Goal: Task Accomplishment & Management: Manage account settings

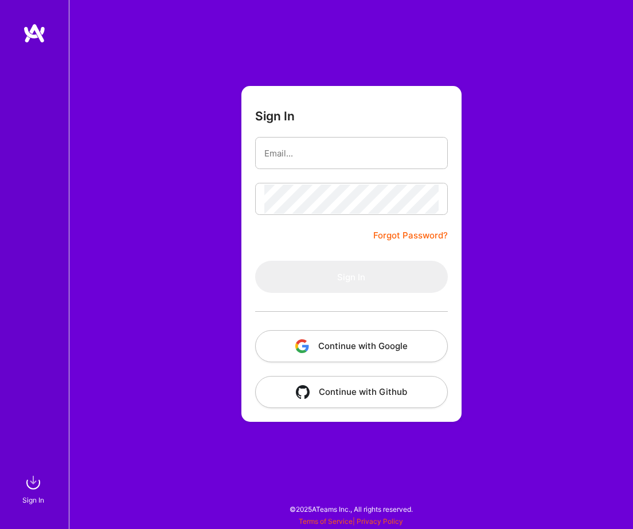
type input "[EMAIL_ADDRESS][DOMAIN_NAME]"
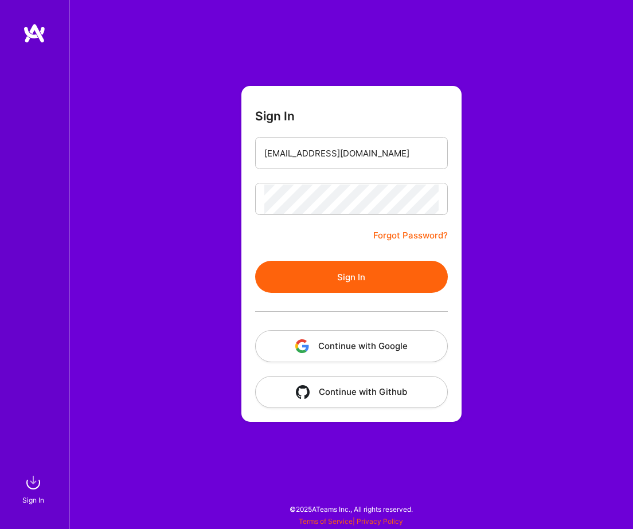
click at [364, 288] on button "Sign In" at bounding box center [351, 277] width 193 height 32
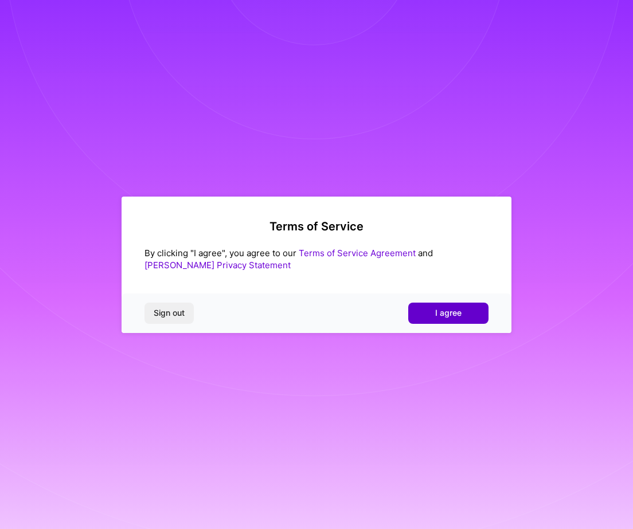
click at [438, 319] on button "I agree" at bounding box center [448, 313] width 80 height 21
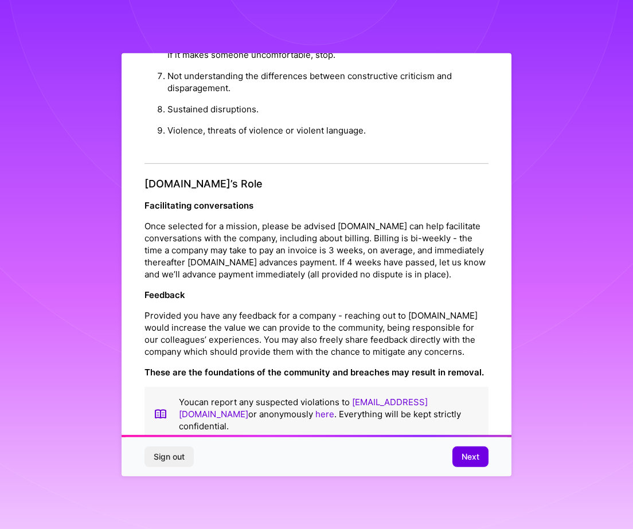
scroll to position [2, 0]
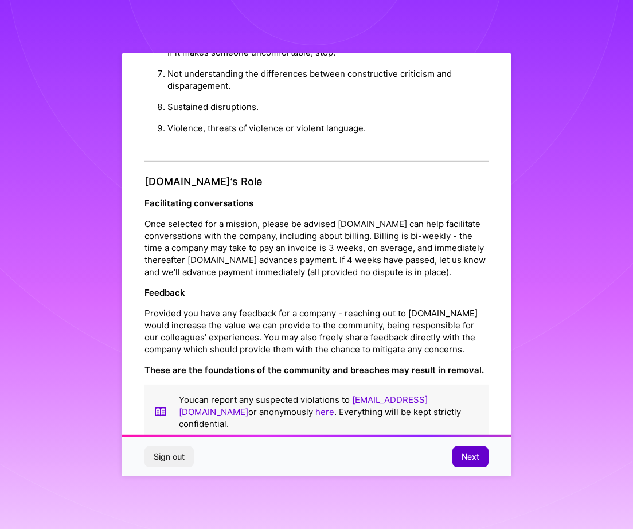
click at [461, 451] on span "Next" at bounding box center [470, 456] width 18 height 11
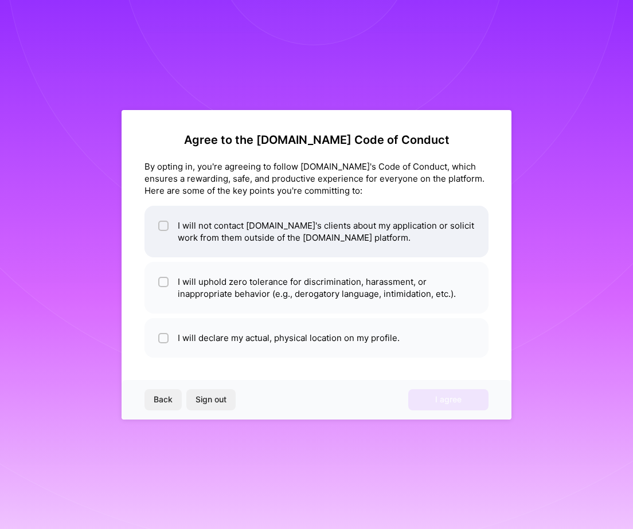
click at [160, 222] on div at bounding box center [163, 226] width 10 height 10
checkbox input "true"
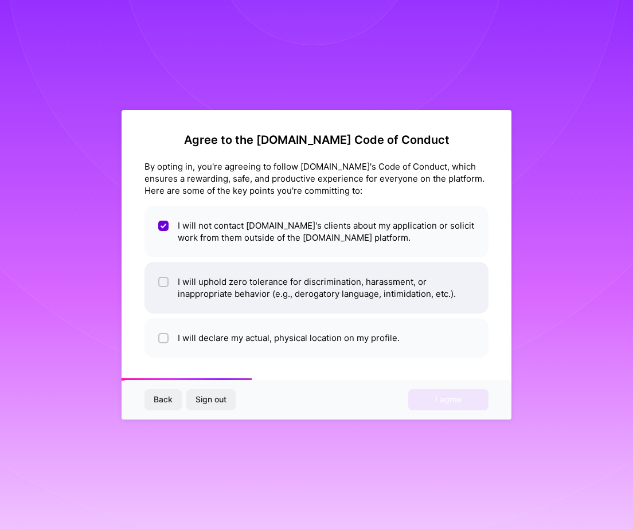
click at [160, 280] on input "checkbox" at bounding box center [164, 283] width 8 height 8
checkbox input "true"
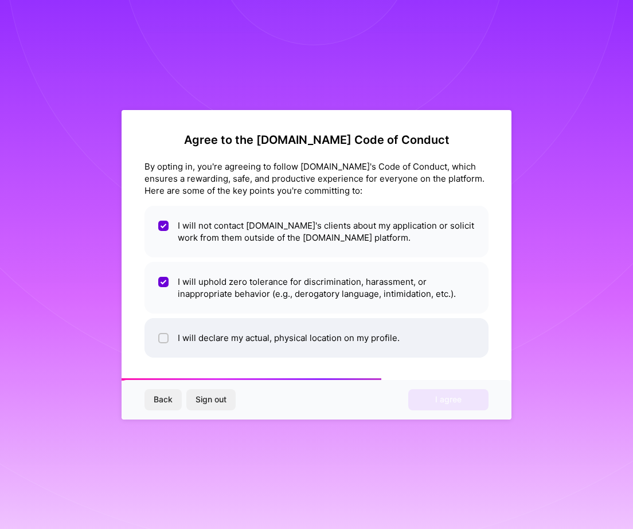
click at [162, 335] on input "checkbox" at bounding box center [164, 339] width 8 height 8
checkbox input "true"
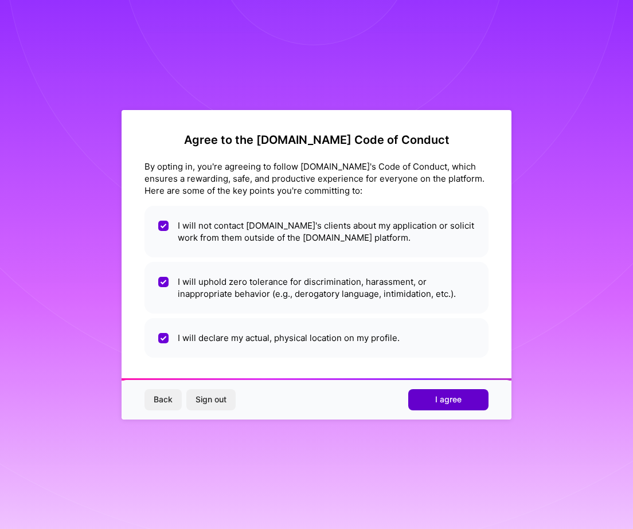
click at [453, 404] on span "I agree" at bounding box center [448, 399] width 26 height 11
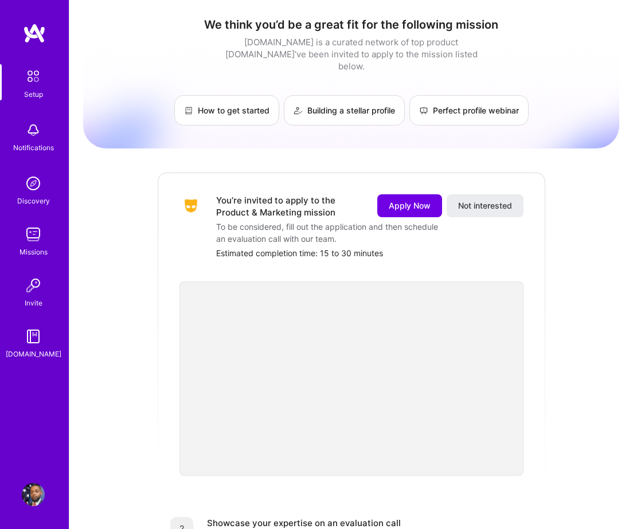
click at [31, 246] on div "Missions" at bounding box center [33, 252] width 28 height 12
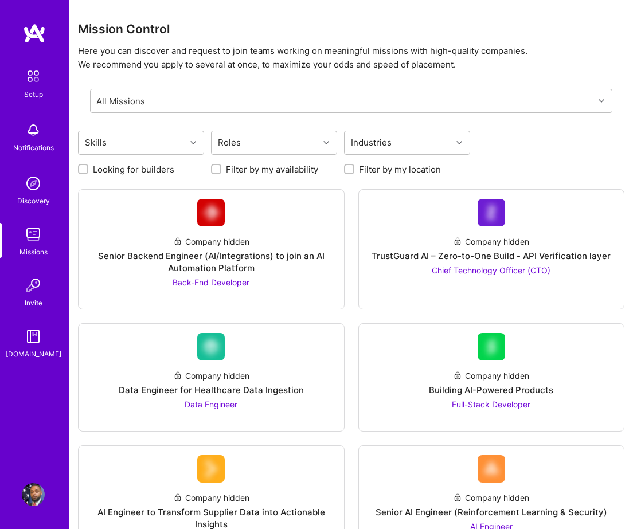
click at [35, 168] on div "Setup Notifications Discovery Missions Invite A.Guide" at bounding box center [34, 212] width 69 height 296
click at [33, 185] on img at bounding box center [33, 183] width 23 height 23
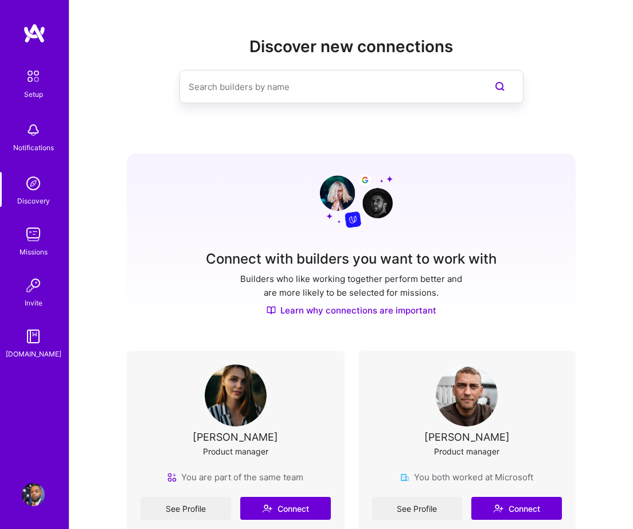
click at [36, 68] on img at bounding box center [33, 76] width 24 height 24
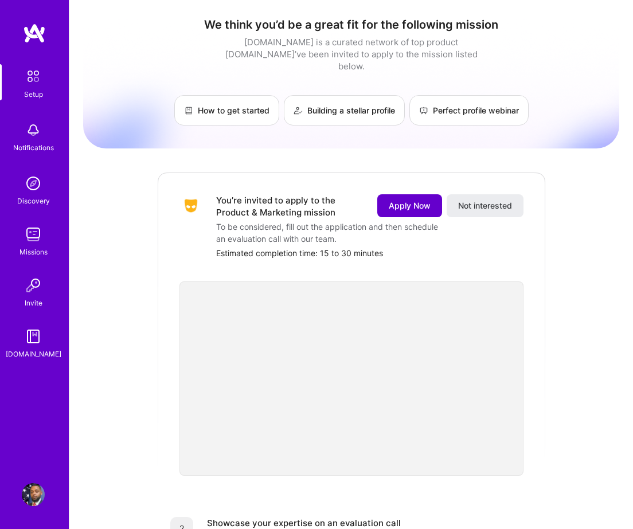
click at [408, 200] on span "Apply Now" at bounding box center [410, 205] width 42 height 11
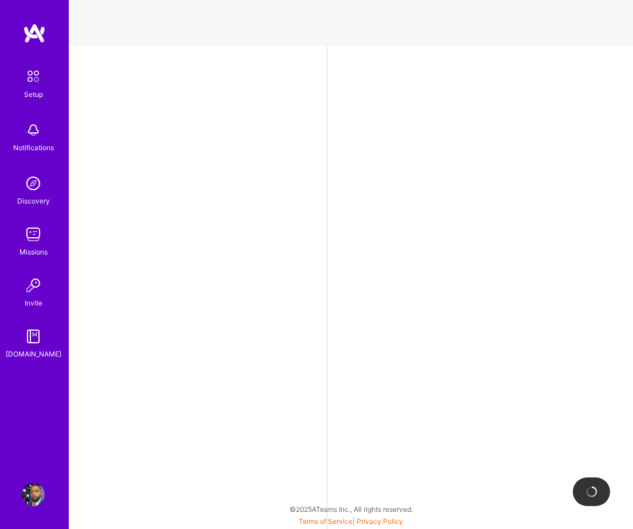
select select "US"
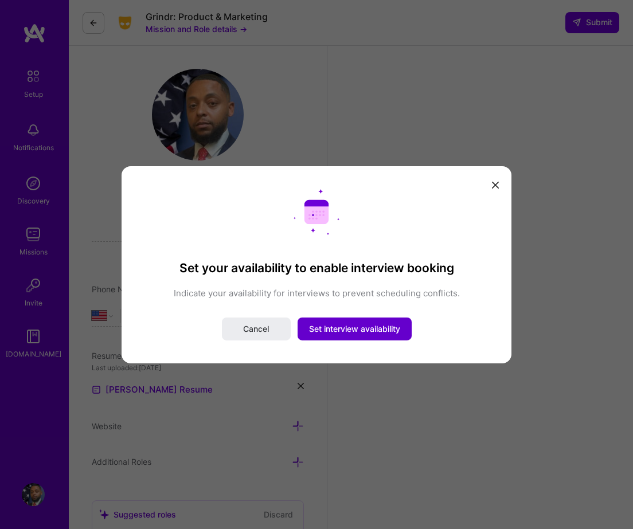
click at [332, 328] on span "Set interview availability" at bounding box center [354, 328] width 91 height 11
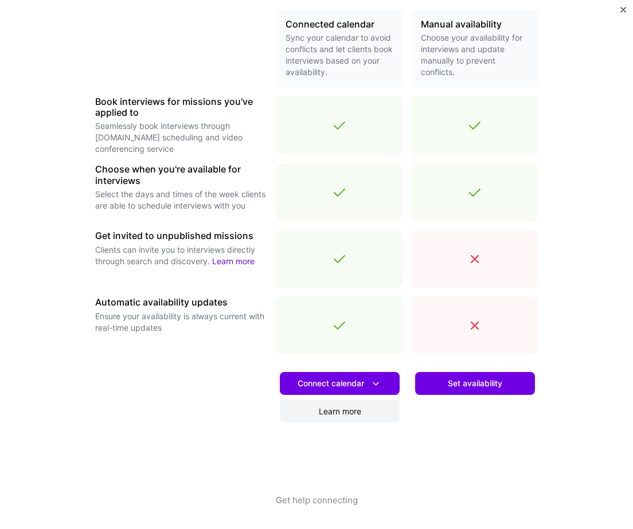
scroll to position [3, 0]
click at [376, 386] on icon at bounding box center [376, 384] width 12 height 12
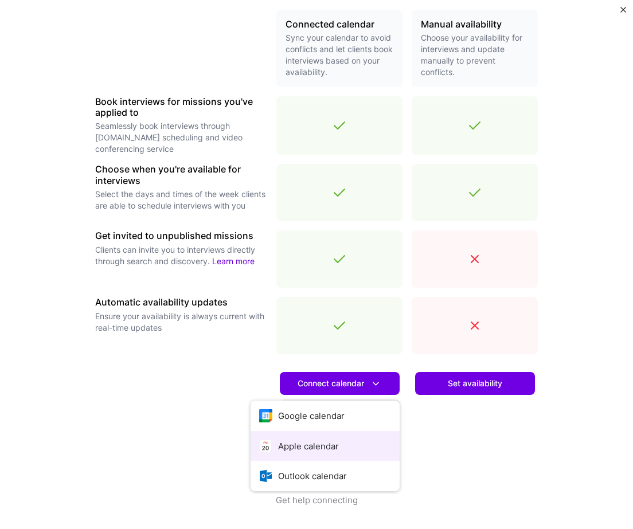
click at [341, 445] on button "Apple calendar" at bounding box center [324, 446] width 149 height 30
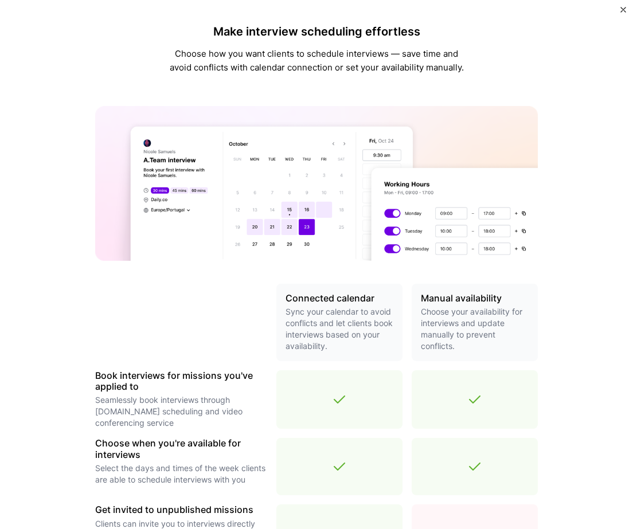
scroll to position [0, 0]
click at [622, 10] on img "Close" at bounding box center [623, 10] width 6 height 6
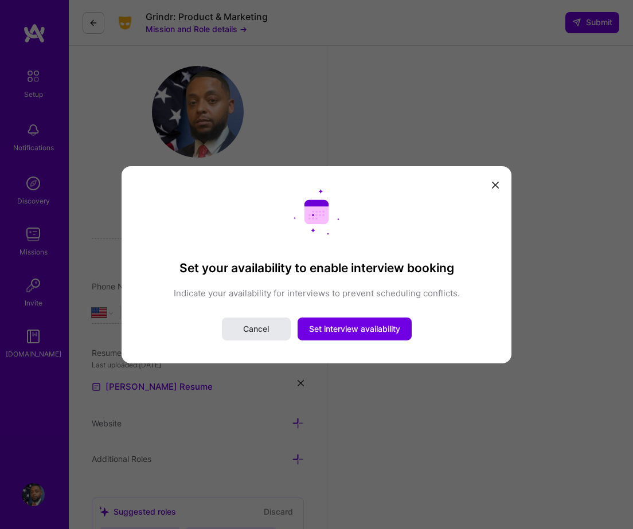
click at [254, 331] on span "Cancel" at bounding box center [256, 328] width 26 height 11
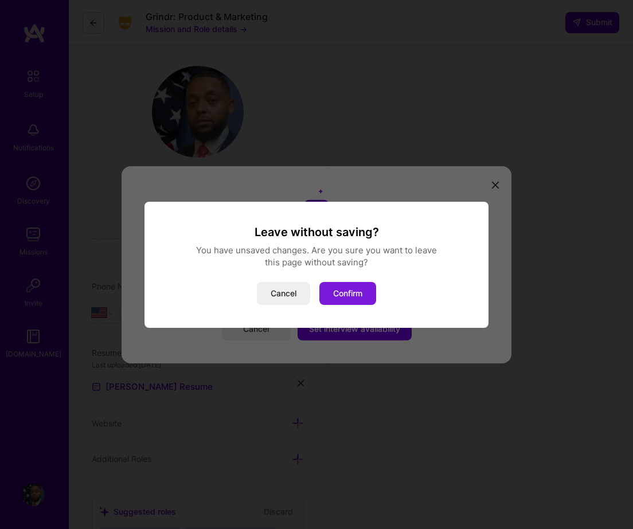
click at [328, 295] on button "Confirm" at bounding box center [347, 293] width 57 height 23
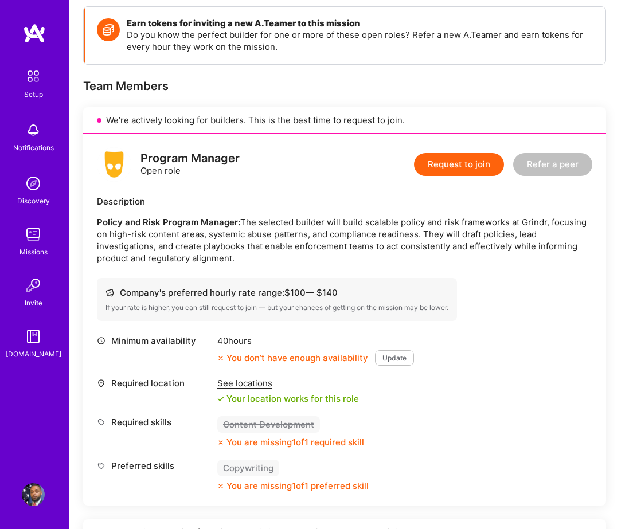
scroll to position [220, 0]
click at [399, 355] on button "Update" at bounding box center [394, 357] width 39 height 15
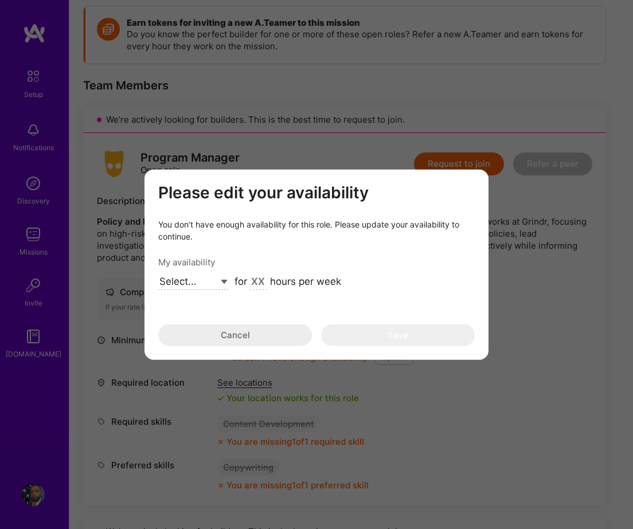
click at [224, 277] on select "Select... Right Now Future Date Not Available" at bounding box center [193, 282] width 71 height 15
select select "Right Now"
click at [158, 275] on select "Select... Right Now Future Date Not Available" at bounding box center [193, 282] width 71 height 15
click at [253, 284] on input "modal" at bounding box center [258, 282] width 17 height 15
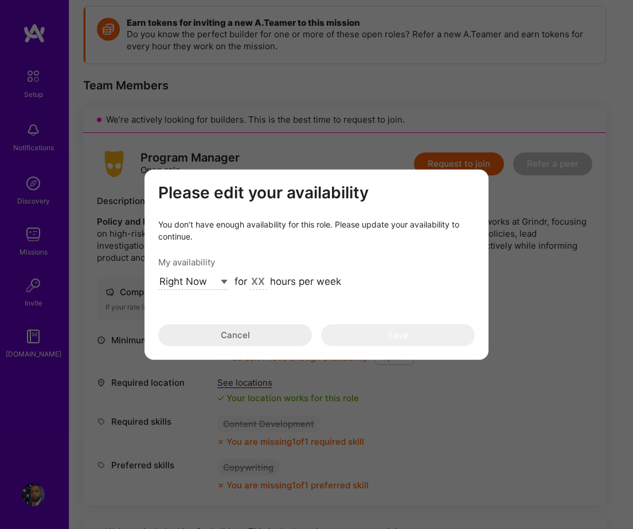
click at [253, 284] on input "modal" at bounding box center [258, 282] width 17 height 15
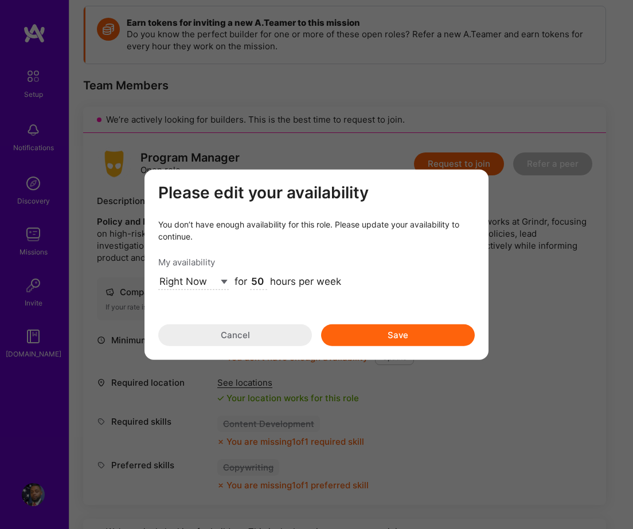
type input "50"
click at [342, 335] on button "Save" at bounding box center [398, 335] width 154 height 22
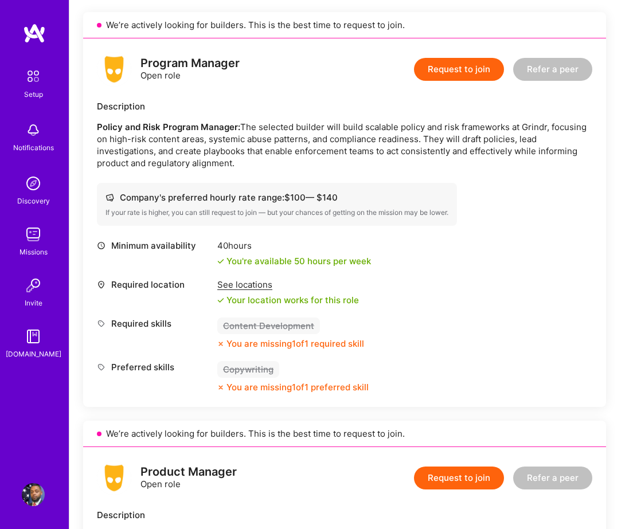
scroll to position [320, 0]
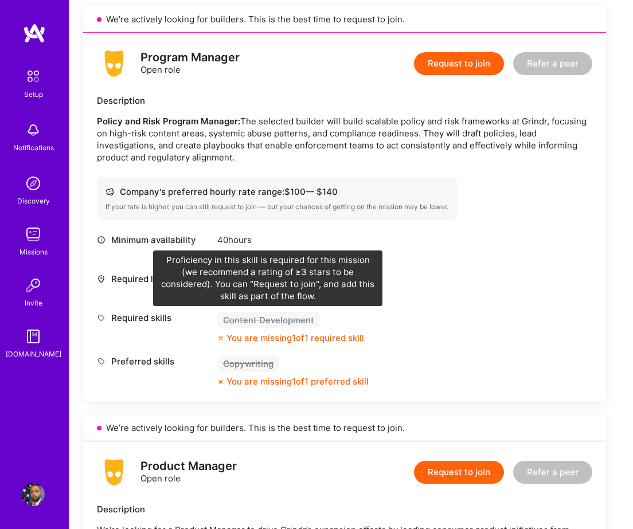
click at [258, 324] on div "Content Development" at bounding box center [268, 320] width 103 height 17
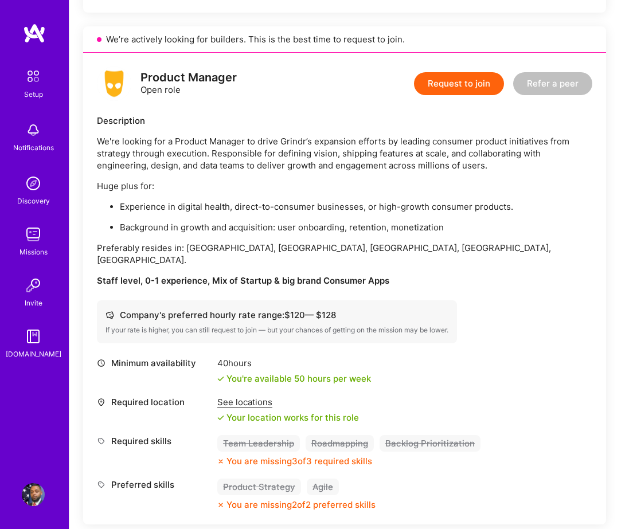
scroll to position [711, 0]
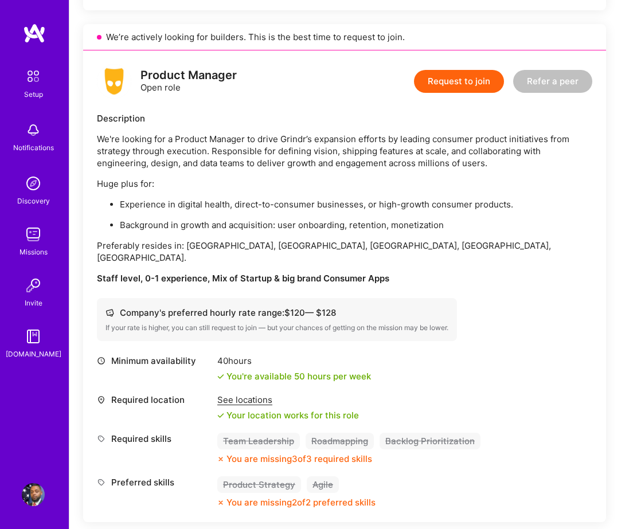
click at [28, 500] on img at bounding box center [33, 494] width 23 height 23
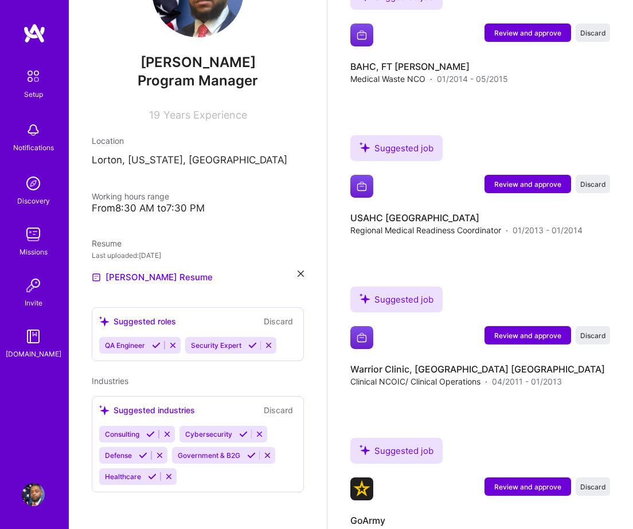
scroll to position [5272, 0]
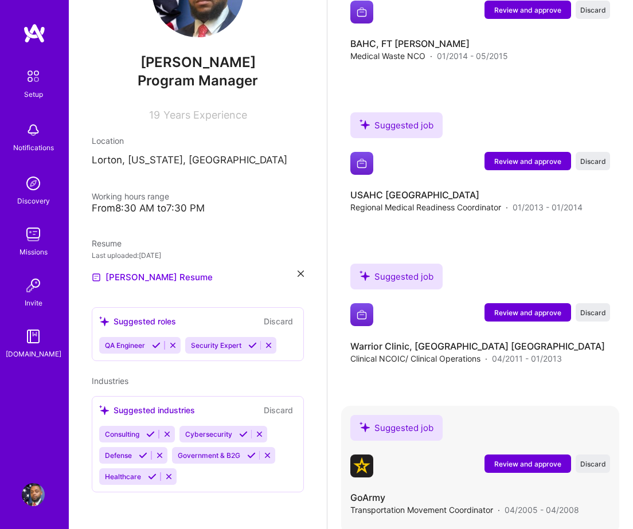
click at [527, 459] on span "Review and approve" at bounding box center [527, 464] width 67 height 10
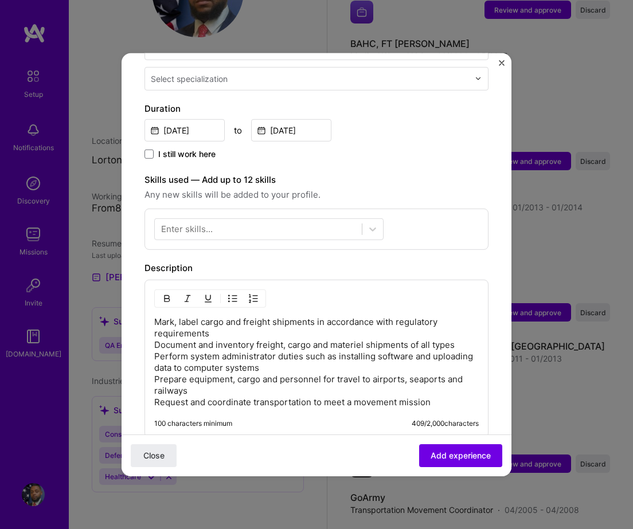
scroll to position [486, 0]
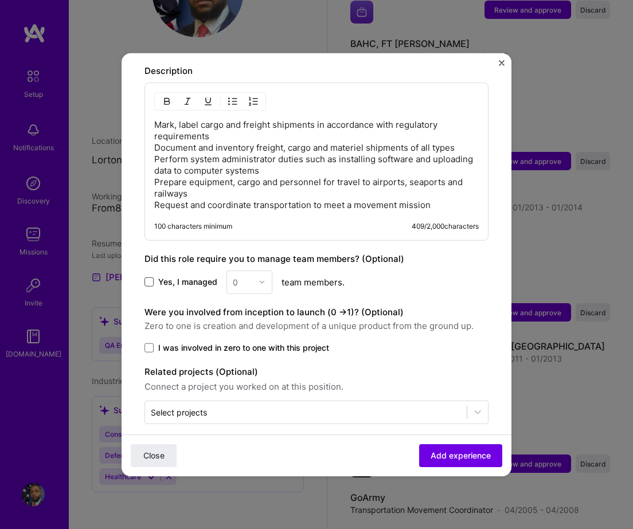
click at [147, 277] on span at bounding box center [148, 281] width 9 height 9
click at [0, 0] on input "Yes, I managed" at bounding box center [0, 0] width 0 height 0
click at [264, 271] on div at bounding box center [265, 282] width 13 height 22
click at [246, 365] on div "4" at bounding box center [249, 375] width 39 height 21
click at [430, 453] on span "Add experience" at bounding box center [460, 455] width 60 height 11
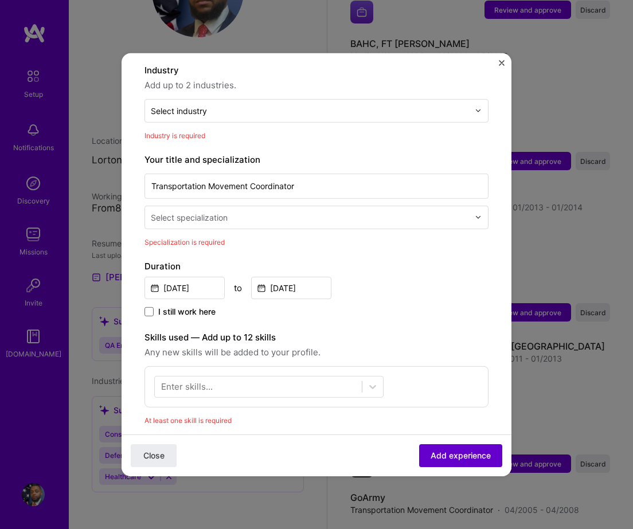
scroll to position [167, 0]
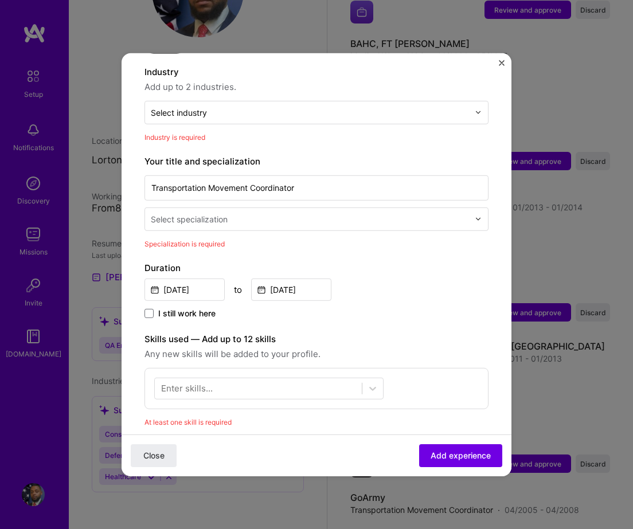
click at [284, 213] on input "text" at bounding box center [311, 219] width 320 height 12
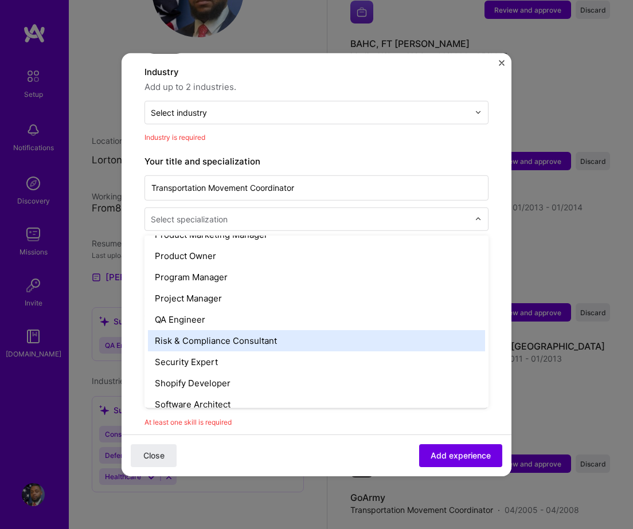
scroll to position [1091, 0]
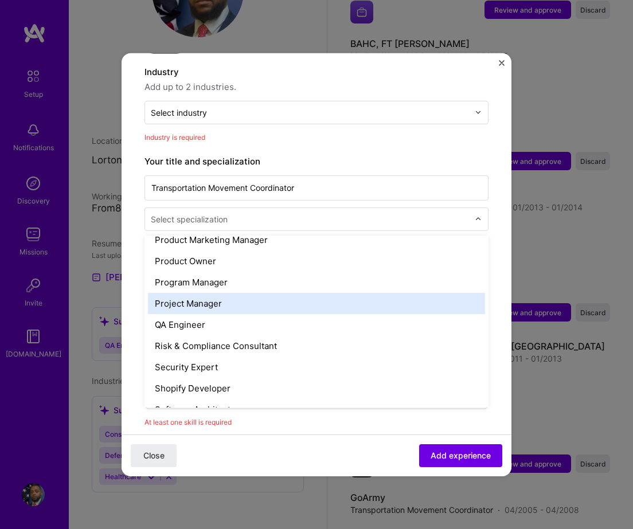
click at [225, 293] on div "Project Manager" at bounding box center [316, 302] width 337 height 21
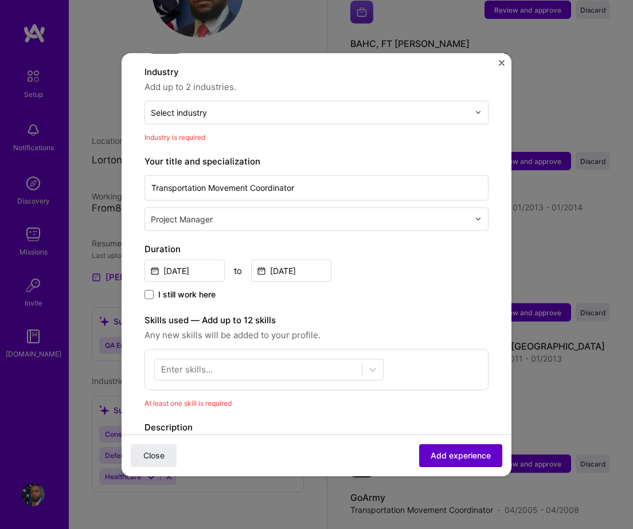
click at [445, 452] on span "Add experience" at bounding box center [460, 455] width 60 height 11
click at [500, 63] on img "Close" at bounding box center [502, 63] width 6 height 6
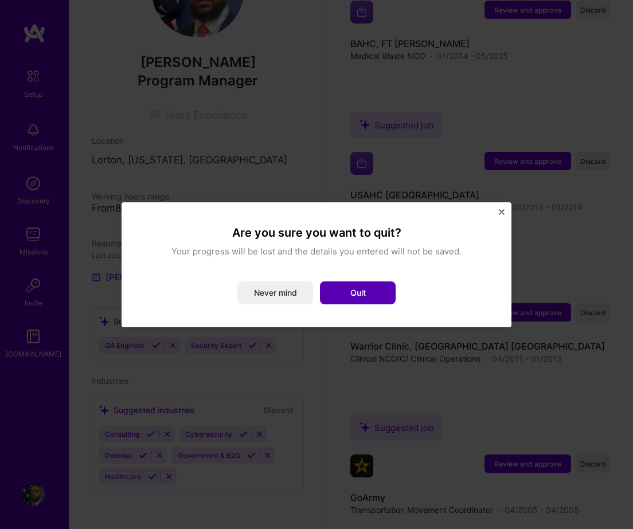
click at [364, 299] on button "Quit" at bounding box center [358, 292] width 76 height 23
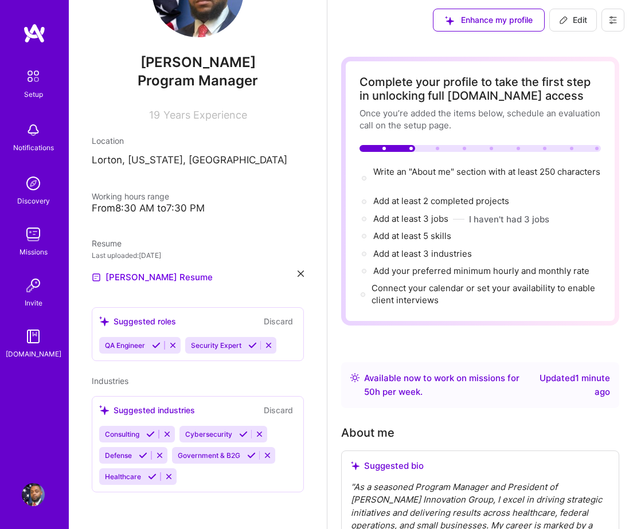
scroll to position [0, 0]
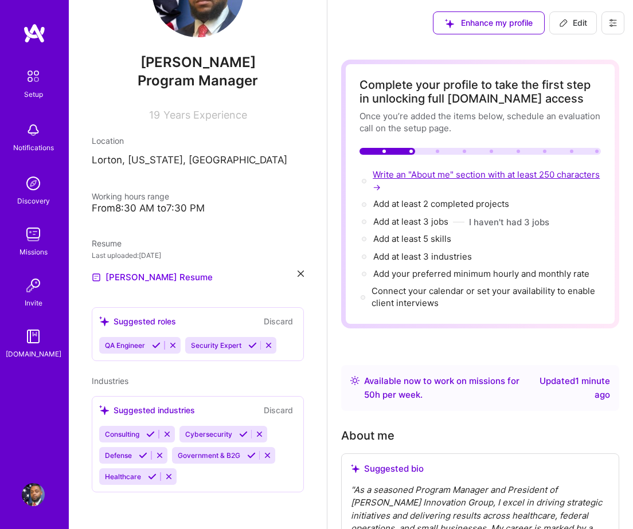
click at [413, 178] on span "Write an "About me" section with at least 250 characters →" at bounding box center [486, 180] width 227 height 23
select select "US"
select select "Right Now"
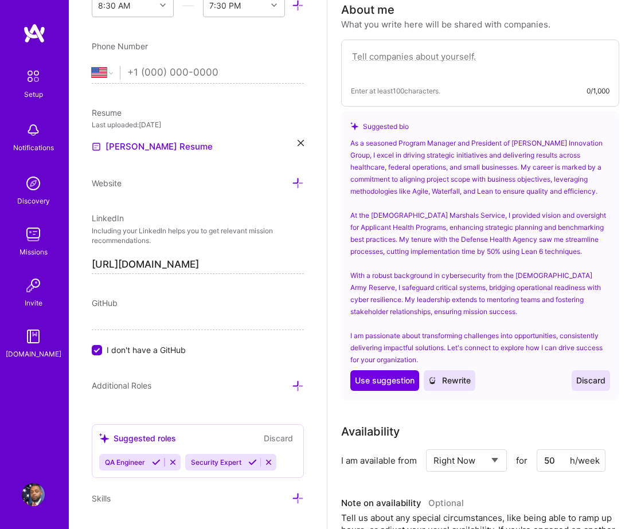
scroll to position [365, 0]
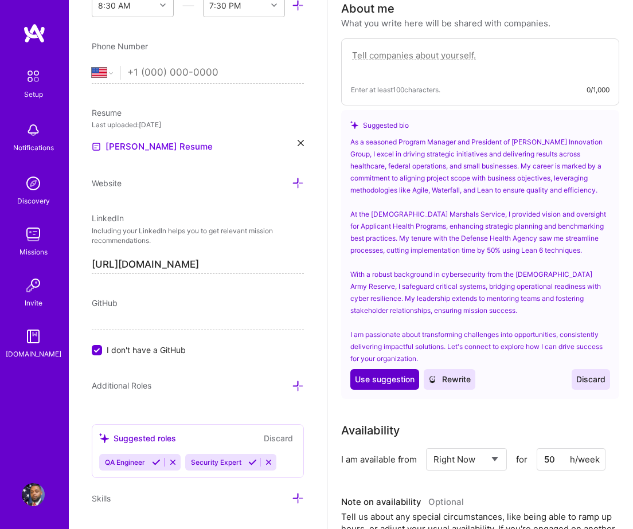
click at [394, 380] on span "Use suggestion" at bounding box center [385, 379] width 60 height 11
type textarea "As a seasoned Program Manager and President of [PERSON_NAME] Innovation Group, …"
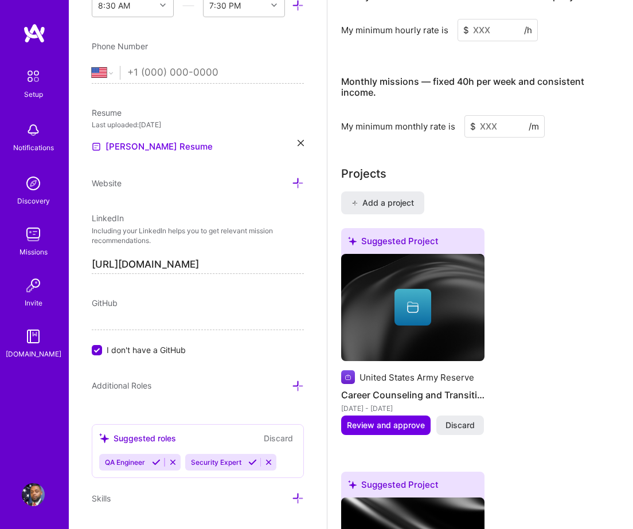
scroll to position [1091, 0]
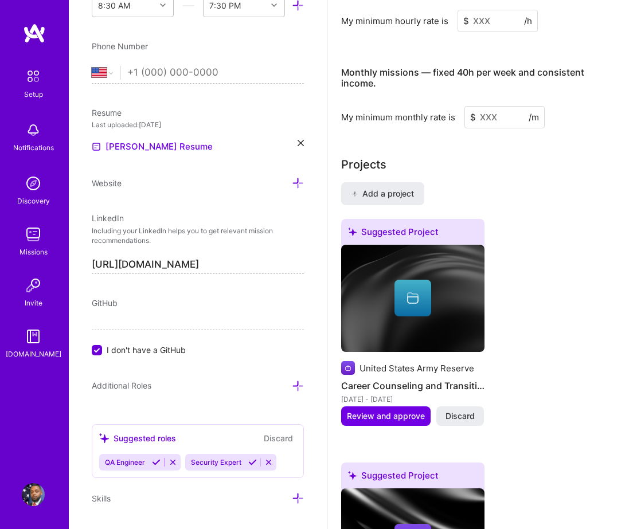
click at [417, 304] on icon at bounding box center [413, 298] width 14 height 14
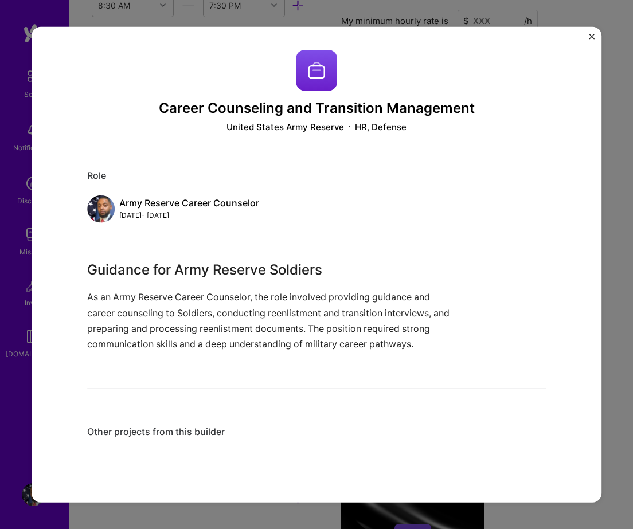
click at [167, 432] on div "Other projects from this builder" at bounding box center [316, 432] width 459 height 12
click at [591, 36] on img "Close" at bounding box center [592, 36] width 6 height 6
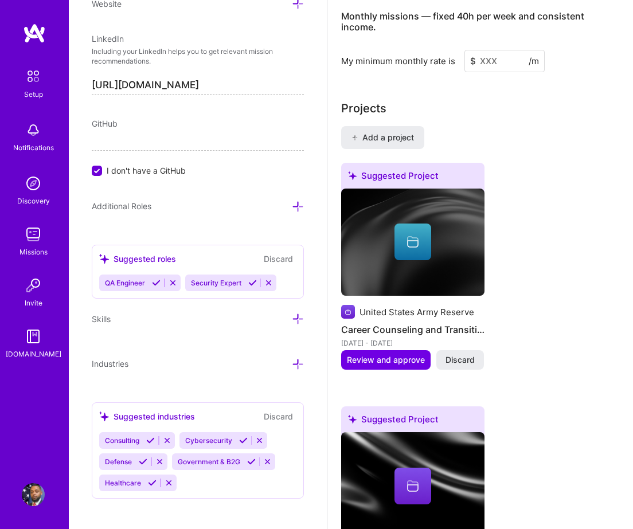
scroll to position [591, 0]
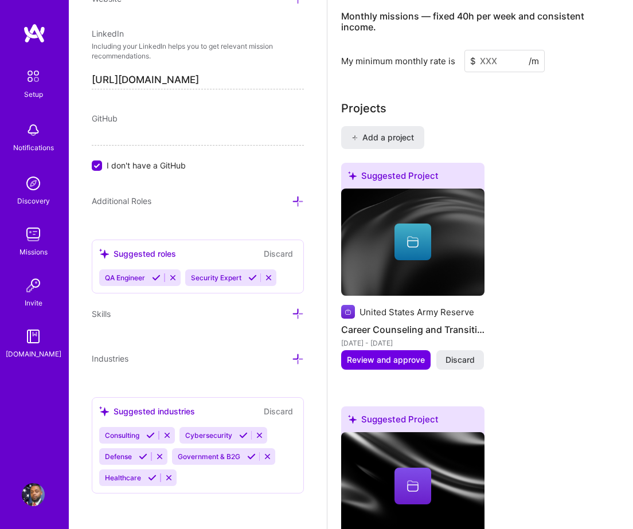
click at [211, 472] on div "Consulting Cybersecurity Defense Government & B2G Healthcare" at bounding box center [197, 456] width 197 height 59
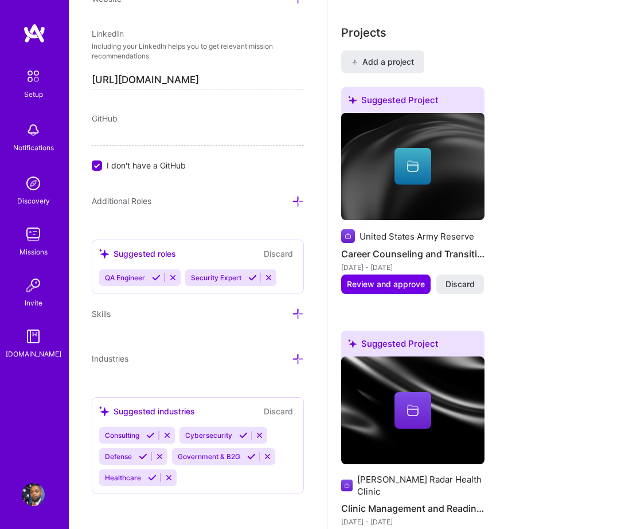
scroll to position [1235, 0]
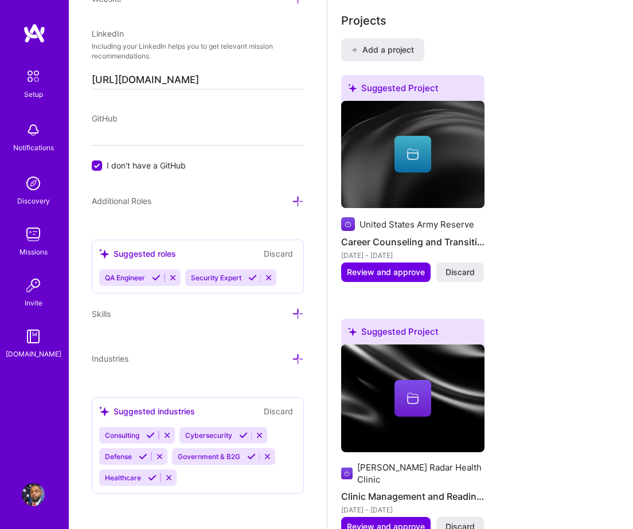
click at [294, 313] on icon at bounding box center [298, 314] width 12 height 12
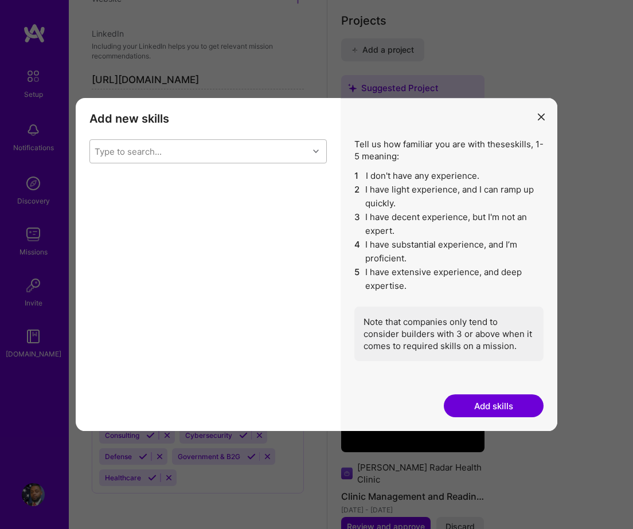
click at [248, 156] on div "Type to search..." at bounding box center [199, 151] width 218 height 23
type input "Agile"
click at [103, 177] on input "modal" at bounding box center [103, 181] width 8 height 8
checkbox input "false"
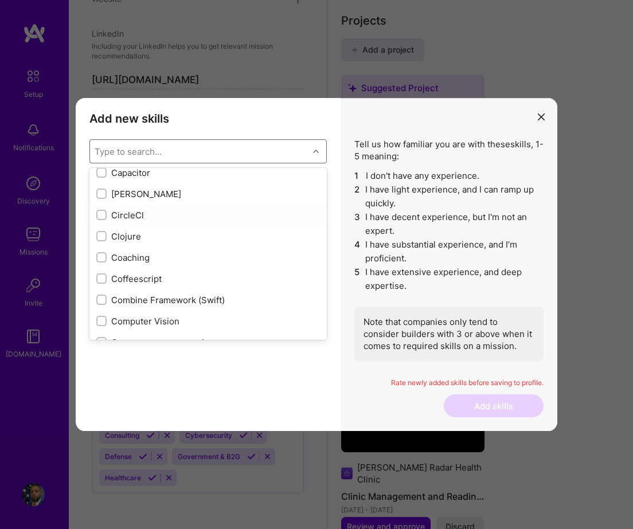
scroll to position [1379, 0]
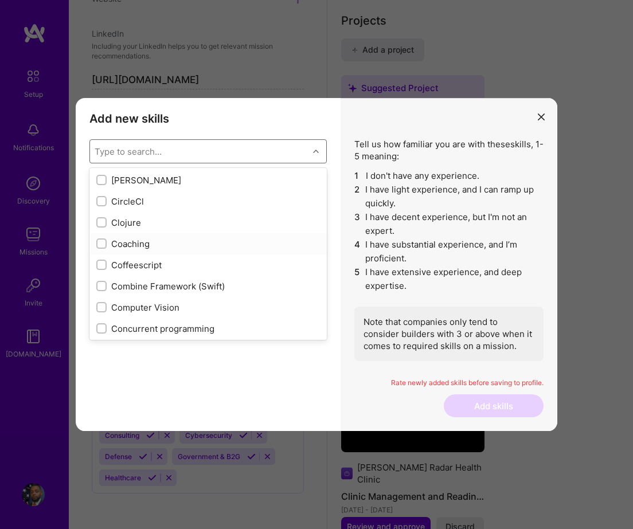
click at [101, 241] on input "modal" at bounding box center [103, 244] width 8 height 8
checkbox input "true"
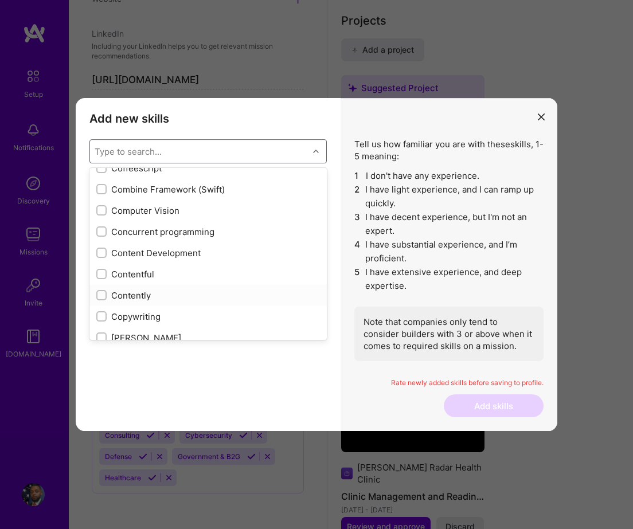
click at [98, 285] on div "Contently" at bounding box center [207, 295] width 237 height 21
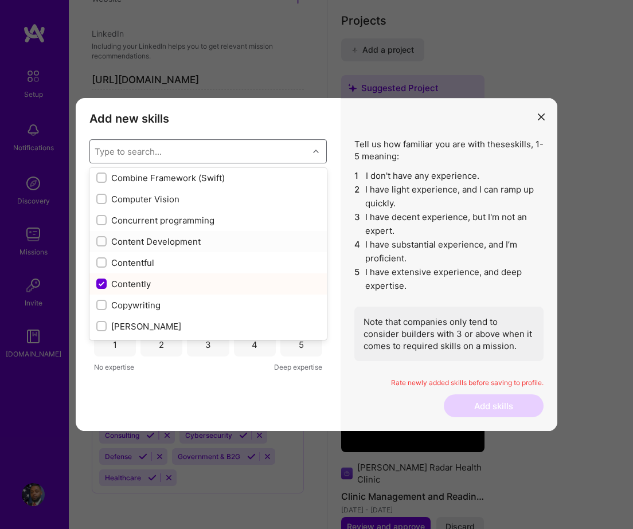
scroll to position [1490, 0]
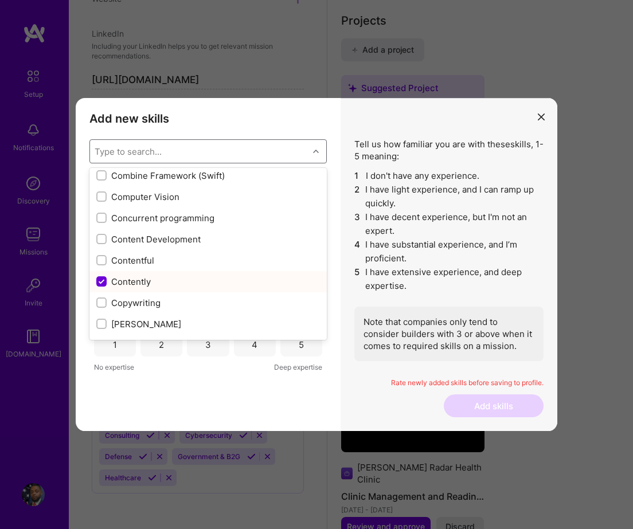
click at [97, 279] on input "modal" at bounding box center [102, 282] width 10 height 10
checkbox input "false"
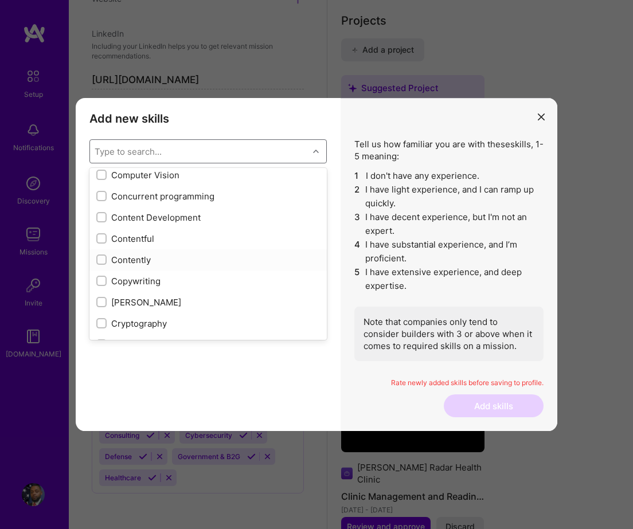
scroll to position [1514, 0]
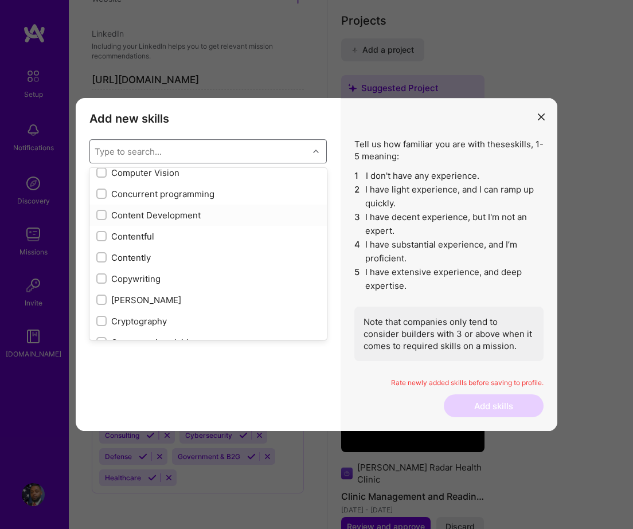
click at [99, 214] on input "modal" at bounding box center [103, 216] width 8 height 8
checkbox input "true"
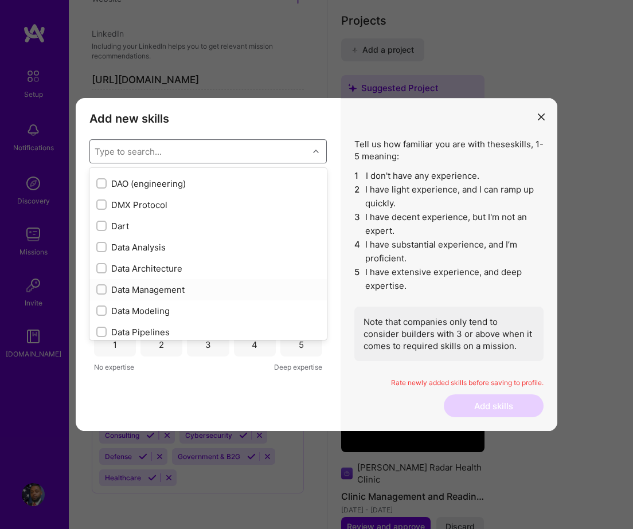
scroll to position [1738, 0]
click at [103, 246] on input "modal" at bounding box center [103, 246] width 8 height 8
checkbox input "true"
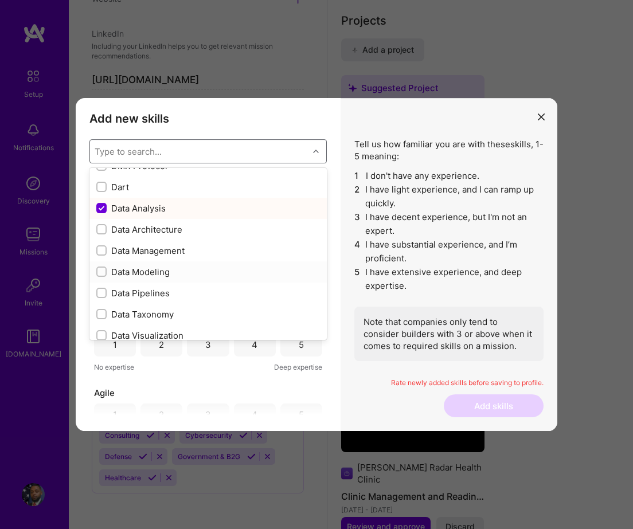
scroll to position [1779, 0]
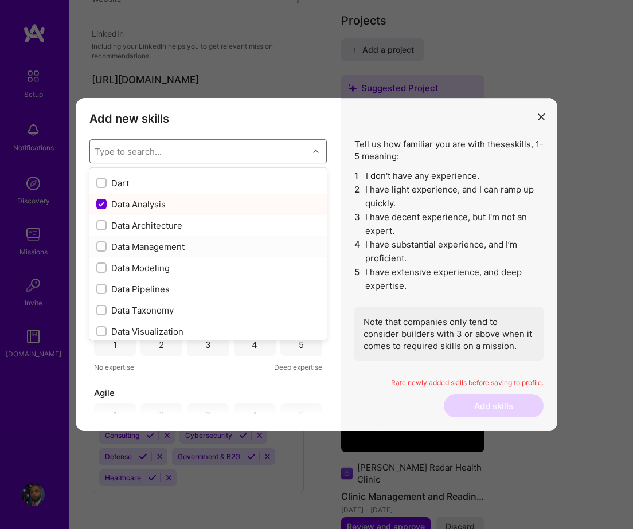
click at [103, 245] on input "modal" at bounding box center [103, 247] width 8 height 8
checkbox input "true"
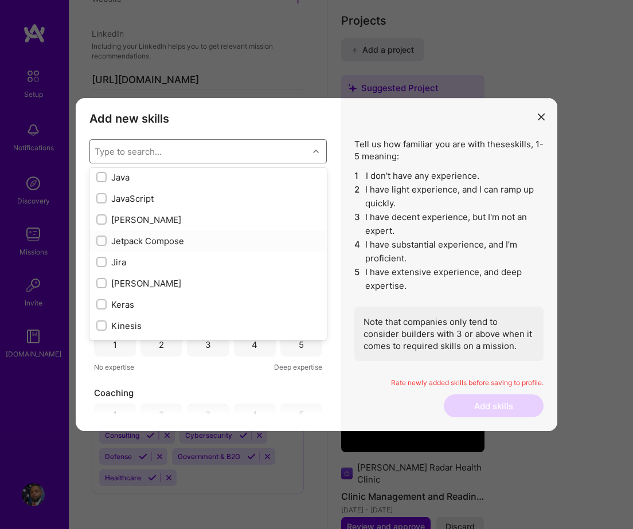
scroll to position [3677, 0]
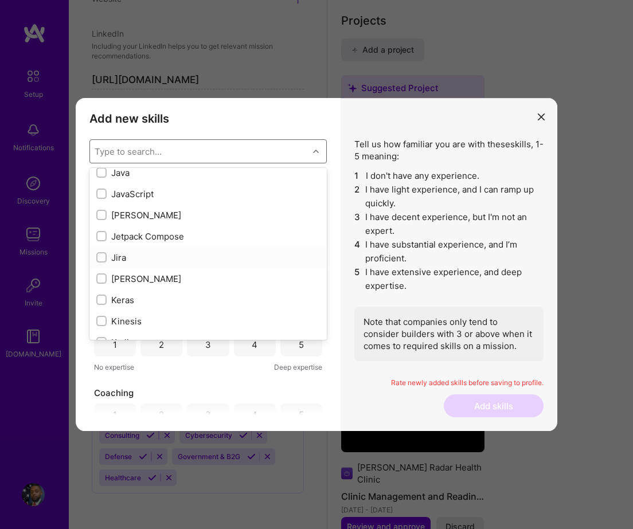
click at [103, 257] on input "modal" at bounding box center [103, 258] width 8 height 8
checkbox input "true"
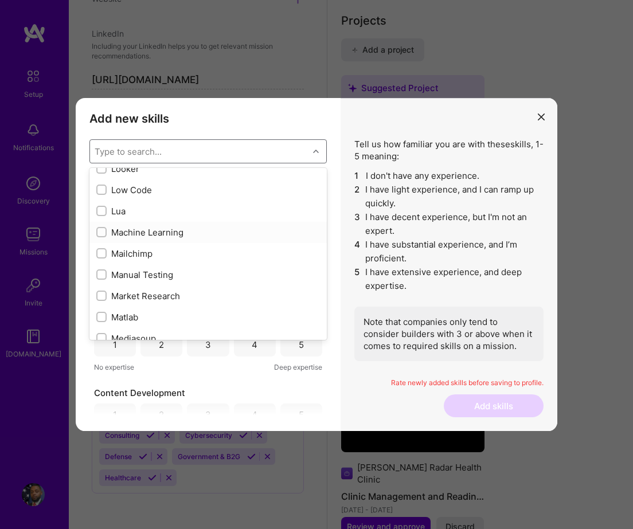
scroll to position [4086, 0]
click at [106, 230] on div "modal" at bounding box center [101, 230] width 10 height 10
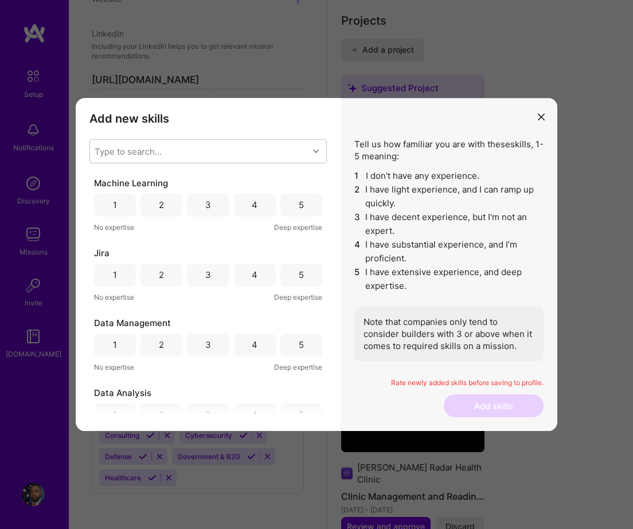
click at [205, 203] on div "3" at bounding box center [208, 205] width 6 height 12
click at [257, 270] on div "4" at bounding box center [255, 275] width 42 height 23
click at [255, 351] on div "4" at bounding box center [255, 345] width 42 height 23
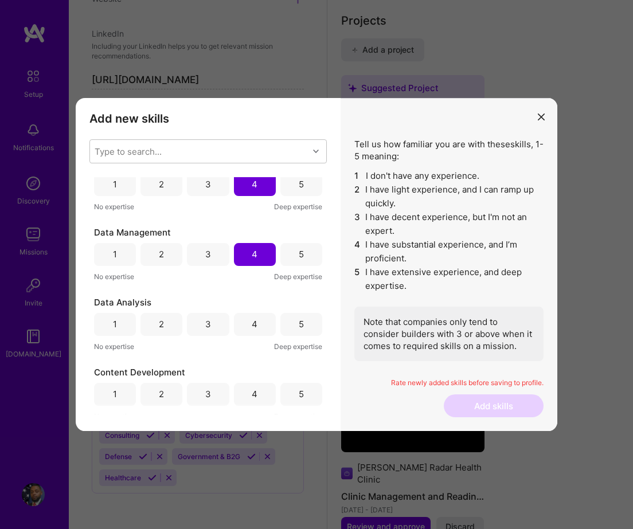
scroll to position [100, 0]
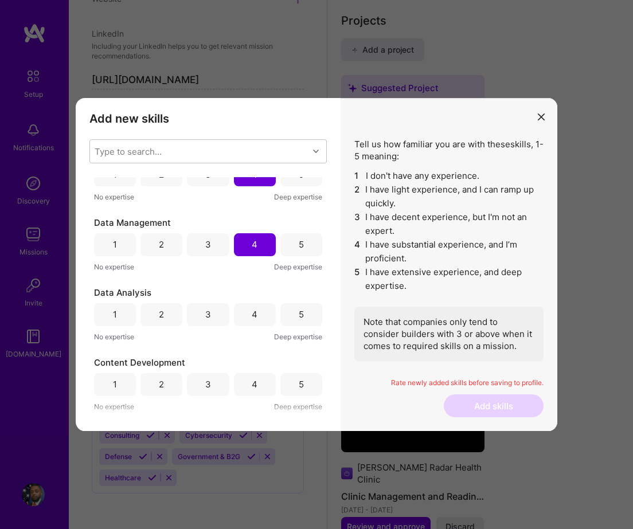
click at [299, 319] on div "5" at bounding box center [301, 314] width 5 height 12
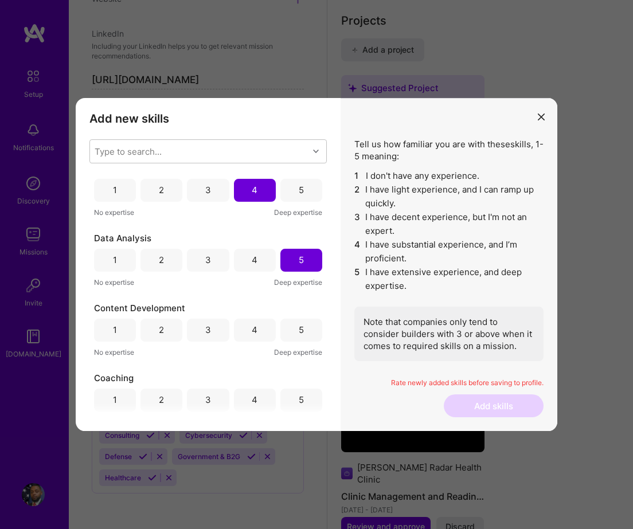
click at [255, 331] on div "4" at bounding box center [255, 330] width 42 height 23
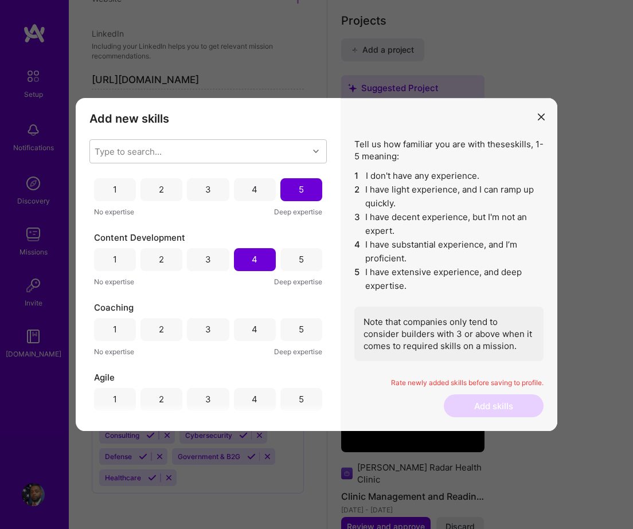
scroll to position [226, 0]
click at [302, 323] on div "5" at bounding box center [301, 328] width 42 height 23
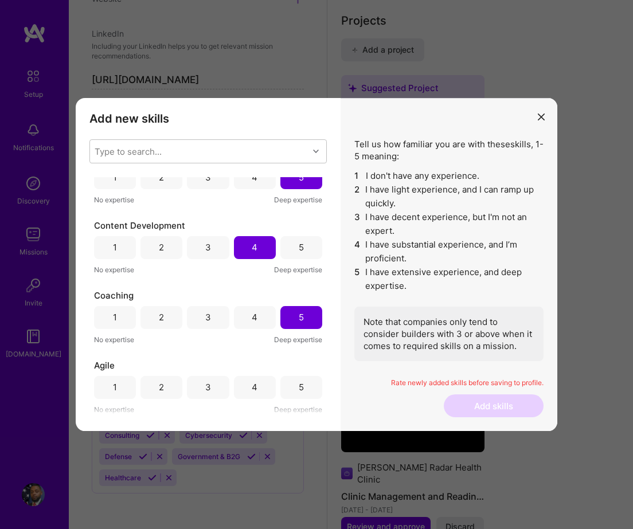
click at [252, 388] on div "4" at bounding box center [255, 387] width 6 height 12
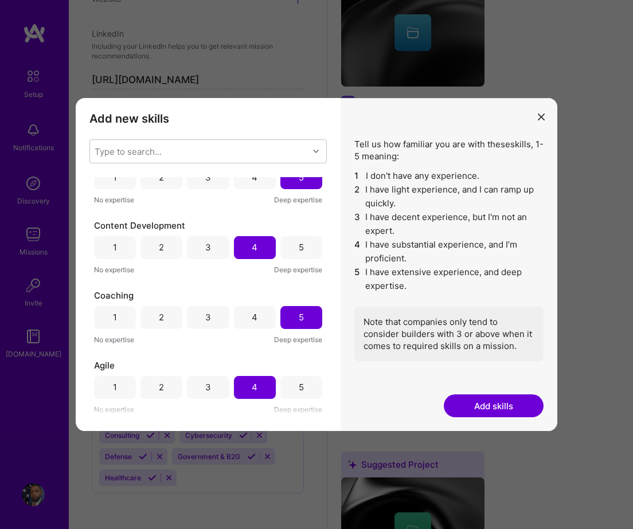
scroll to position [1400, 0]
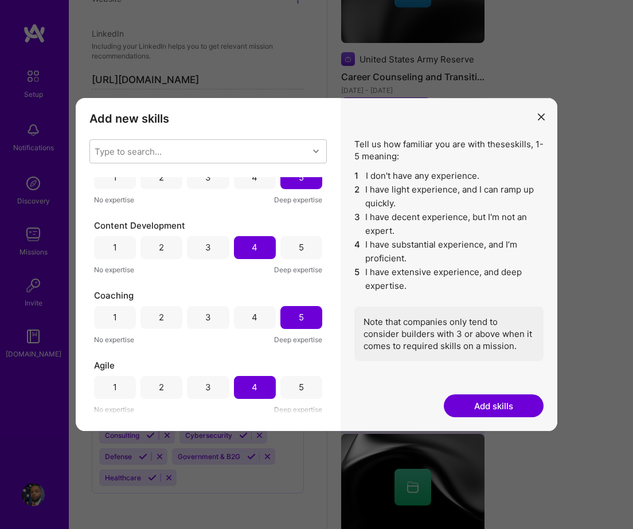
click at [490, 405] on button "Add skills" at bounding box center [494, 405] width 100 height 23
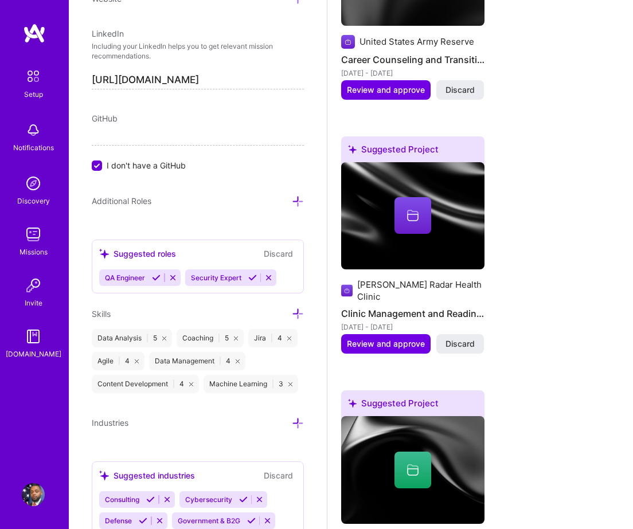
click at [296, 316] on icon at bounding box center [298, 314] width 12 height 12
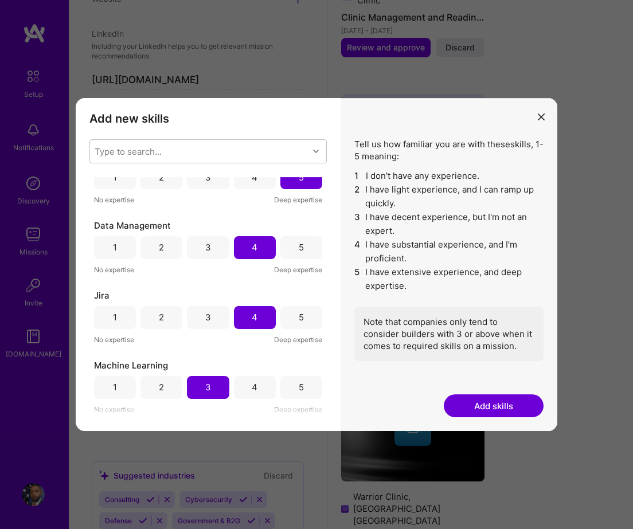
scroll to position [1882, 0]
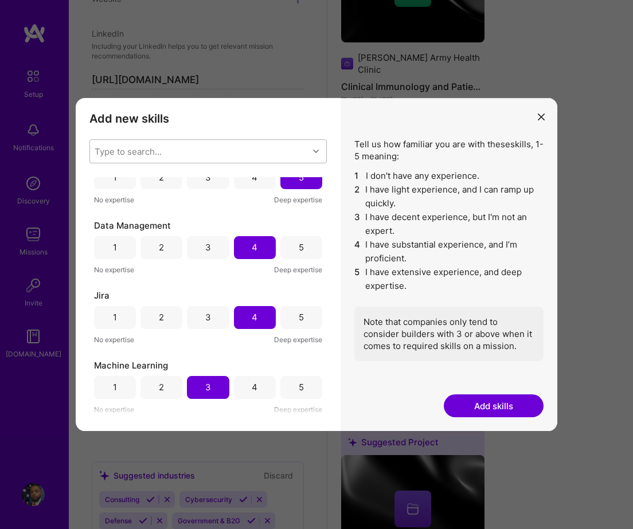
click at [315, 147] on div "modal" at bounding box center [317, 151] width 18 height 15
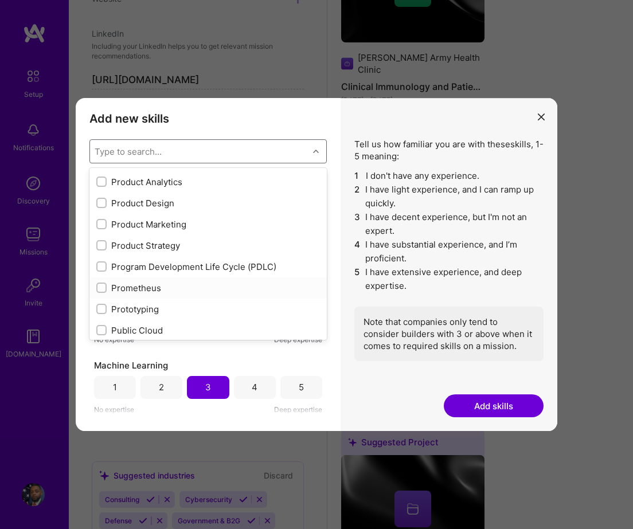
scroll to position [5257, 0]
click at [103, 269] on input "modal" at bounding box center [103, 268] width 8 height 8
checkbox input "true"
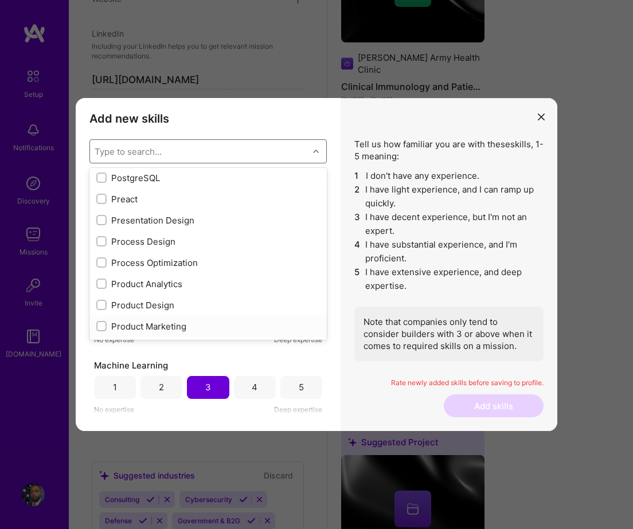
scroll to position [5154, 0]
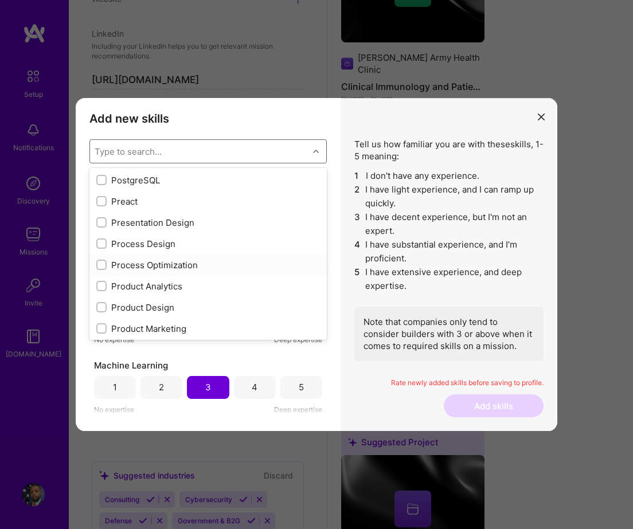
click at [101, 267] on input "modal" at bounding box center [103, 265] width 8 height 8
checkbox input "true"
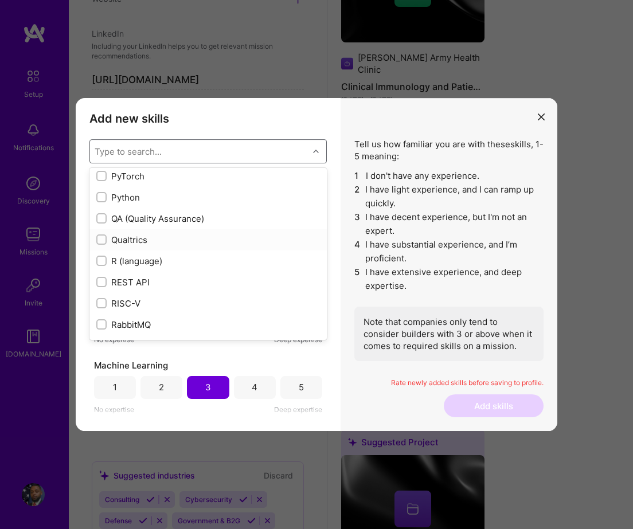
scroll to position [5477, 0]
click at [101, 220] on input "modal" at bounding box center [103, 218] width 8 height 8
checkbox input "true"
click at [101, 277] on input "modal" at bounding box center [103, 279] width 8 height 8
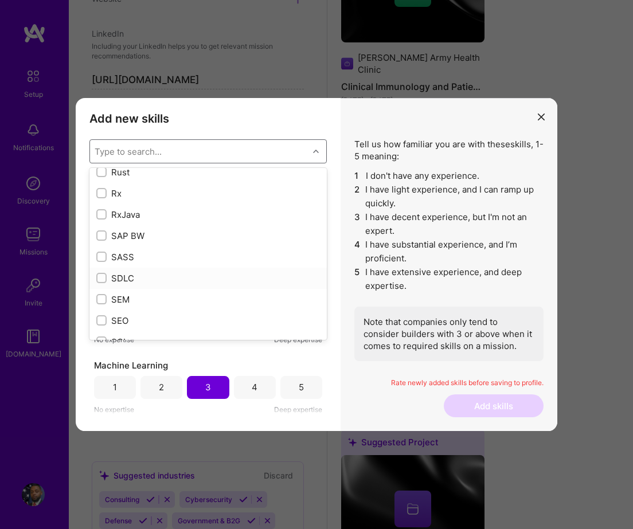
checkbox input "true"
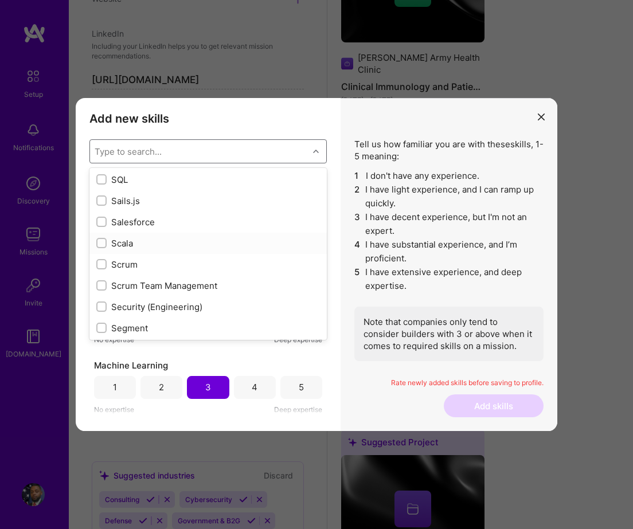
scroll to position [6134, 0]
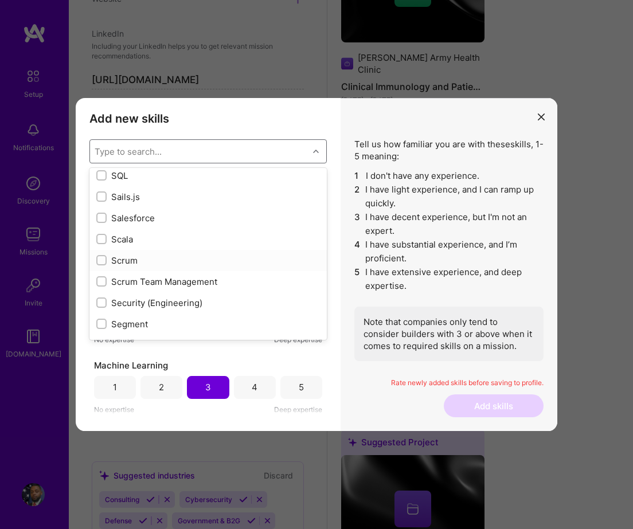
click at [103, 258] on input "modal" at bounding box center [103, 261] width 8 height 8
checkbox input "true"
click at [99, 279] on input "modal" at bounding box center [103, 282] width 8 height 8
checkbox input "true"
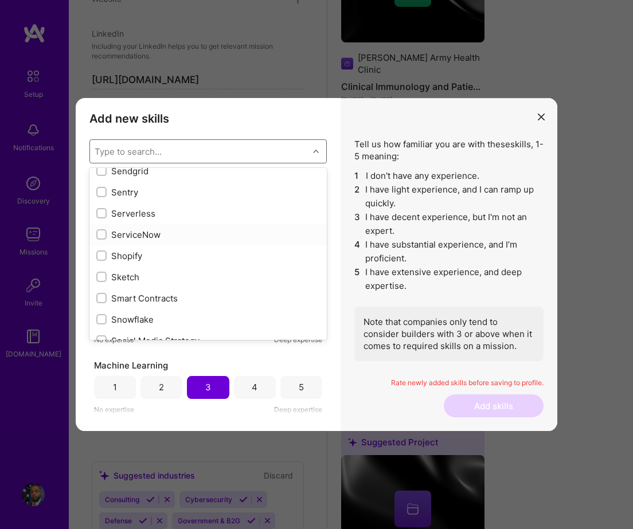
click at [102, 234] on input "modal" at bounding box center [103, 235] width 8 height 8
checkbox input "true"
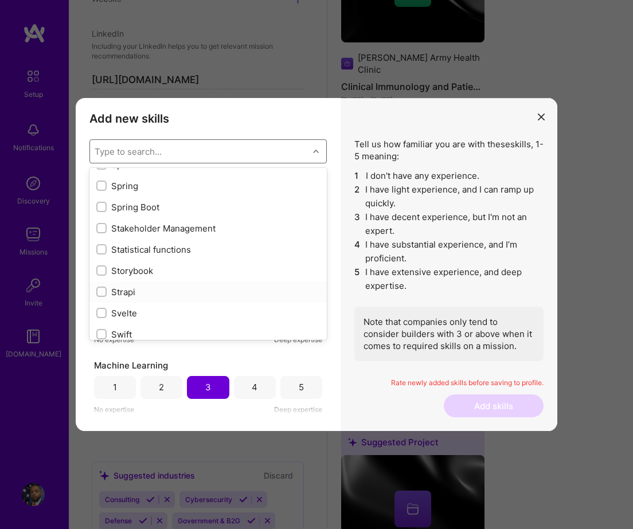
scroll to position [6708, 0]
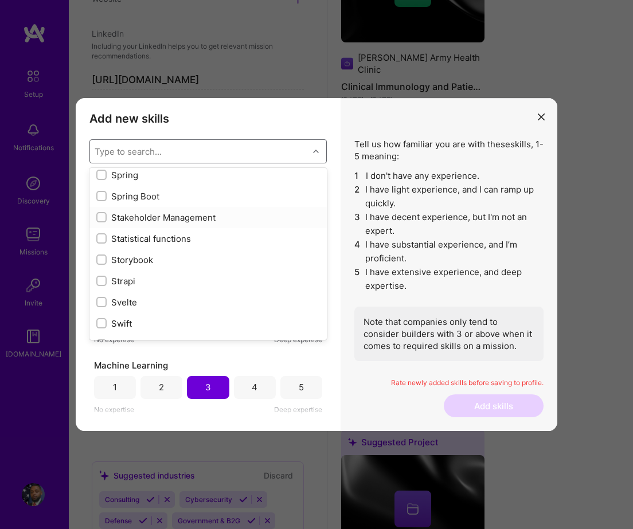
click at [99, 217] on input "modal" at bounding box center [103, 218] width 8 height 8
checkbox input "true"
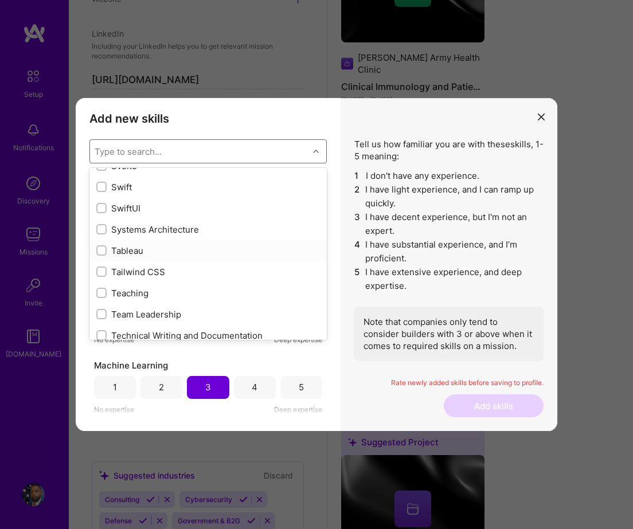
scroll to position [6846, 0]
click at [103, 253] on div "modal" at bounding box center [101, 249] width 10 height 10
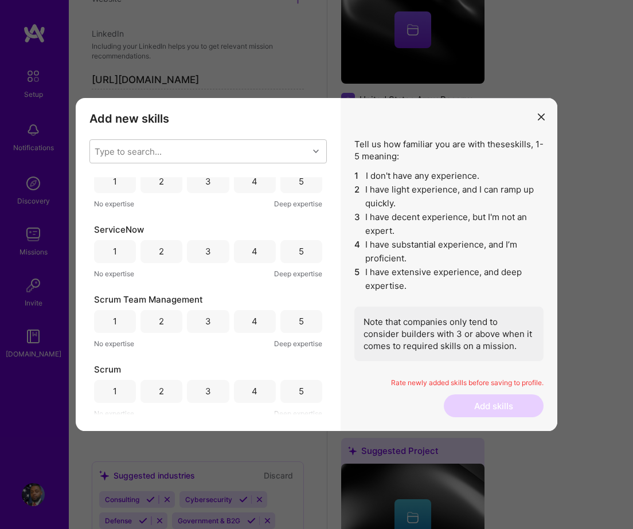
scroll to position [0, 0]
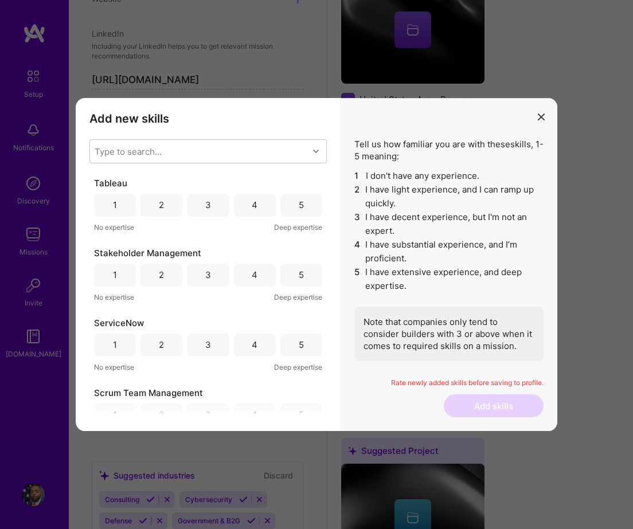
click at [198, 201] on div "3" at bounding box center [208, 205] width 42 height 23
click at [299, 275] on div "5" at bounding box center [301, 275] width 5 height 12
click at [205, 346] on div "3" at bounding box center [208, 345] width 6 height 12
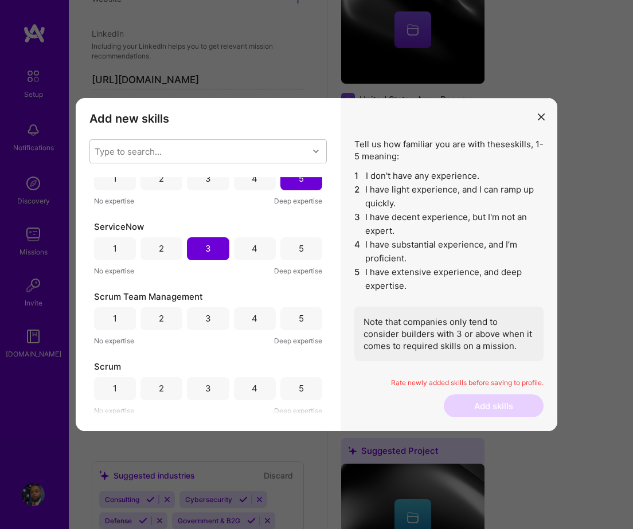
scroll to position [104, 0]
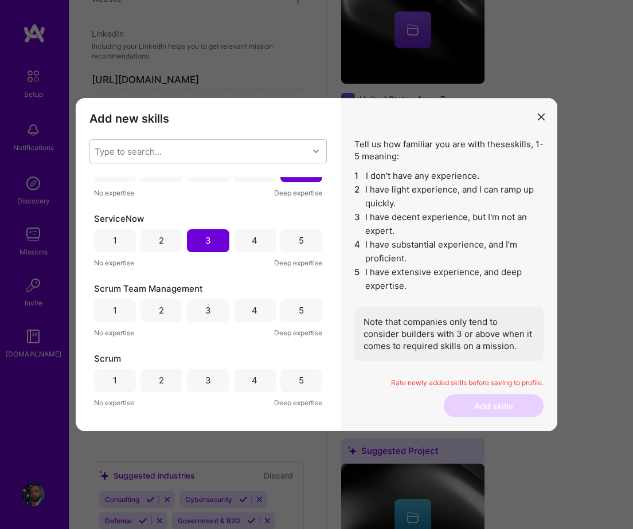
click at [256, 307] on div "4" at bounding box center [255, 310] width 42 height 23
click at [260, 378] on div "4" at bounding box center [255, 380] width 42 height 23
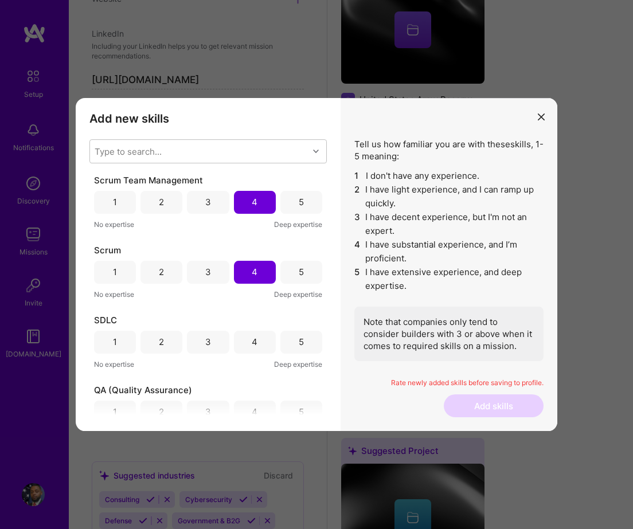
scroll to position [230, 0]
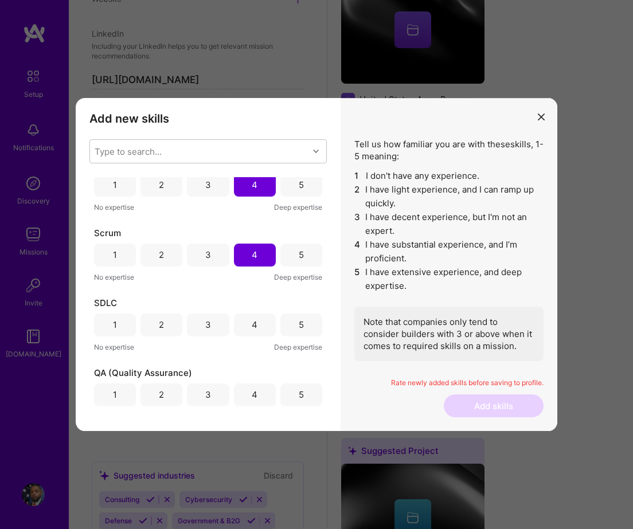
click at [255, 332] on div "4" at bounding box center [255, 325] width 42 height 23
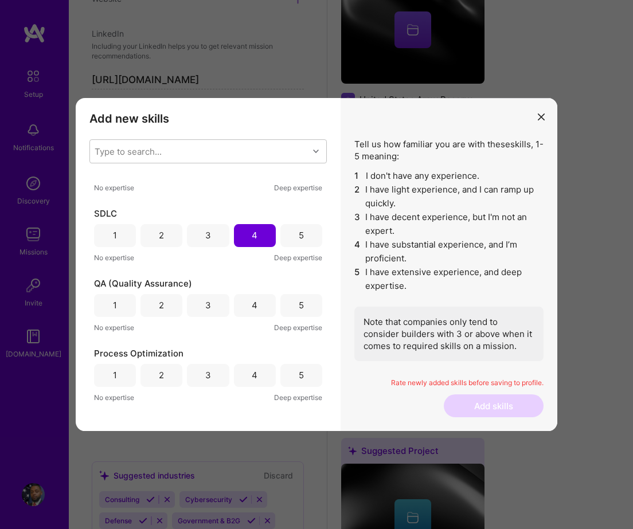
scroll to position [346, 0]
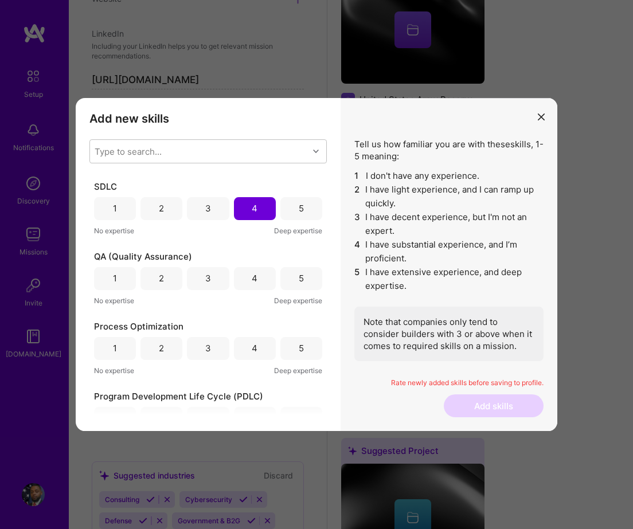
click at [249, 264] on div "QA (Quality Assurance) 1 2 3 4 5 No expertise Deep expertise" at bounding box center [208, 278] width 228 height 56
click at [252, 279] on div "4" at bounding box center [255, 278] width 6 height 12
click at [299, 344] on div "5" at bounding box center [301, 348] width 5 height 12
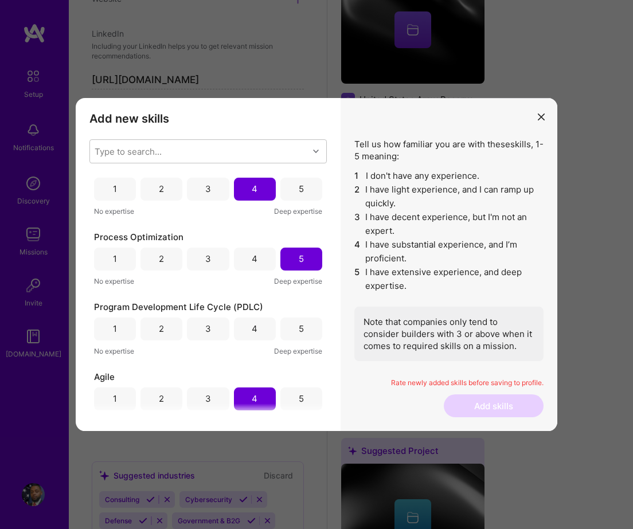
scroll to position [451, 0]
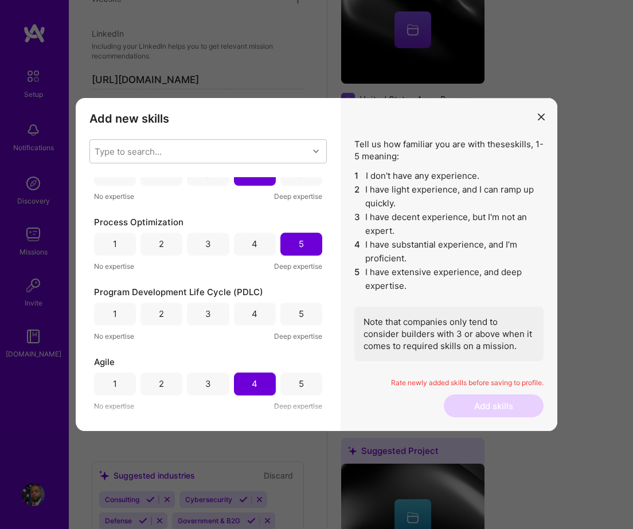
click at [260, 315] on div "4" at bounding box center [255, 314] width 42 height 23
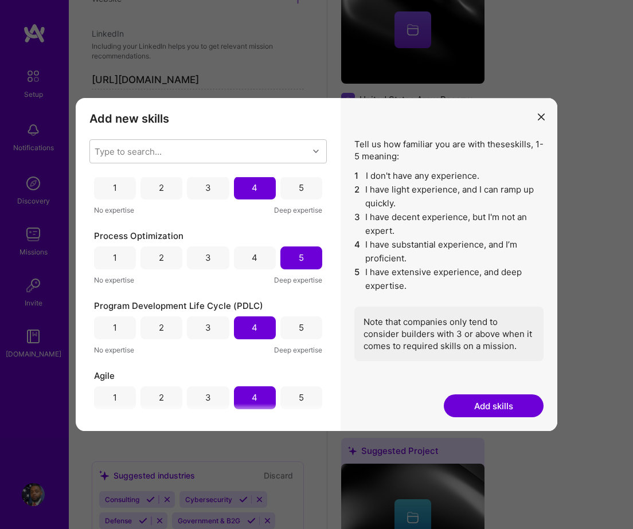
scroll to position [404, 0]
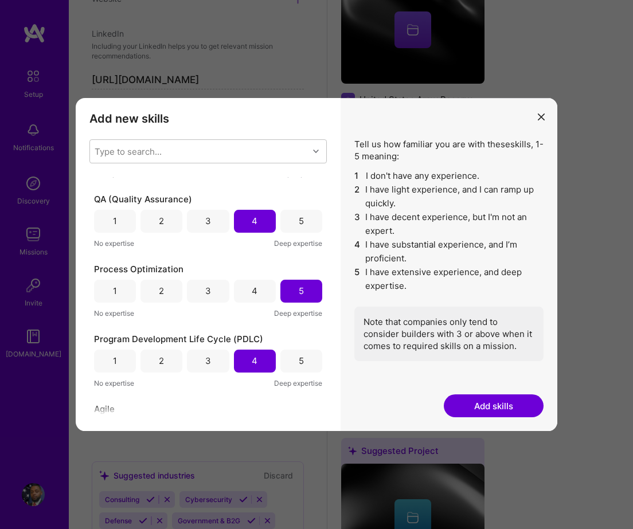
click at [510, 402] on button "Add skills" at bounding box center [494, 405] width 100 height 23
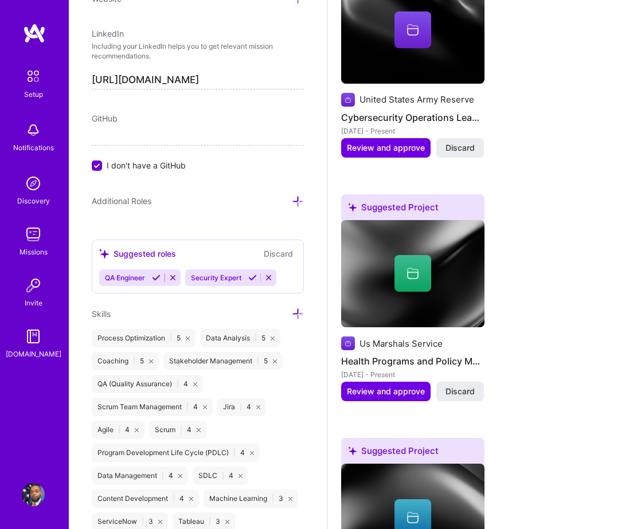
click at [297, 314] on icon at bounding box center [298, 314] width 12 height 12
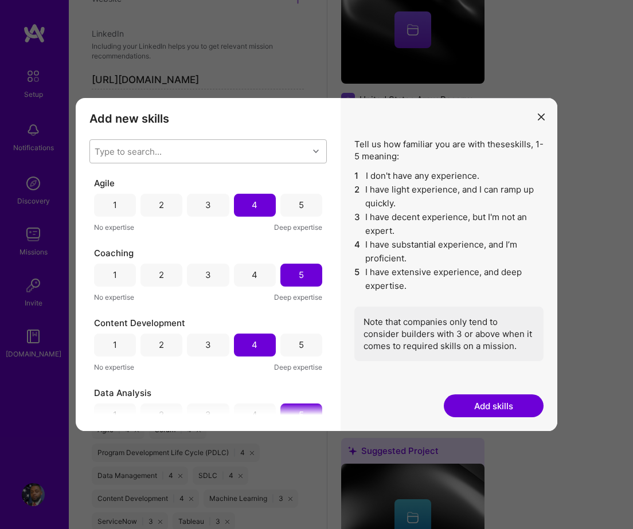
click at [200, 148] on div "Type to search..." at bounding box center [199, 151] width 218 height 23
type input "v"
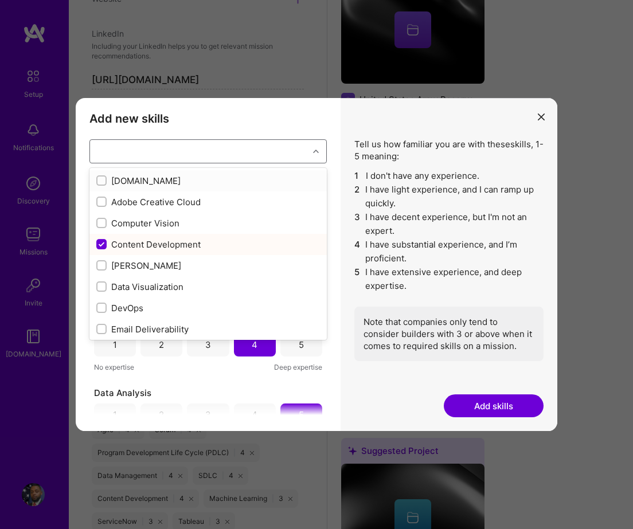
checkbox input "false"
checkbox input "true"
checkbox input "false"
type input "co"
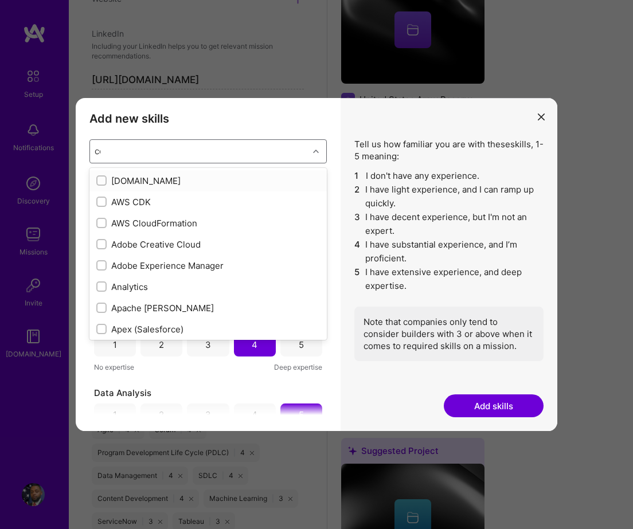
checkbox input "true"
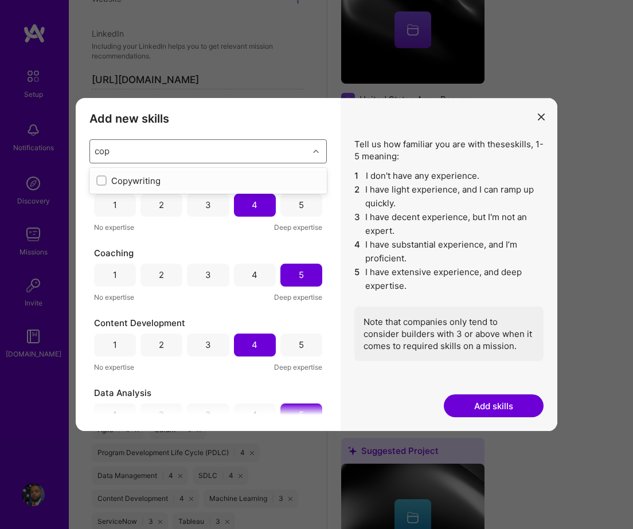
type input "copy"
click at [99, 184] on input "modal" at bounding box center [103, 181] width 8 height 8
checkbox input "false"
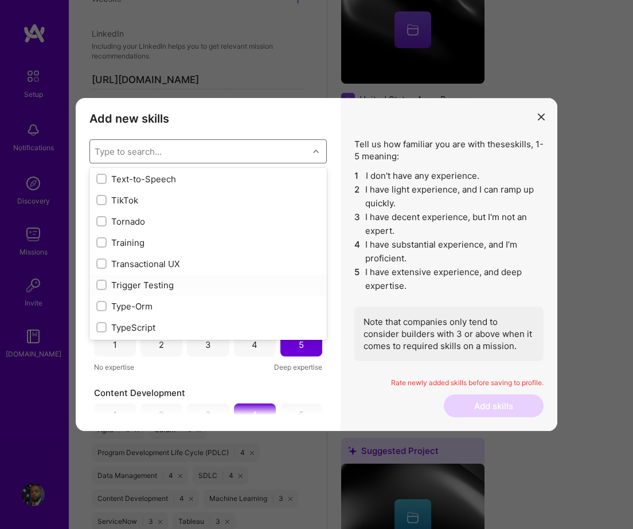
scroll to position [7079, 0]
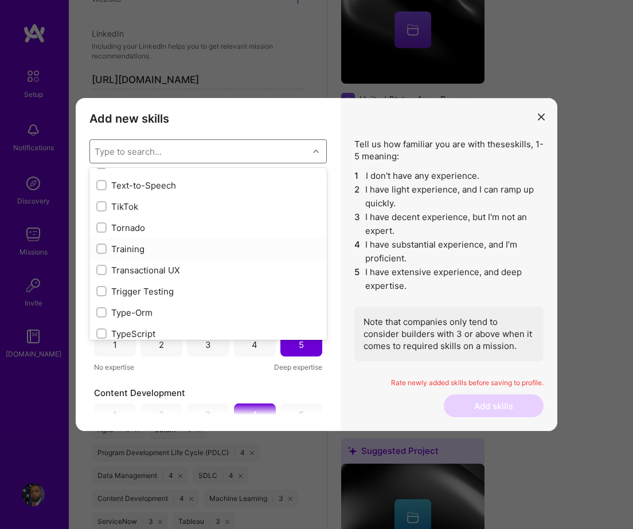
click at [104, 248] on input "modal" at bounding box center [103, 249] width 8 height 8
checkbox input "true"
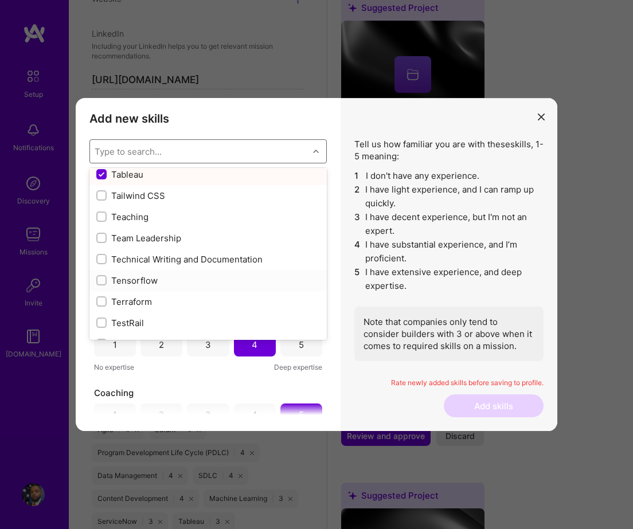
scroll to position [6915, 0]
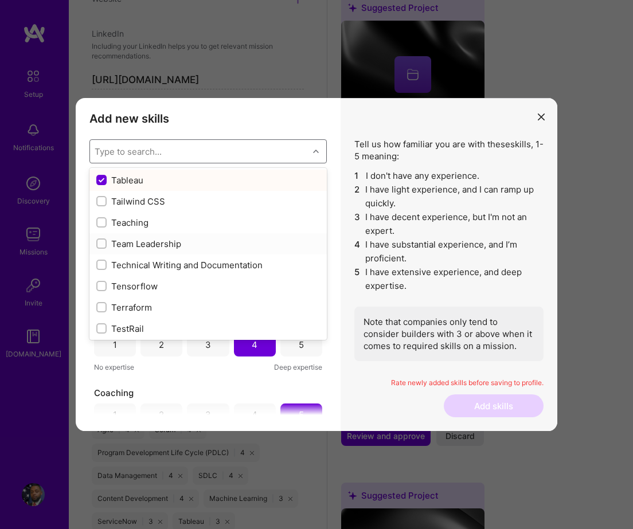
click at [101, 241] on input "modal" at bounding box center [103, 244] width 8 height 8
checkbox input "true"
click at [103, 222] on input "modal" at bounding box center [103, 223] width 8 height 8
checkbox input "true"
click at [102, 264] on input "modal" at bounding box center [103, 265] width 8 height 8
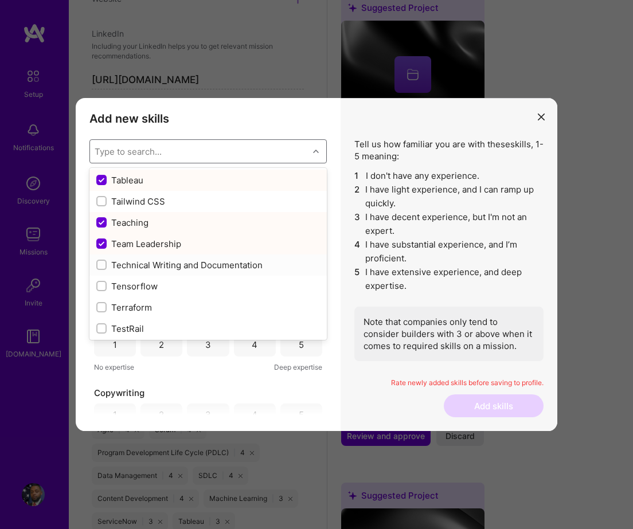
checkbox input "true"
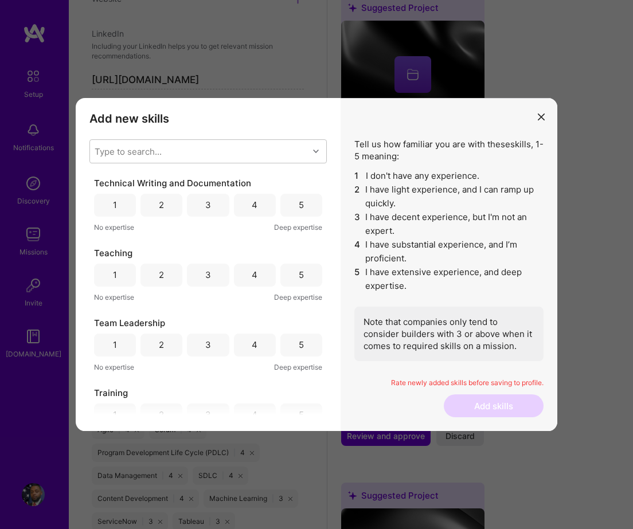
click at [368, 387] on div "Rate newly added skills before saving to profile." at bounding box center [448, 386] width 189 height 17
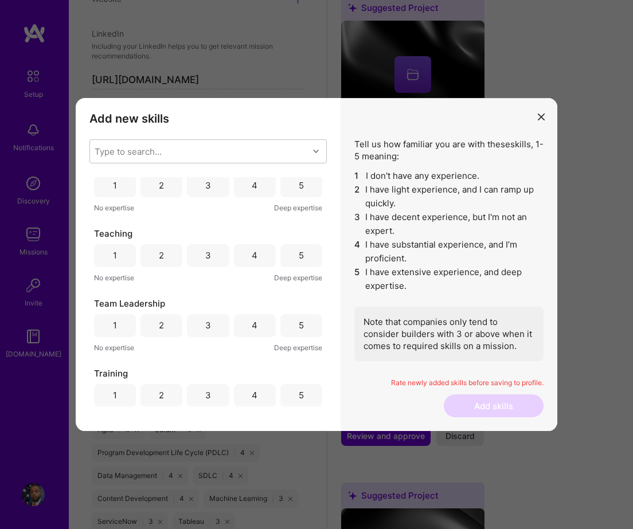
scroll to position [0, 0]
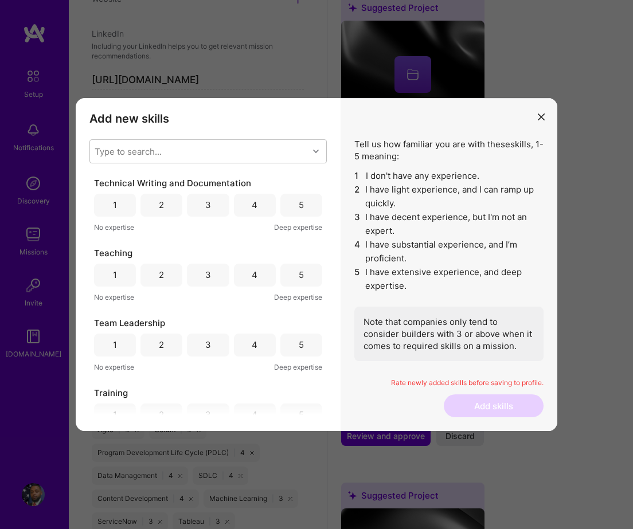
click at [248, 209] on div "4" at bounding box center [255, 205] width 42 height 23
click at [293, 276] on div "5" at bounding box center [301, 275] width 42 height 23
click at [299, 348] on div "5" at bounding box center [301, 345] width 5 height 12
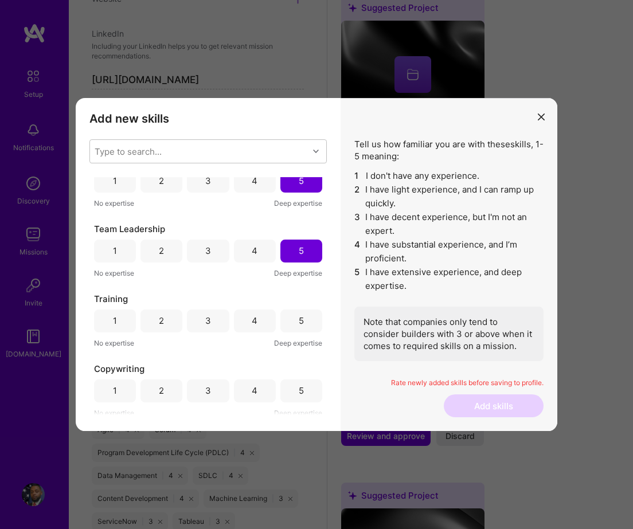
scroll to position [105, 0]
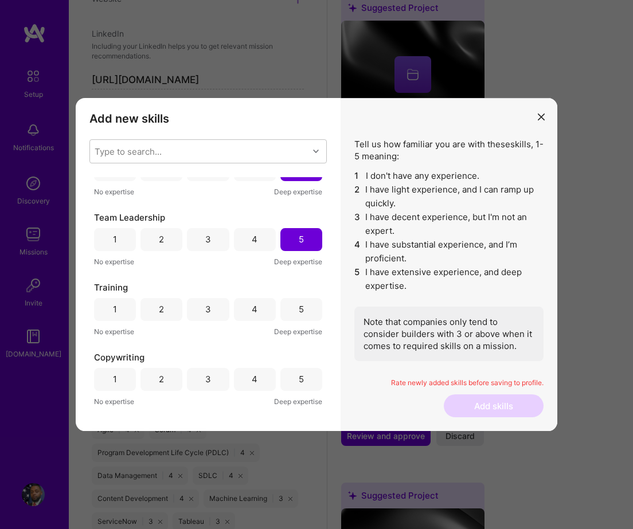
click at [262, 308] on div "4" at bounding box center [255, 309] width 42 height 23
click at [256, 381] on div "4" at bounding box center [255, 379] width 42 height 23
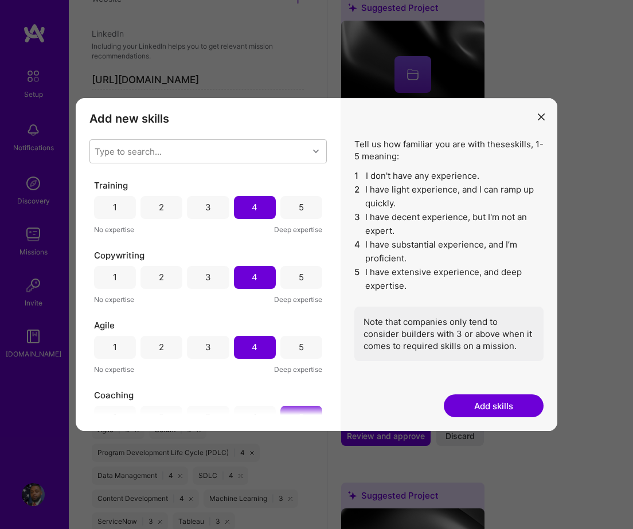
scroll to position [222, 0]
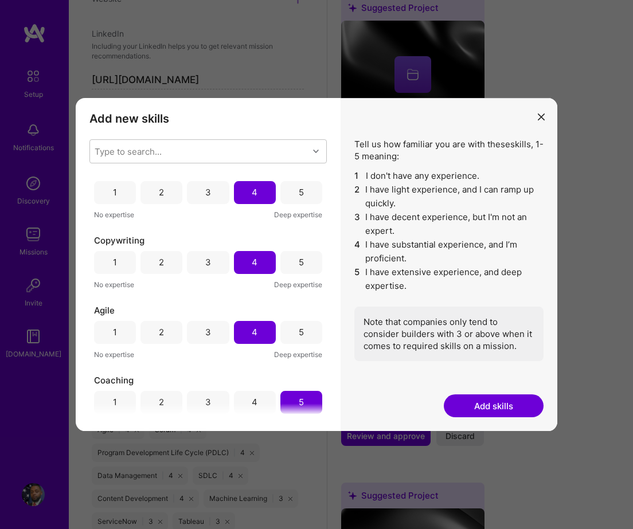
click at [469, 410] on button "Add skills" at bounding box center [494, 405] width 100 height 23
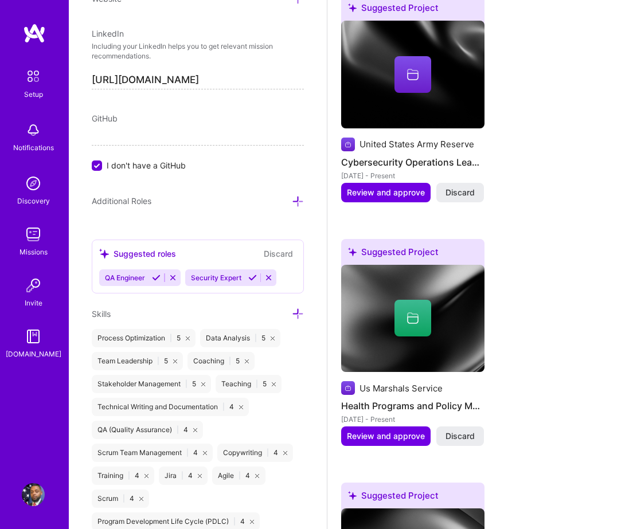
click at [36, 92] on div "Setup" at bounding box center [33, 94] width 19 height 12
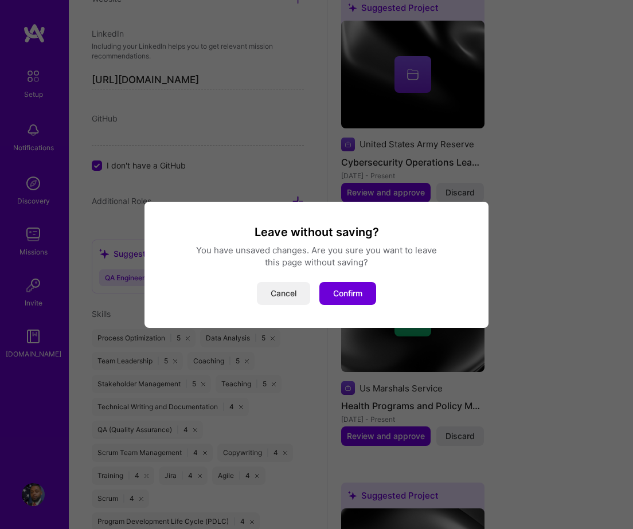
click at [300, 291] on button "Cancel" at bounding box center [283, 293] width 53 height 23
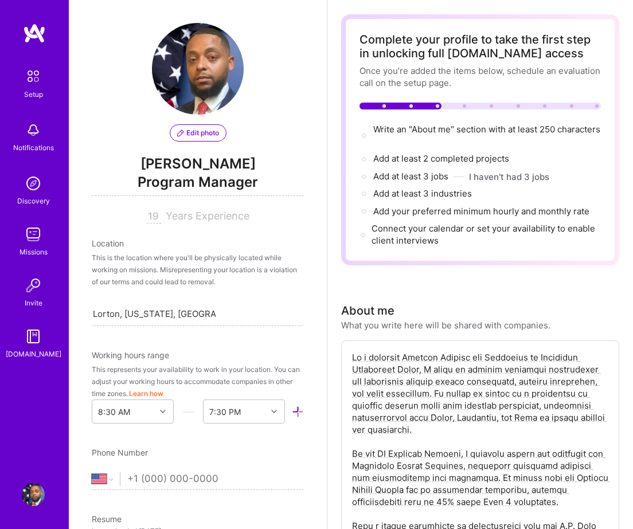
scroll to position [0, 0]
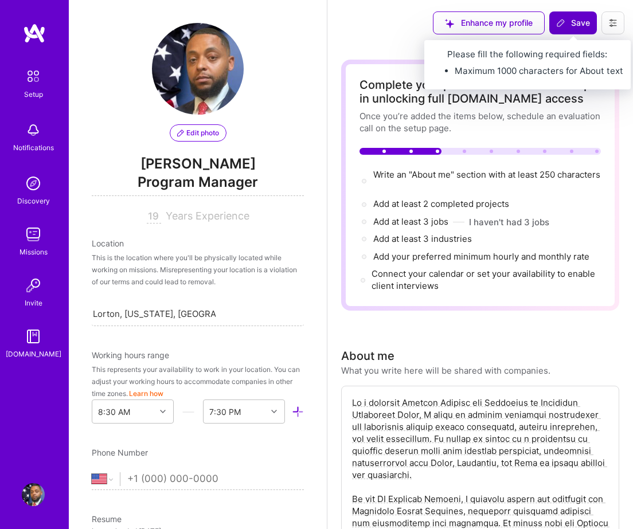
click at [573, 25] on span "Save" at bounding box center [573, 22] width 34 height 11
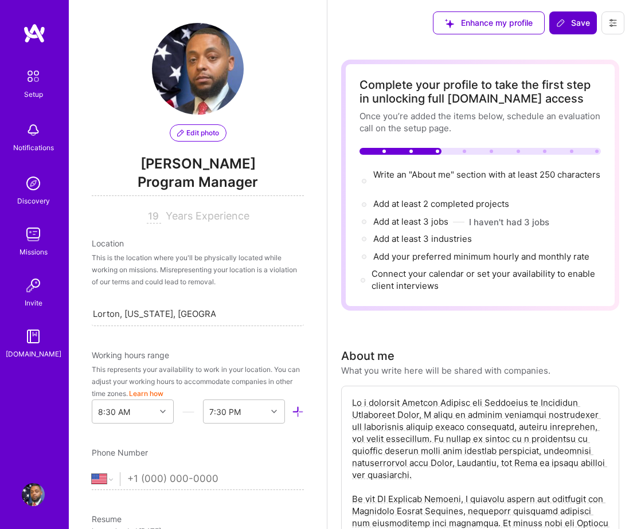
click at [573, 25] on span "Save" at bounding box center [573, 22] width 34 height 11
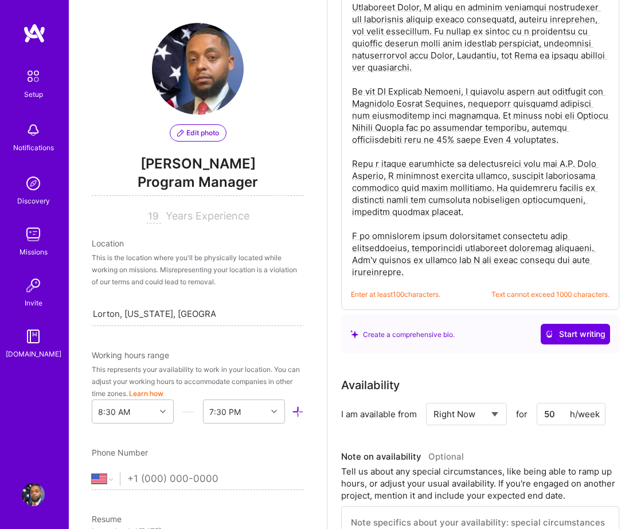
scroll to position [406, 0]
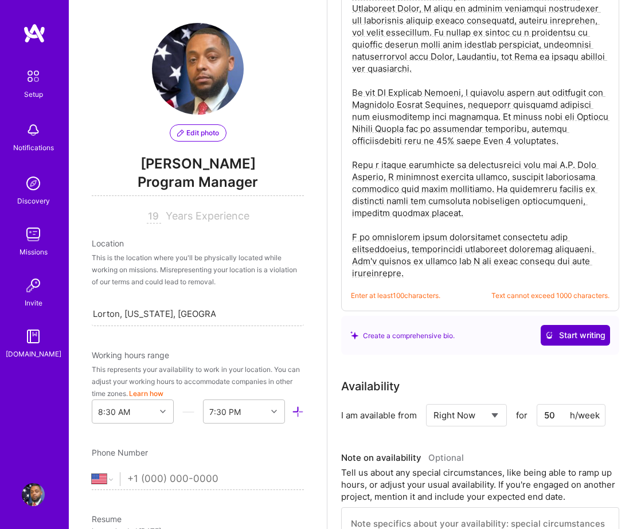
click at [557, 338] on span "Start writing" at bounding box center [575, 335] width 60 height 11
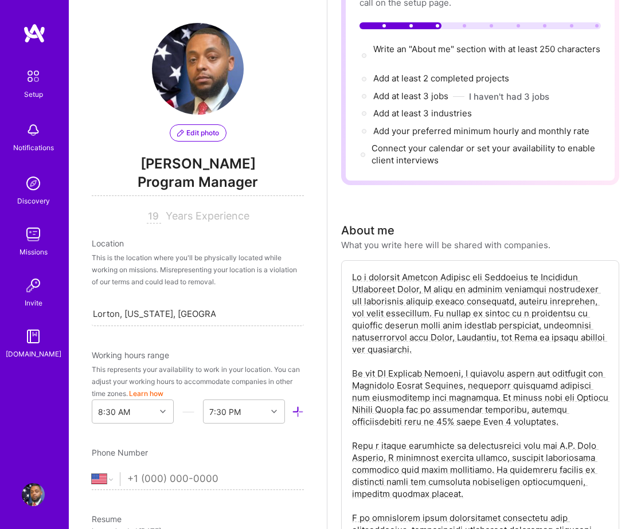
scroll to position [105, 0]
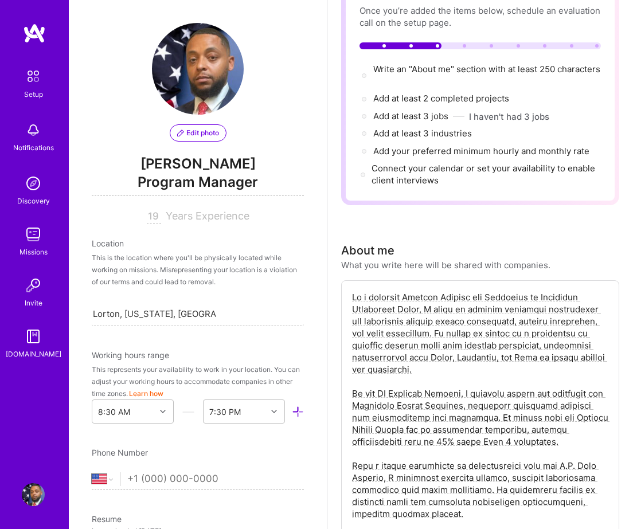
click at [551, 267] on div "About me What you write here will be shared with companies." at bounding box center [480, 256] width 278 height 29
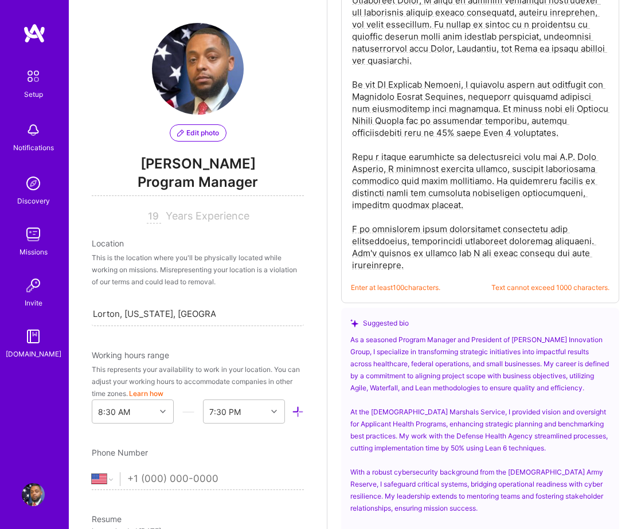
scroll to position [345, 0]
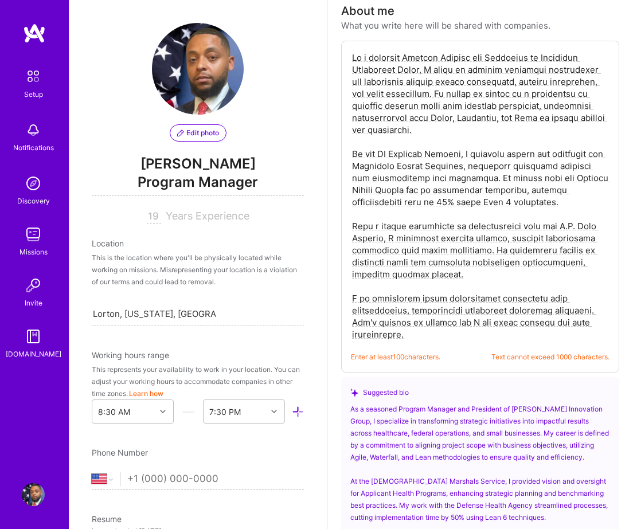
click at [513, 256] on textarea at bounding box center [480, 195] width 259 height 291
paste textarea "Here’s a polished version of your bio under 1000 characters (currently \~930): …"
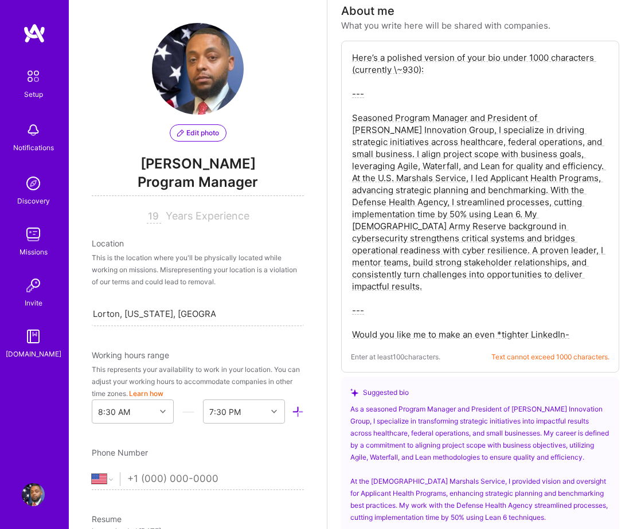
drag, startPoint x: 382, startPoint y: 100, endPoint x: 335, endPoint y: 29, distance: 85.5
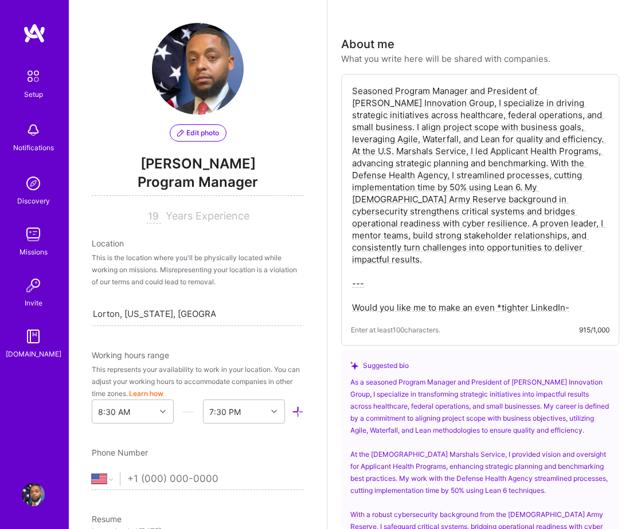
scroll to position [311, 0]
drag, startPoint x: 358, startPoint y: 265, endPoint x: 542, endPoint y: 346, distance: 201.2
click at [542, 346] on div "Seasoned Program Manager and President of [PERSON_NAME] Innovation Group, I spe…" at bounding box center [480, 211] width 278 height 272
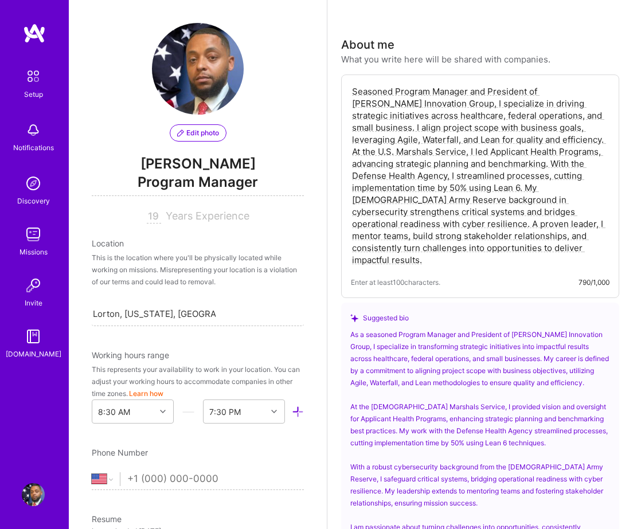
click at [429, 151] on textarea "Seasoned Program Manager and President of [PERSON_NAME] Innovation Group, I spe…" at bounding box center [480, 175] width 259 height 183
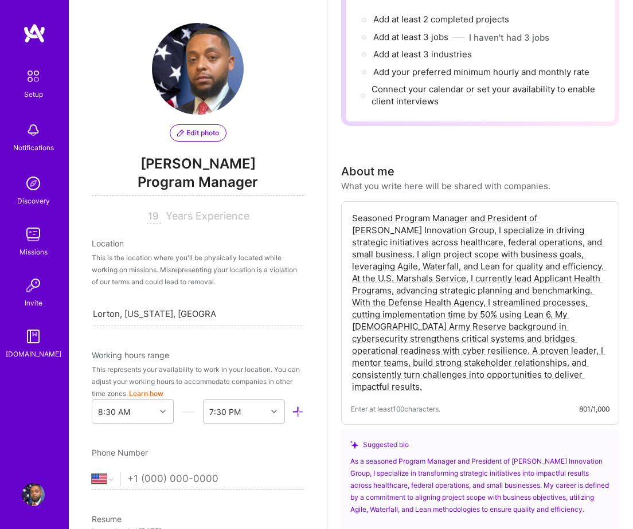
scroll to position [0, 0]
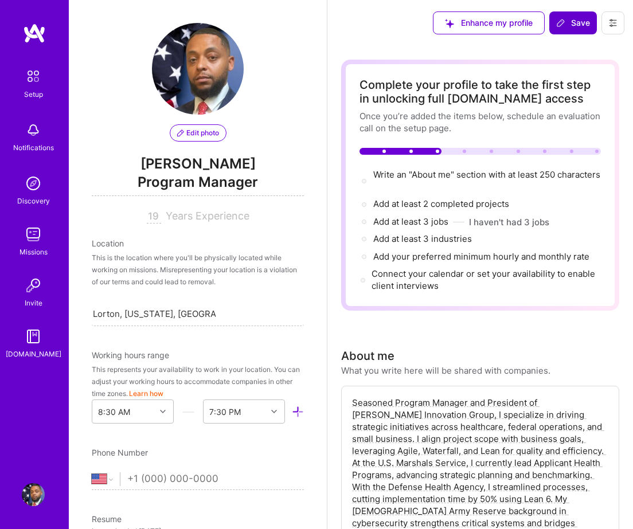
type textarea "Seasoned Program Manager and President of [PERSON_NAME] Innovation Group, I spe…"
click at [566, 27] on span "Save" at bounding box center [573, 22] width 34 height 11
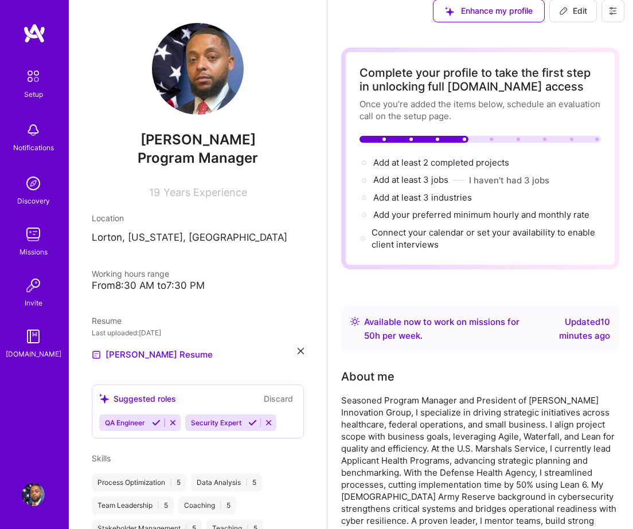
scroll to position [13, 0]
click at [157, 356] on link "[PERSON_NAME] Resume" at bounding box center [152, 355] width 121 height 14
click at [25, 72] on img at bounding box center [33, 76] width 24 height 24
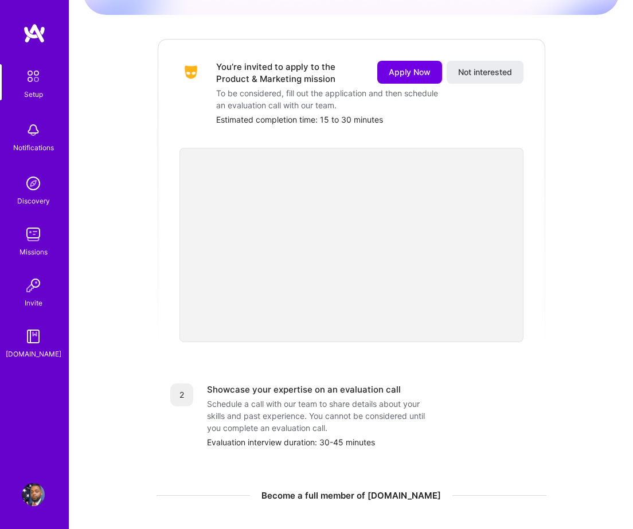
scroll to position [46, 0]
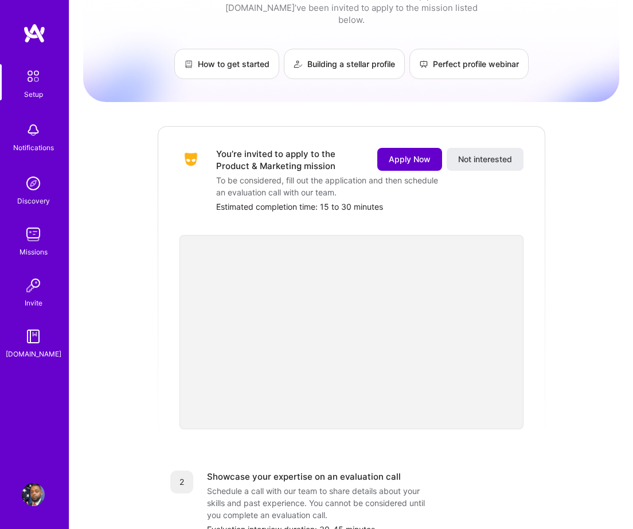
click at [409, 148] on button "Apply Now" at bounding box center [409, 159] width 65 height 23
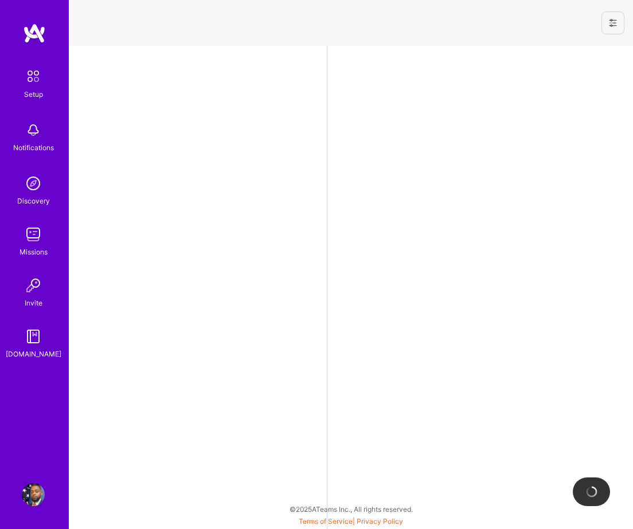
select select "US"
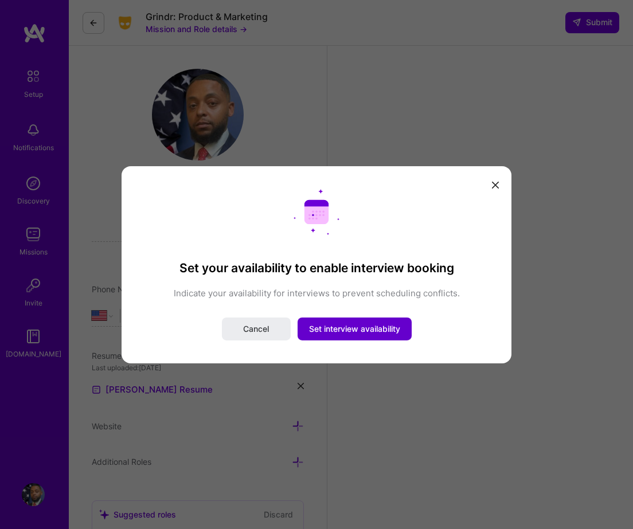
click at [337, 327] on span "Set interview availability" at bounding box center [354, 328] width 91 height 11
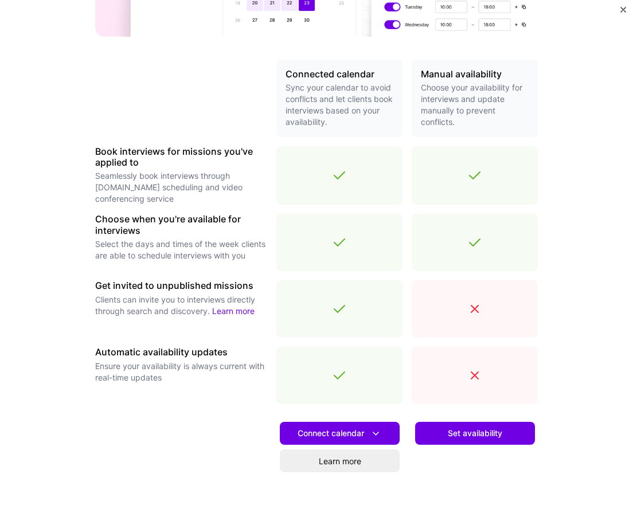
scroll to position [234, 0]
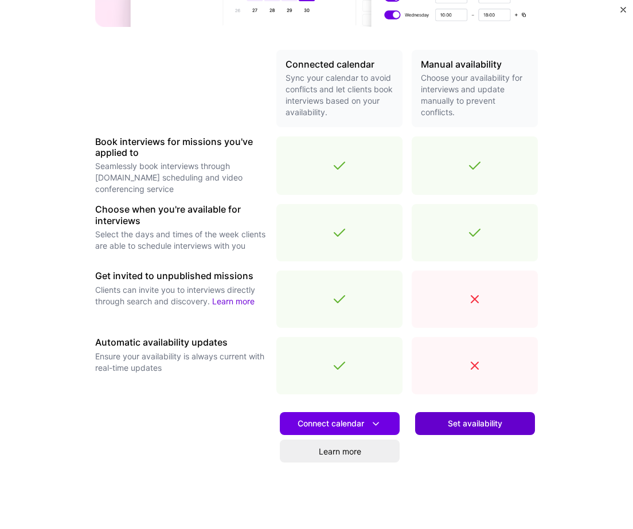
click at [470, 426] on span "Set availability" at bounding box center [475, 423] width 54 height 11
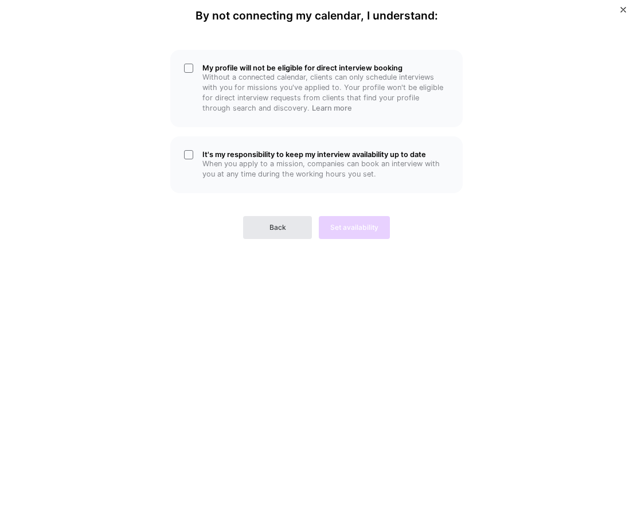
click at [256, 228] on button "Back" at bounding box center [277, 227] width 69 height 23
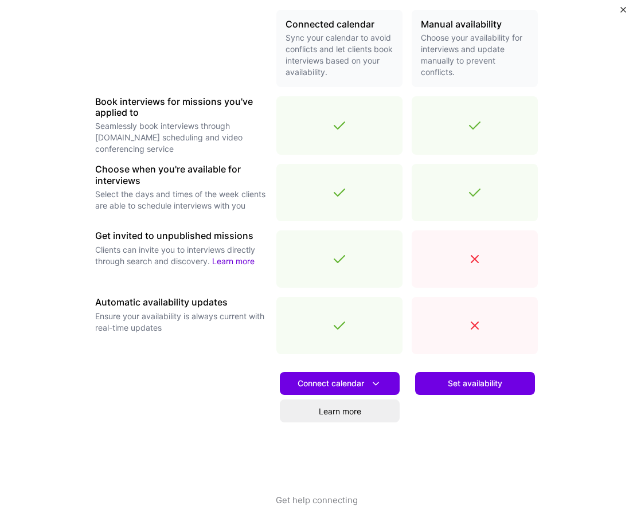
scroll to position [447, 0]
click at [362, 378] on span "Connect calendar" at bounding box center [339, 384] width 84 height 12
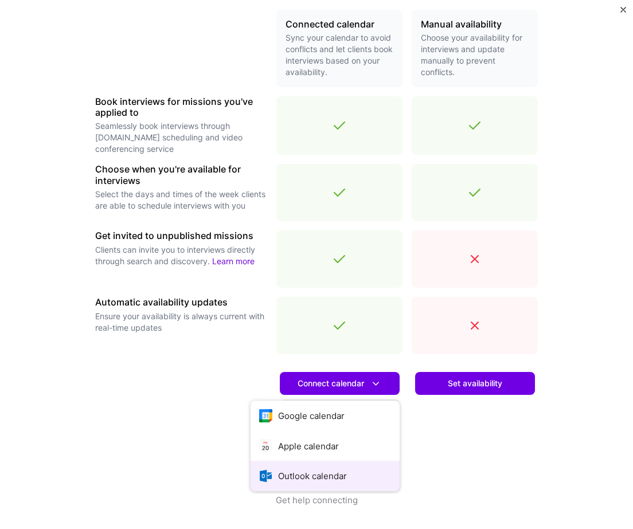
click at [324, 481] on button "Outlook calendar" at bounding box center [324, 476] width 149 height 30
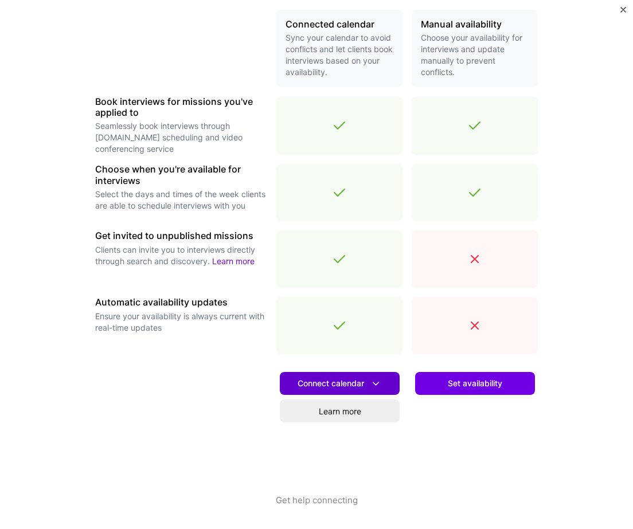
click at [352, 386] on span "Connect calendar" at bounding box center [339, 384] width 84 height 12
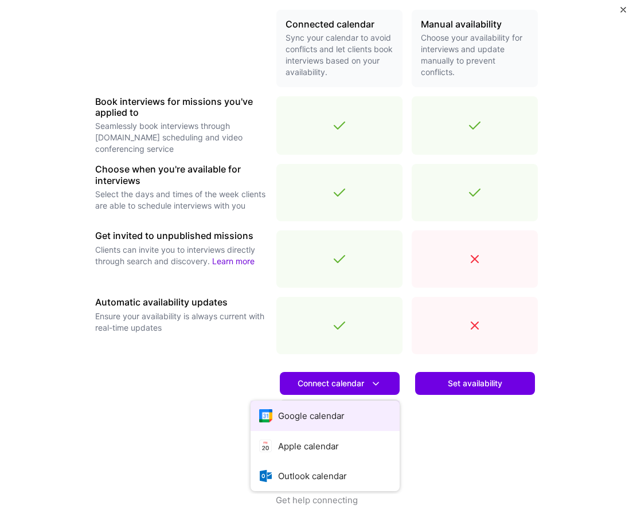
click at [317, 414] on button "Google calendar" at bounding box center [324, 416] width 149 height 30
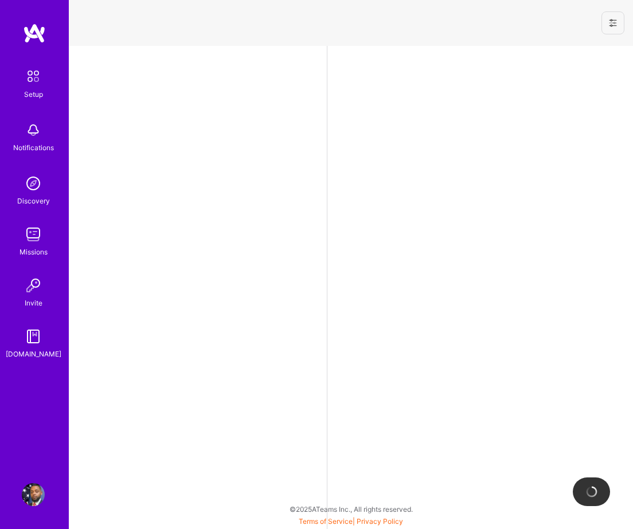
select select "US"
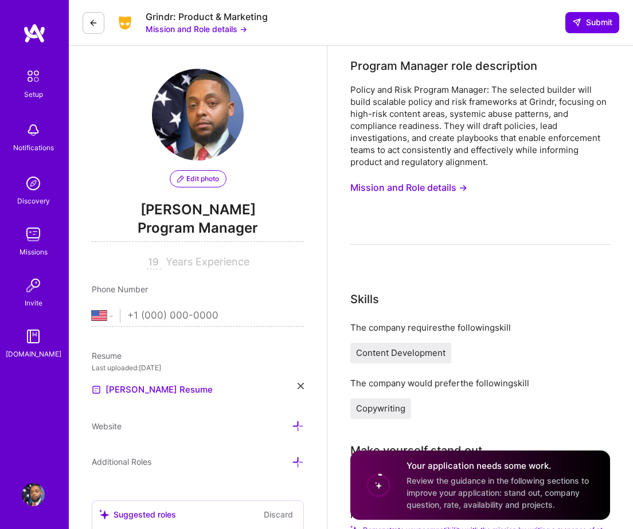
click at [163, 311] on input "tel" at bounding box center [215, 315] width 177 height 33
type input "1 (912) 401-7665"
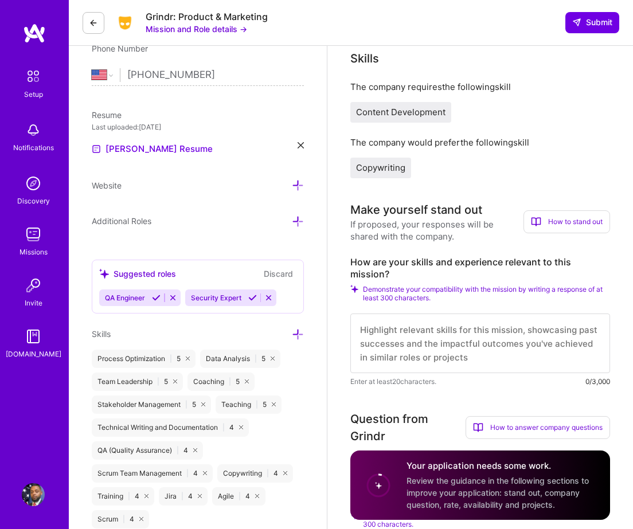
scroll to position [234, 0]
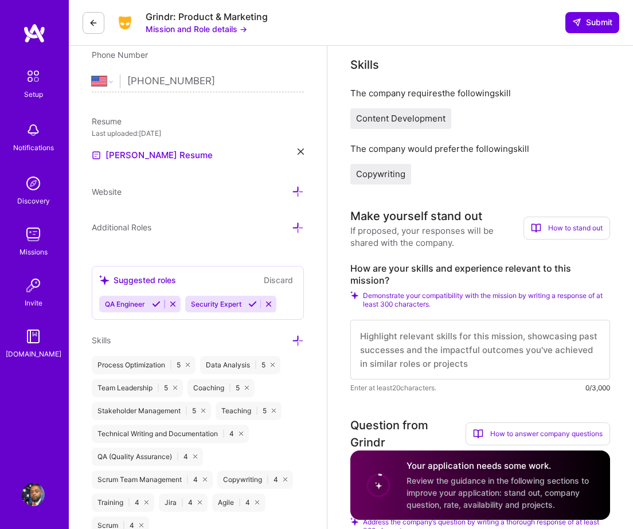
click at [302, 222] on icon at bounding box center [298, 228] width 12 height 12
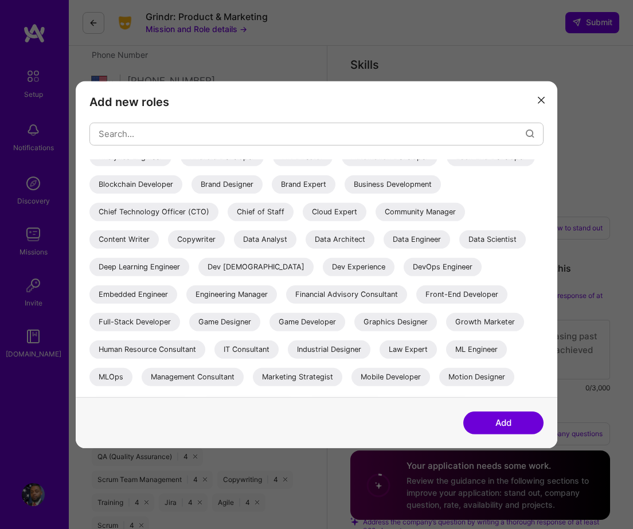
scroll to position [41, 0]
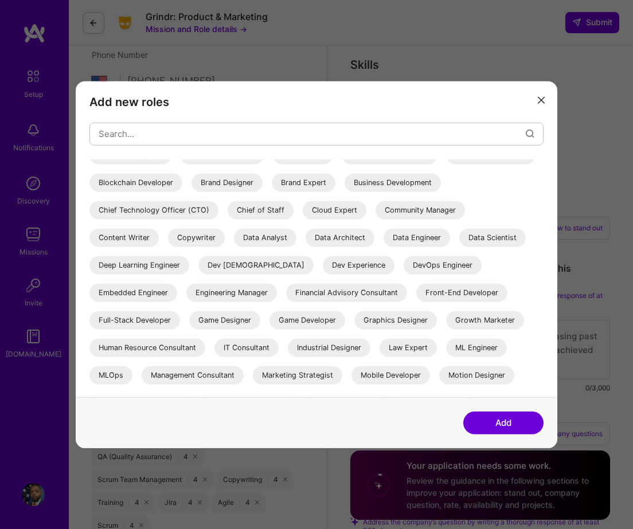
click at [159, 238] on div "Content Writer" at bounding box center [123, 237] width 69 height 18
click at [225, 236] on div "Copywriter" at bounding box center [196, 237] width 57 height 18
click at [296, 236] on div "Data Analyst" at bounding box center [265, 237] width 62 height 18
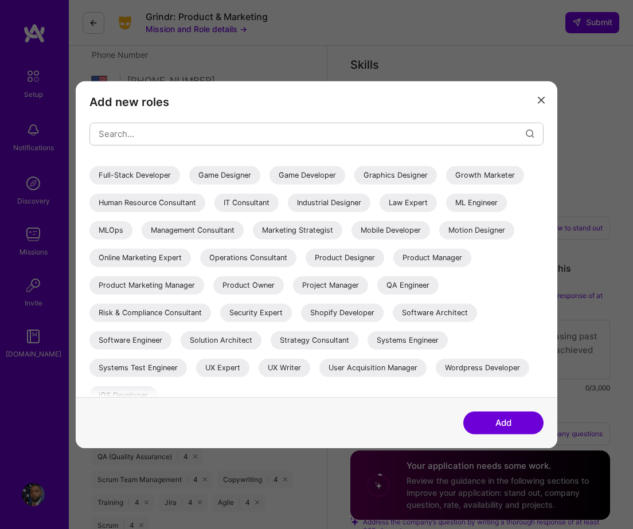
scroll to position [186, 0]
click at [244, 230] on div "Management Consultant" at bounding box center [193, 229] width 102 height 18
click at [213, 293] on div "Product Owner" at bounding box center [248, 284] width 71 height 18
click at [293, 293] on div "Project Manager" at bounding box center [330, 284] width 75 height 18
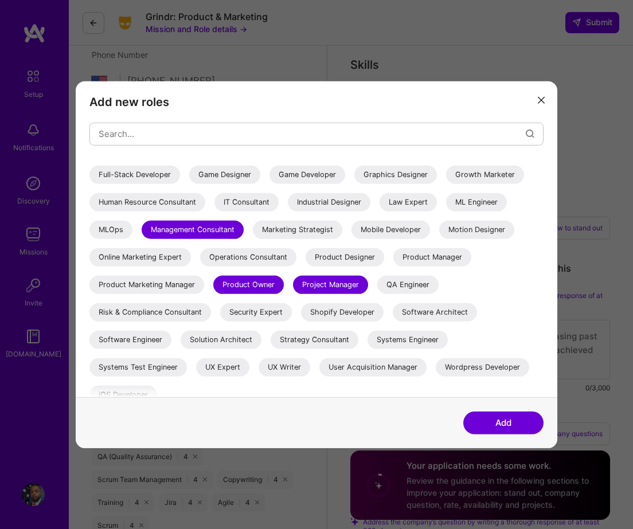
click at [377, 293] on div "QA Engineer" at bounding box center [407, 284] width 61 height 18
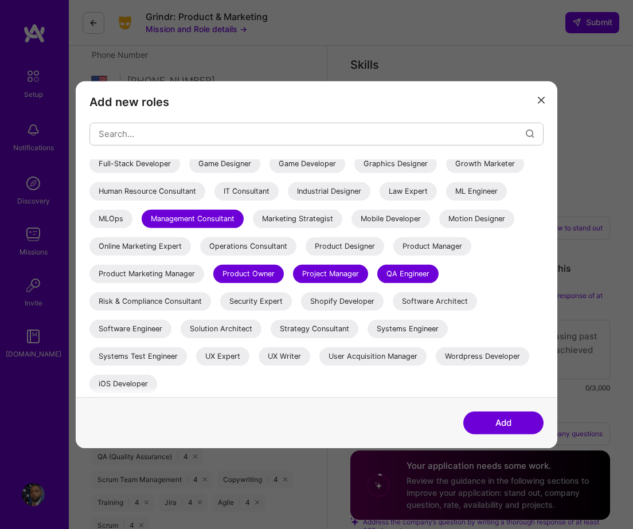
click at [489, 422] on button "Add" at bounding box center [503, 423] width 80 height 23
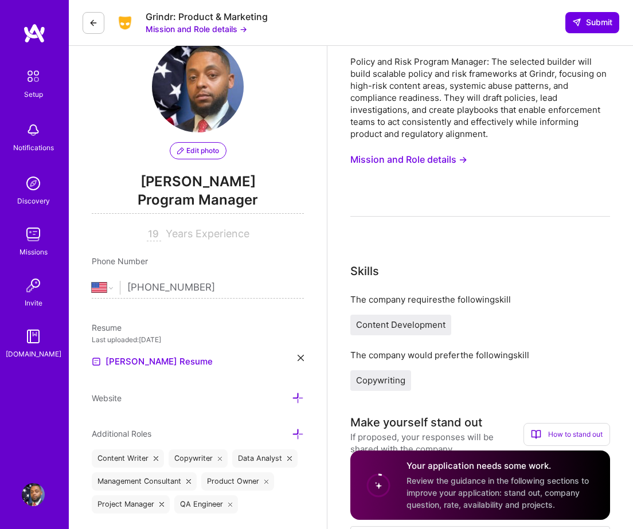
scroll to position [26, 0]
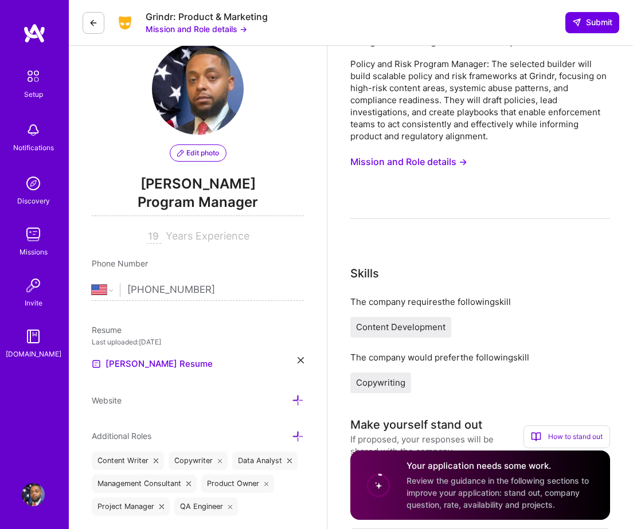
click at [485, 491] on span "Review the guidance in the following sections to improve your application: stan…" at bounding box center [497, 493] width 182 height 34
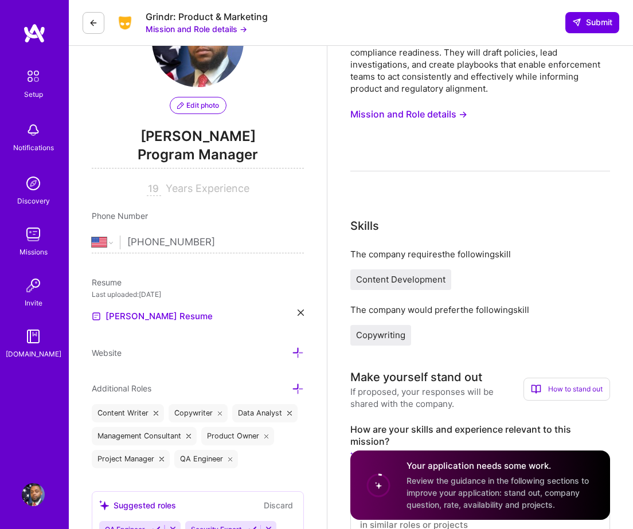
scroll to position [77, 0]
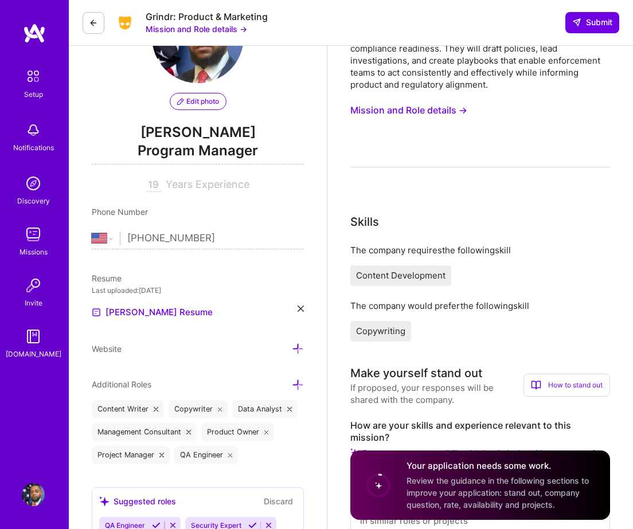
click at [385, 481] on circle at bounding box center [378, 486] width 22 height 22
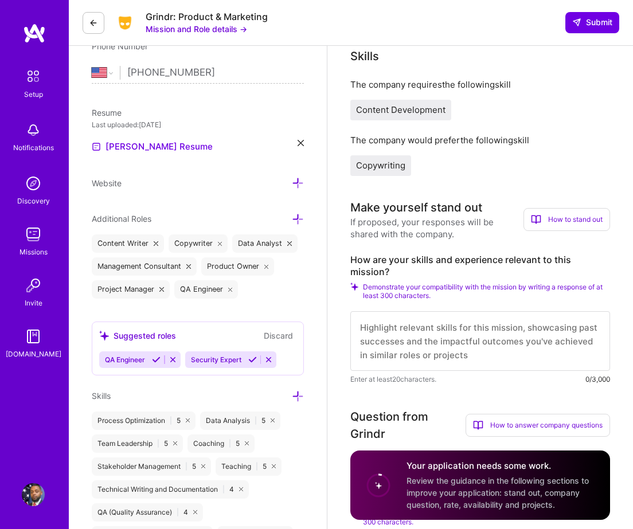
scroll to position [244, 0]
drag, startPoint x: 555, startPoint y: 218, endPoint x: 555, endPoint y: 241, distance: 23.5
click at [555, 241] on div "Make yourself stand out If proposed, your responses will be shared with the com…" at bounding box center [480, 291] width 260 height 186
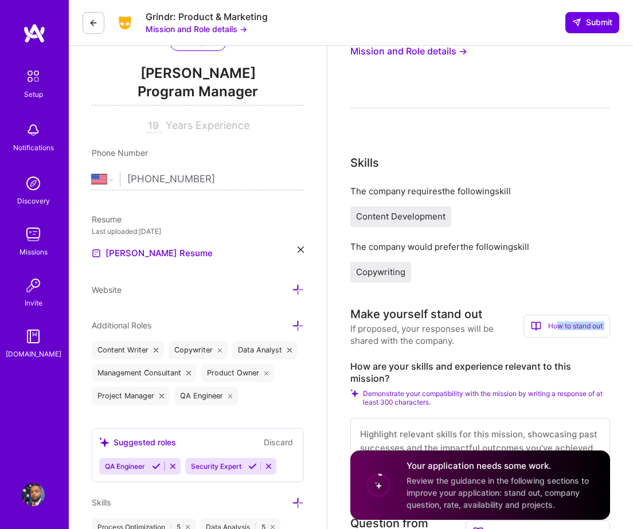
scroll to position [0, 0]
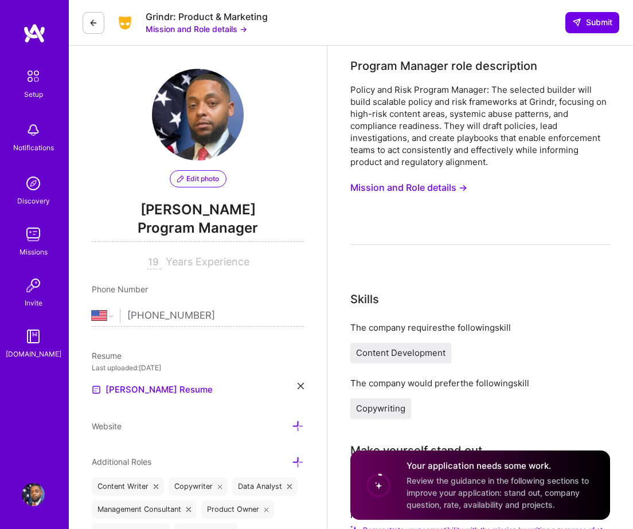
click at [427, 185] on button "Mission and Role details →" at bounding box center [408, 187] width 117 height 21
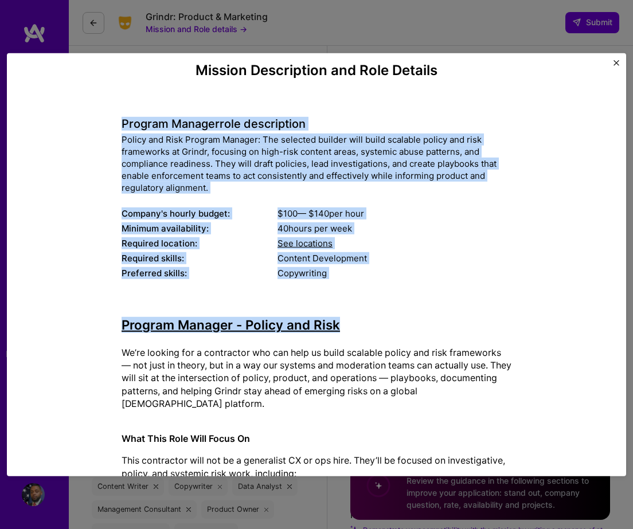
drag, startPoint x: 116, startPoint y: 121, endPoint x: 342, endPoint y: 330, distance: 307.0
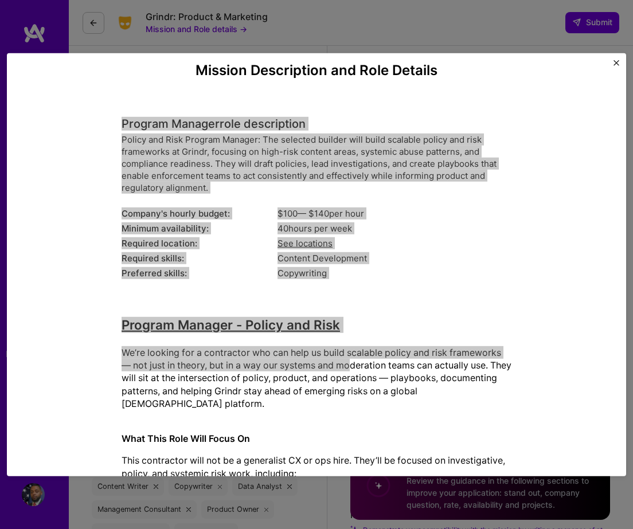
drag, startPoint x: 115, startPoint y: 117, endPoint x: 355, endPoint y: 371, distance: 349.5
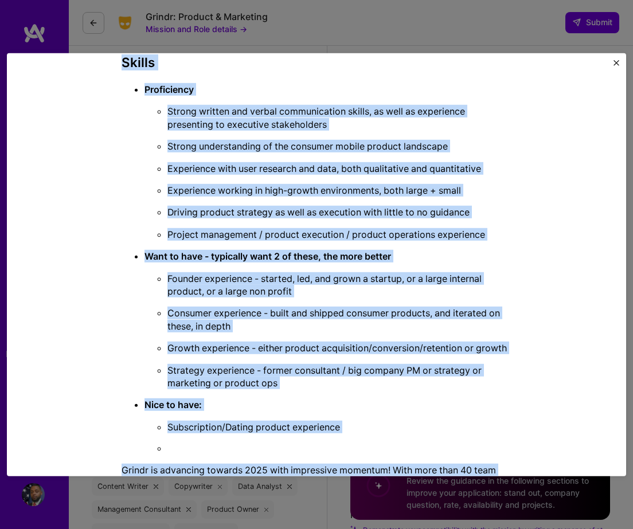
scroll to position [2338, 0]
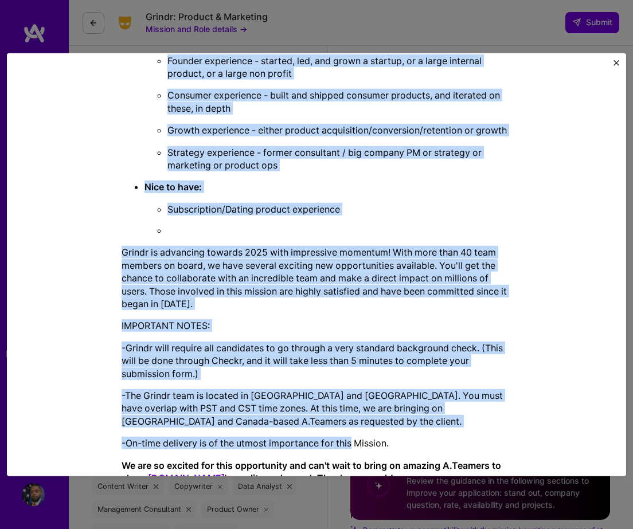
copy div "Program Manager role description Policy and Risk Program Manager: The selected …"
click at [617, 62] on img "Close" at bounding box center [616, 63] width 6 height 6
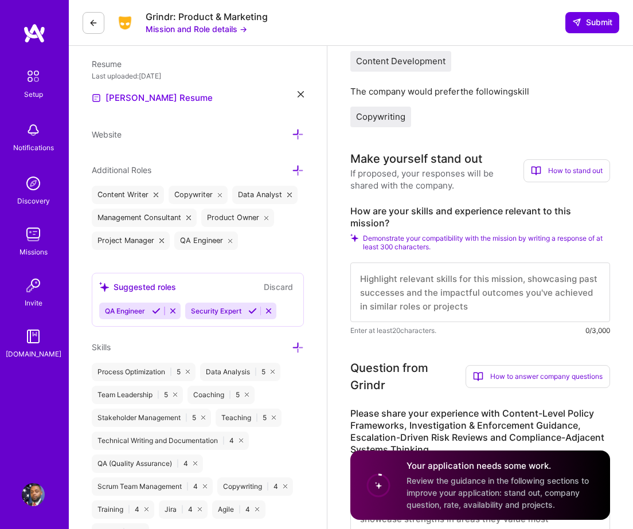
scroll to position [307, 0]
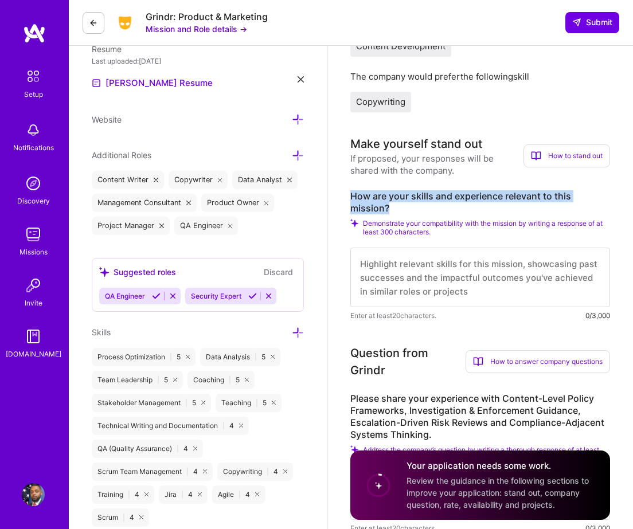
drag, startPoint x: 392, startPoint y: 205, endPoint x: 340, endPoint y: 198, distance: 52.6
copy label "How are your skills and experience relevant to this mission?"
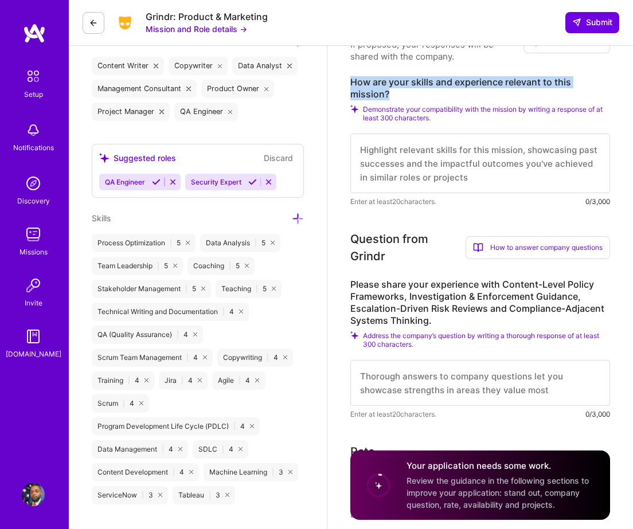
scroll to position [421, 0]
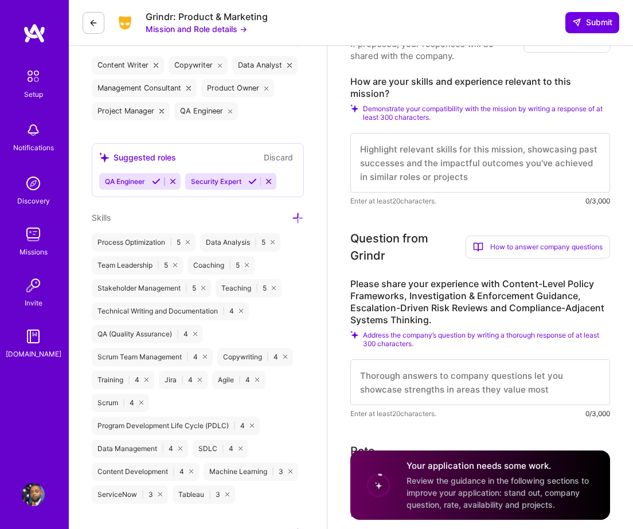
click at [406, 155] on textarea at bounding box center [480, 163] width 260 height 60
paste textarea "My background aligns closely with Grindr’s mission to build scalable policy and…"
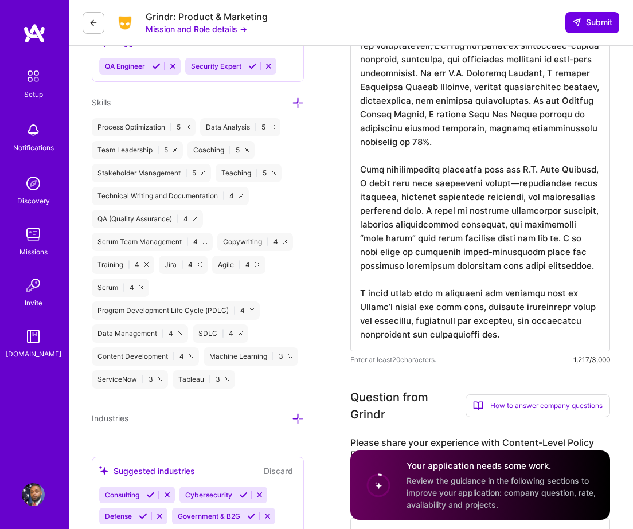
scroll to position [621, 0]
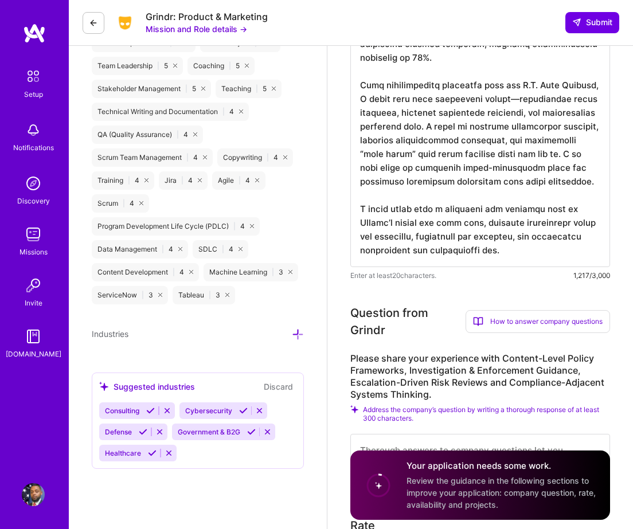
type textarea "My background aligns closely with Grindr’s mission to build scalable policy and…"
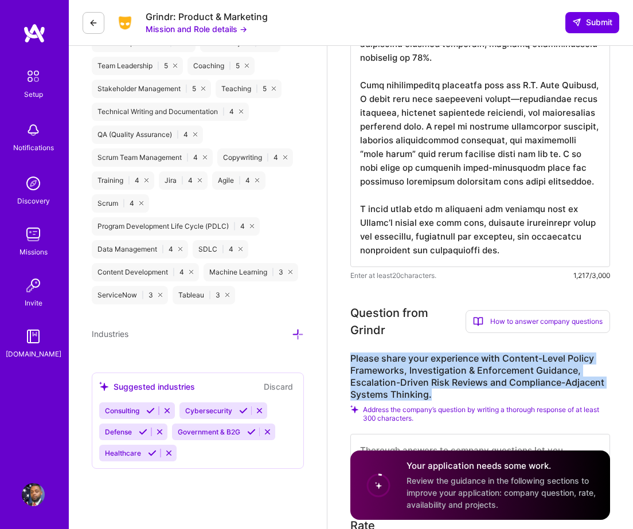
drag, startPoint x: 445, startPoint y: 396, endPoint x: 340, endPoint y: 362, distance: 110.2
copy label "Please share your experience with Content-Level Policy Frameworks, Investigatio…"
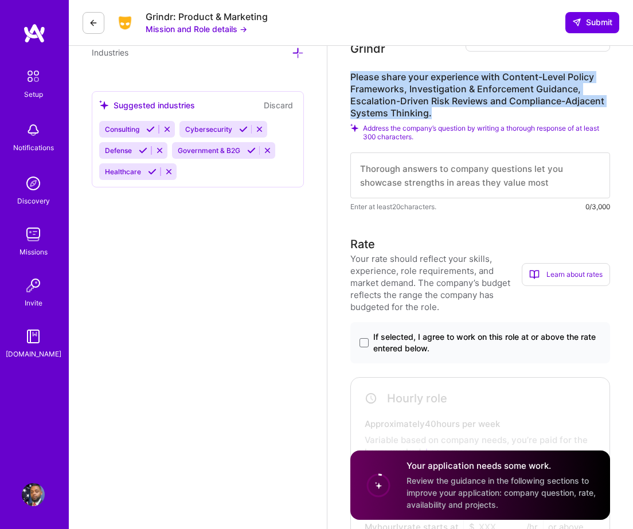
scroll to position [903, 0]
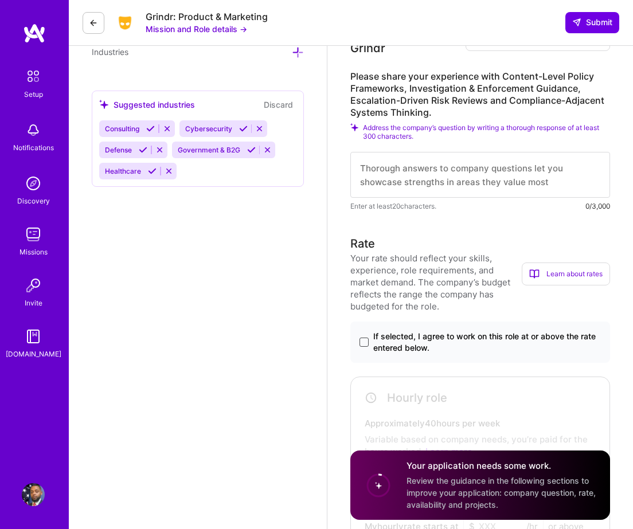
click at [361, 341] on span at bounding box center [363, 342] width 9 height 9
click at [0, 0] on input "If selected, I agree to work on this role at or above the rate entered below." at bounding box center [0, 0] width 0 height 0
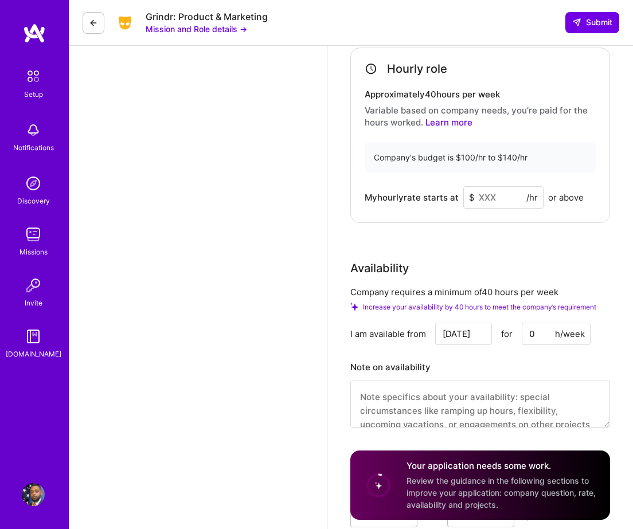
scroll to position [1234, 0]
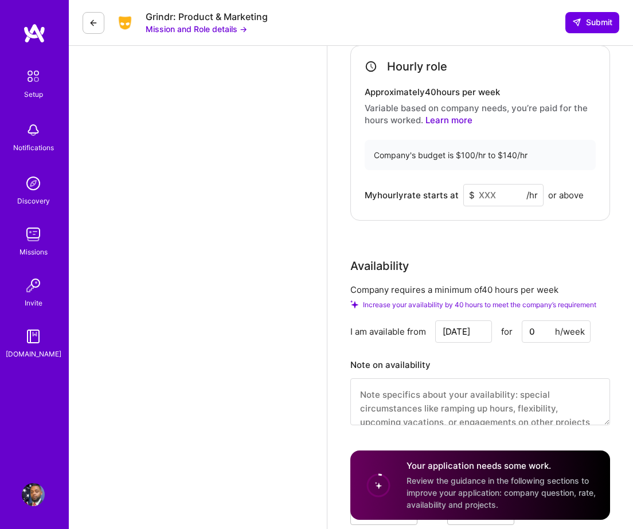
drag, startPoint x: 548, startPoint y: 331, endPoint x: 522, endPoint y: 331, distance: 25.8
click at [522, 331] on input "0" at bounding box center [556, 331] width 69 height 22
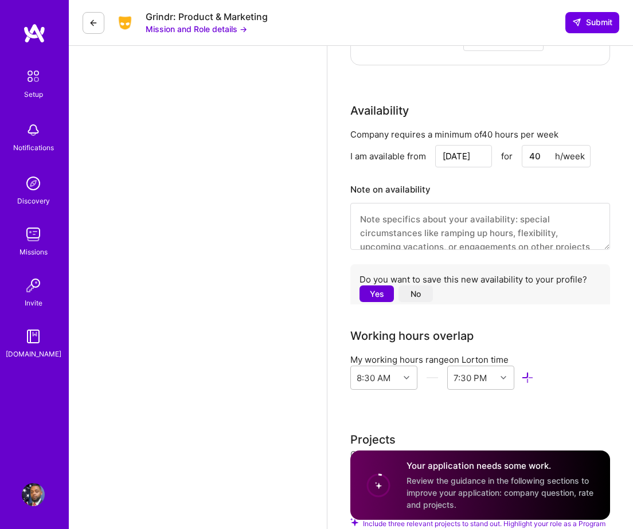
scroll to position [1401, 0]
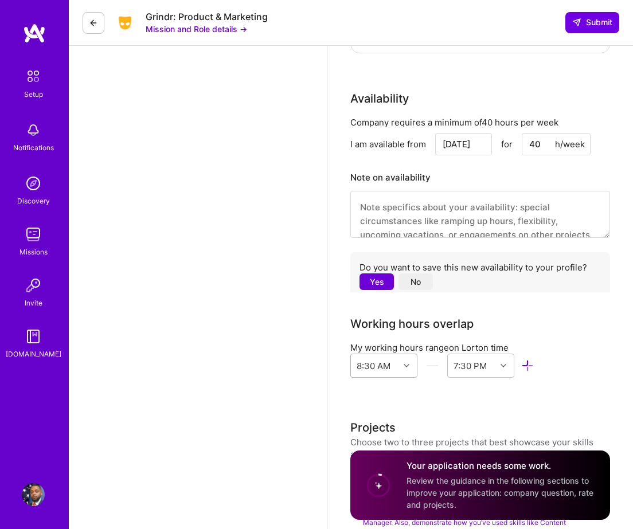
type input "40"
click at [409, 363] on div "8:30 AM" at bounding box center [383, 366] width 67 height 24
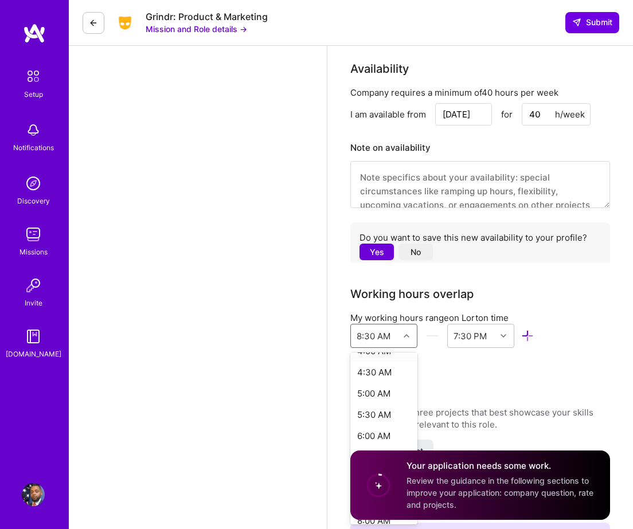
scroll to position [189, 0]
click at [373, 432] on div "6:00 AM" at bounding box center [383, 431] width 67 height 21
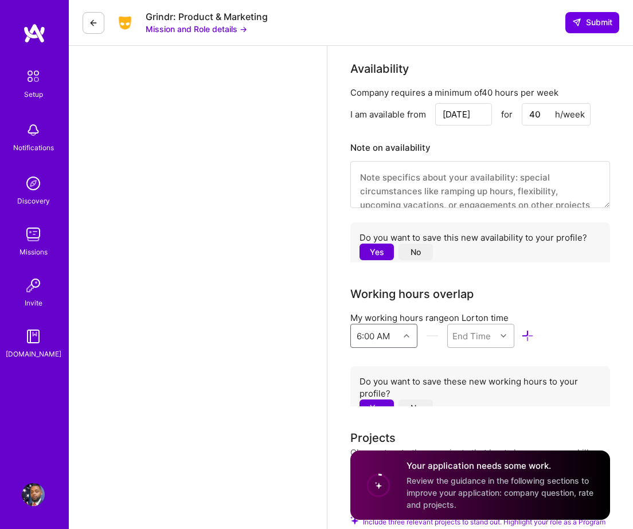
click at [481, 335] on div "End Time" at bounding box center [471, 336] width 38 height 12
click at [473, 385] on div "8:00 PM" at bounding box center [480, 385] width 67 height 21
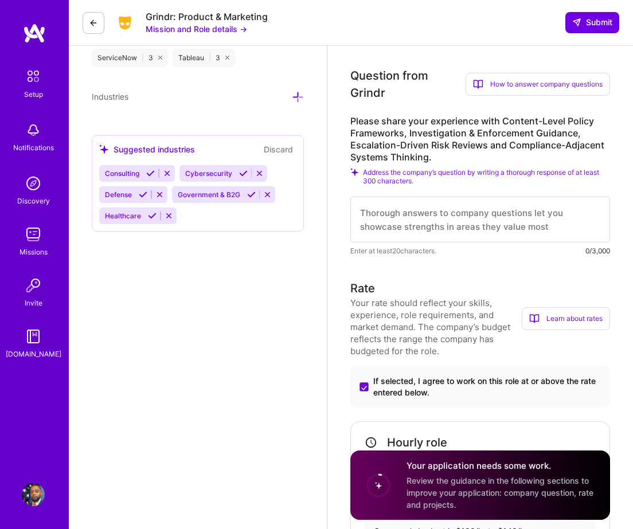
scroll to position [884, 0]
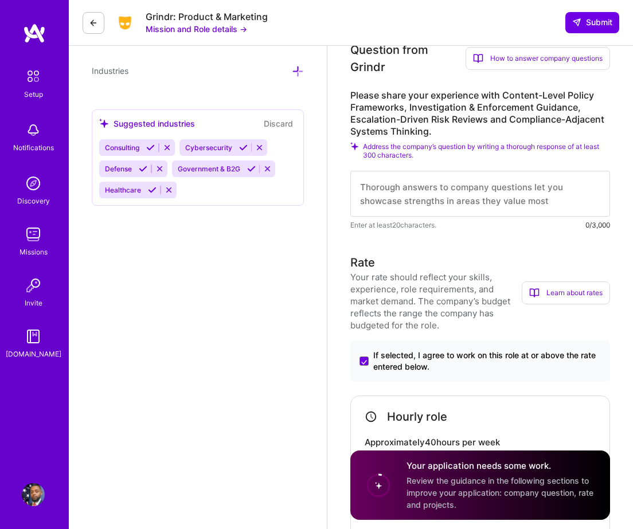
click at [446, 179] on textarea at bounding box center [480, 194] width 260 height 46
paste textarea "Content-Level Policy Frameworks: Drafted enforceable policies for sensitive are…"
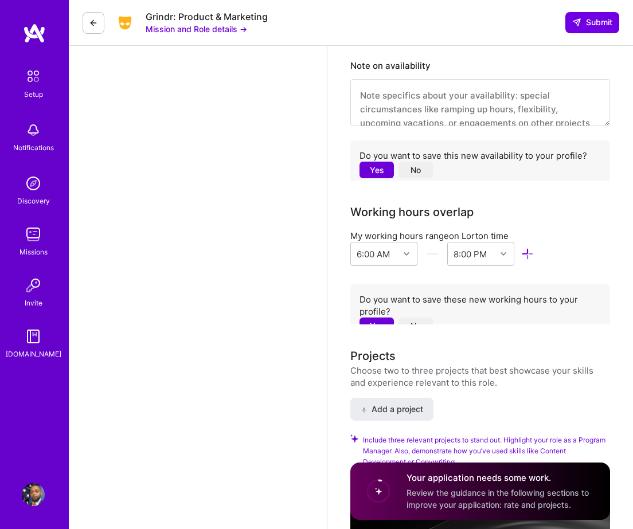
scroll to position [1825, 0]
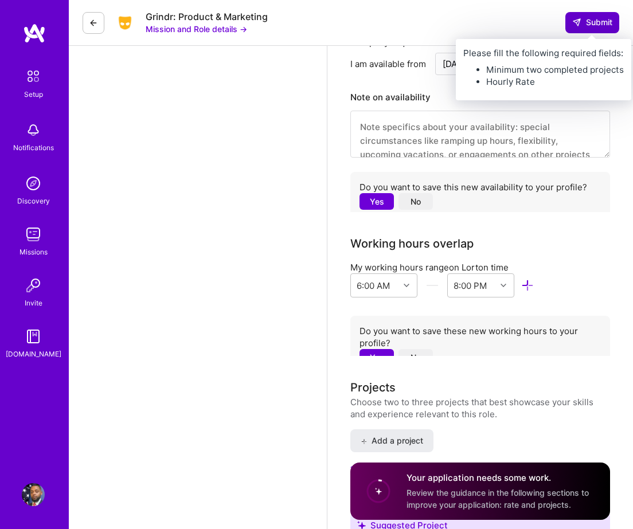
type textarea "Content-Level Policy Frameworks: Drafted enforceable policies for sensitive are…"
click at [587, 27] on span "Submit" at bounding box center [592, 22] width 40 height 11
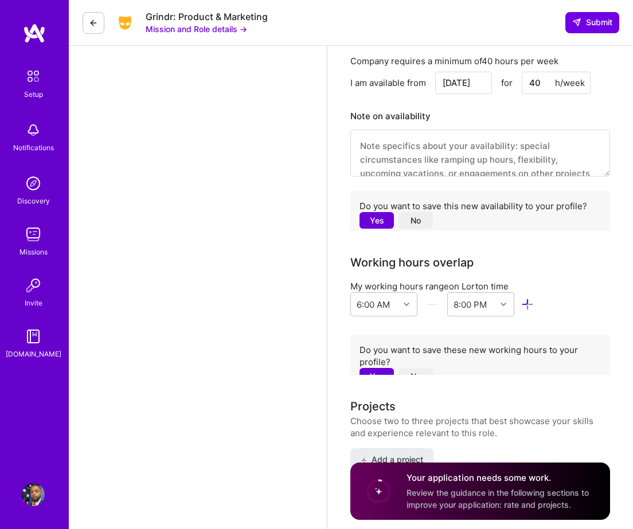
click at [386, 218] on button "Yes" at bounding box center [376, 220] width 34 height 17
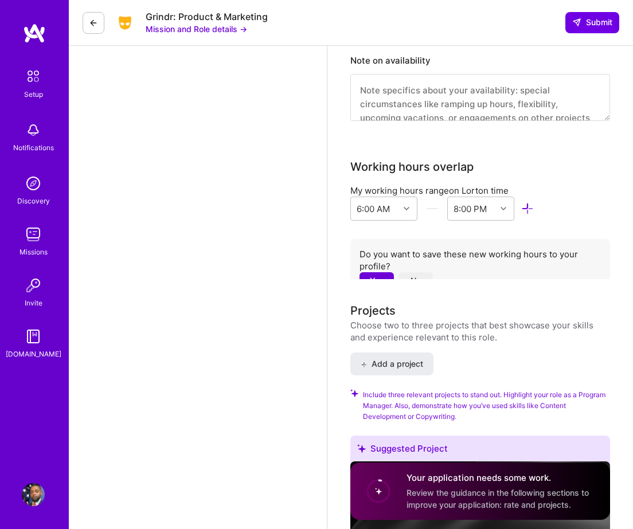
scroll to position [1887, 0]
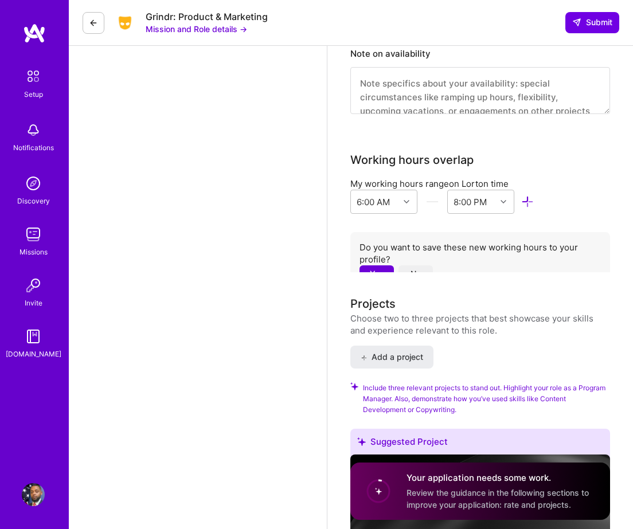
click at [379, 269] on button "Yes" at bounding box center [376, 273] width 34 height 17
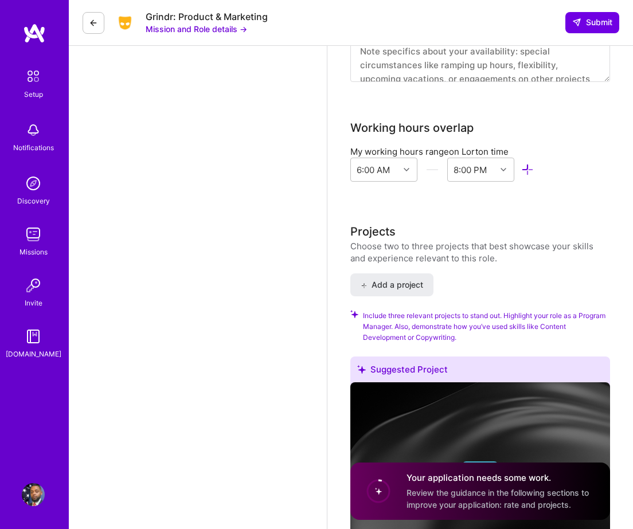
scroll to position [1943, 0]
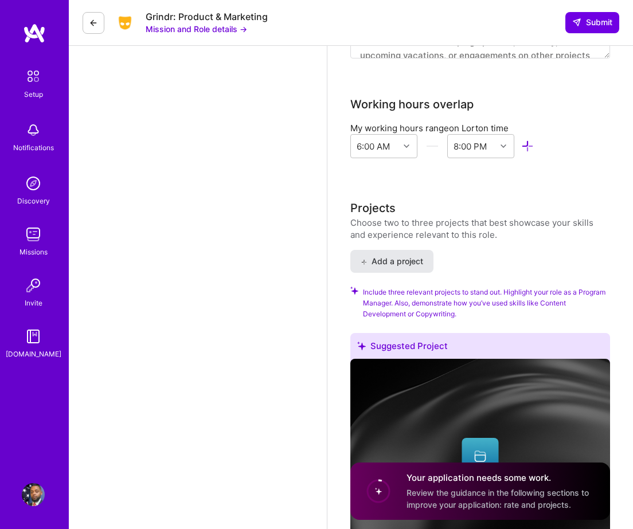
click at [379, 265] on span "Add a project" at bounding box center [392, 261] width 62 height 11
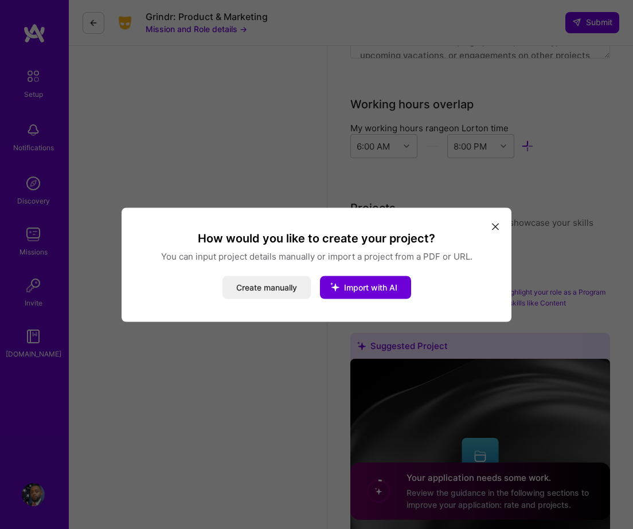
click at [496, 226] on icon "modal" at bounding box center [495, 227] width 7 height 7
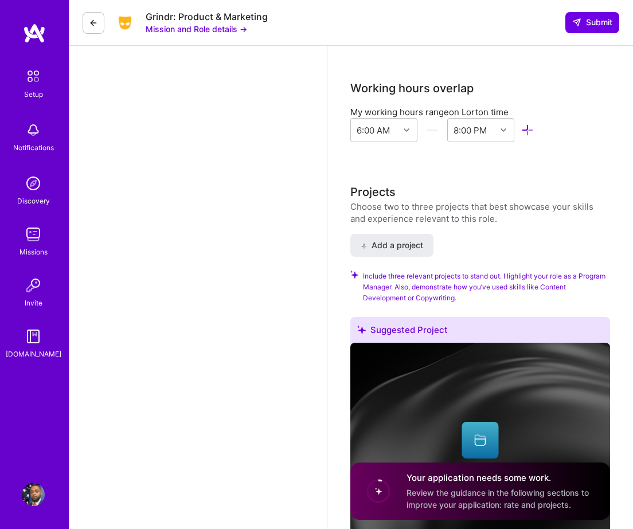
scroll to position [1963, 0]
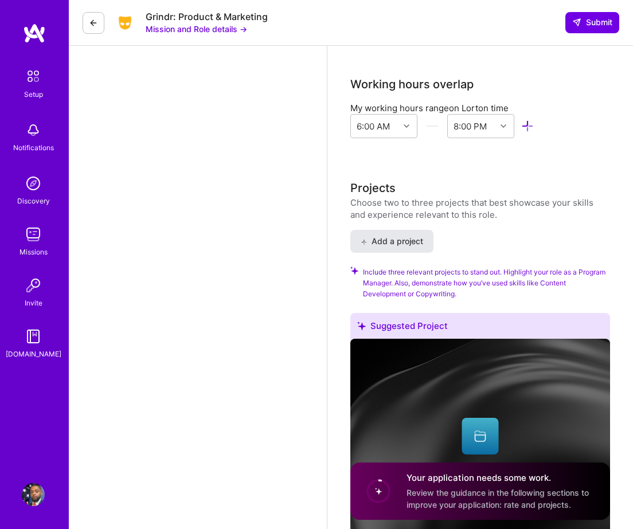
click at [406, 243] on span "Add a project" at bounding box center [392, 241] width 62 height 11
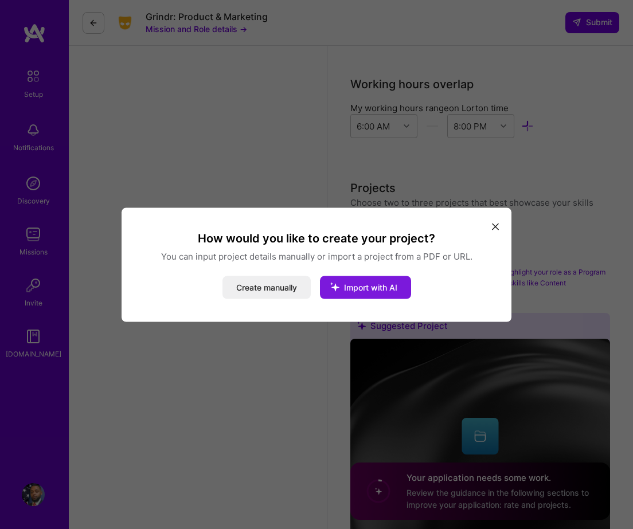
click at [372, 287] on span "Import with AI" at bounding box center [370, 287] width 53 height 10
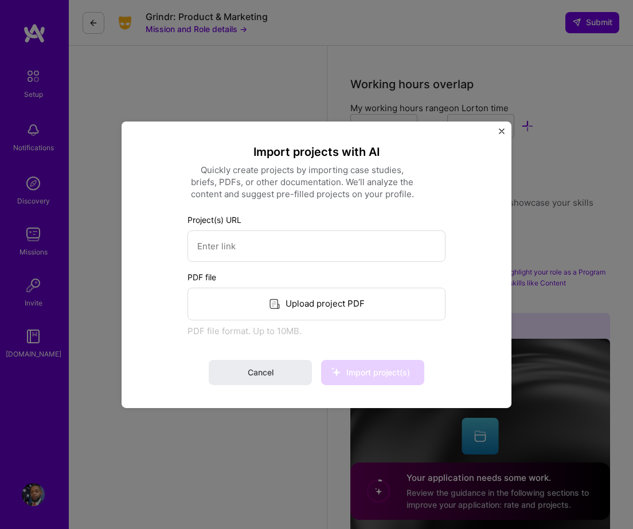
click at [329, 302] on div "Upload project PDF" at bounding box center [316, 303] width 258 height 33
click at [498, 130] on div "Import projects with AI Quickly create projects by importing case studies, brie…" at bounding box center [317, 264] width 390 height 287
click at [499, 133] on img "Close" at bounding box center [502, 131] width 6 height 6
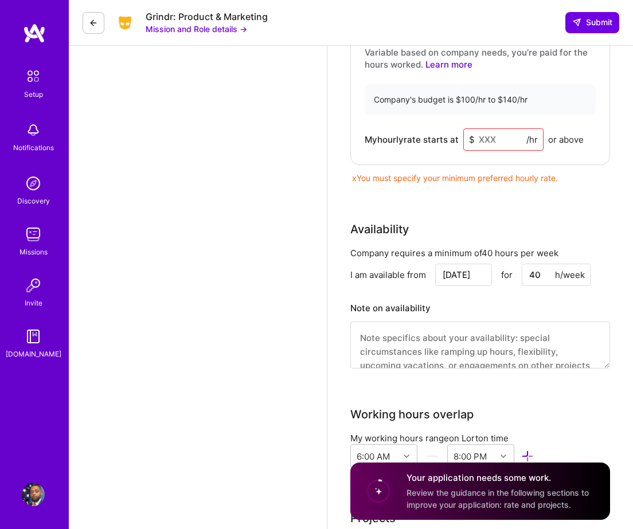
scroll to position [1636, 0]
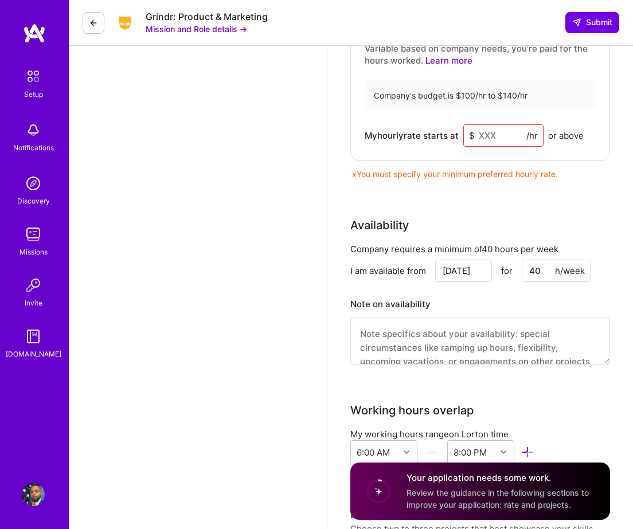
click at [488, 133] on input at bounding box center [503, 135] width 80 height 22
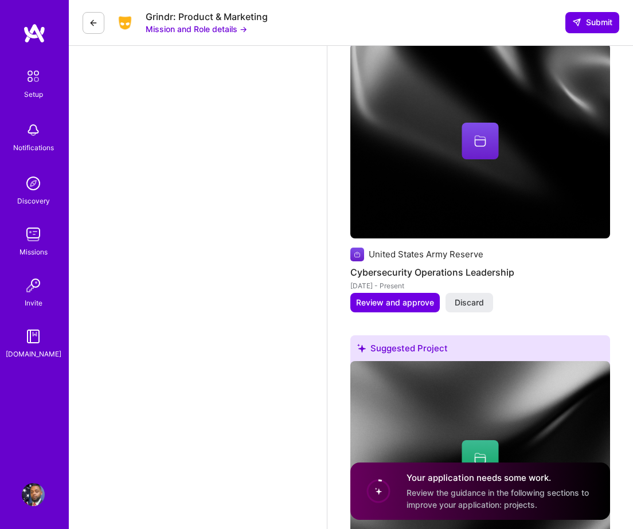
scroll to position [3510, 0]
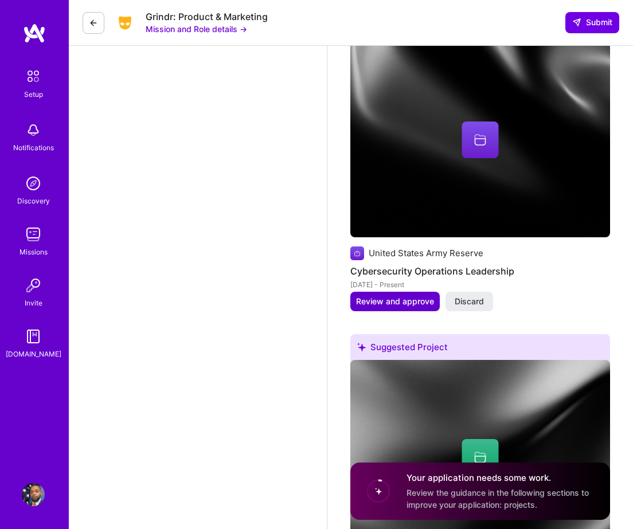
type input "75"
click at [428, 303] on span "Review and approve" at bounding box center [395, 301] width 78 height 11
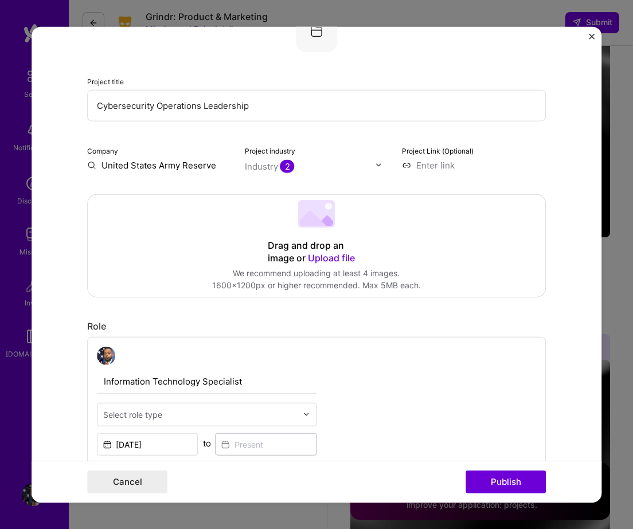
scroll to position [103, 0]
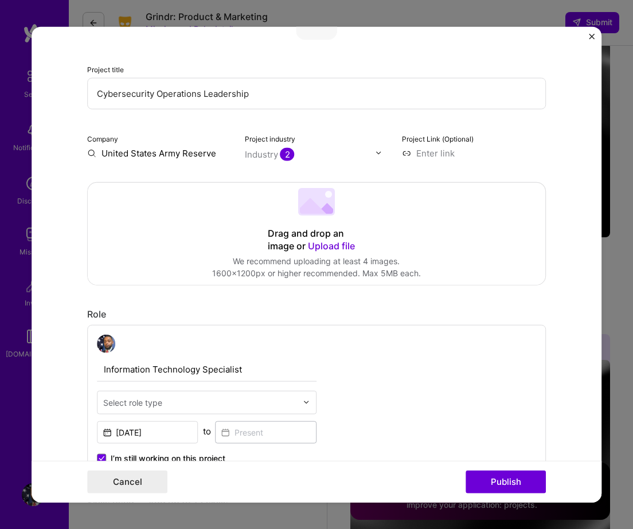
click at [288, 154] on span "2" at bounding box center [287, 153] width 14 height 13
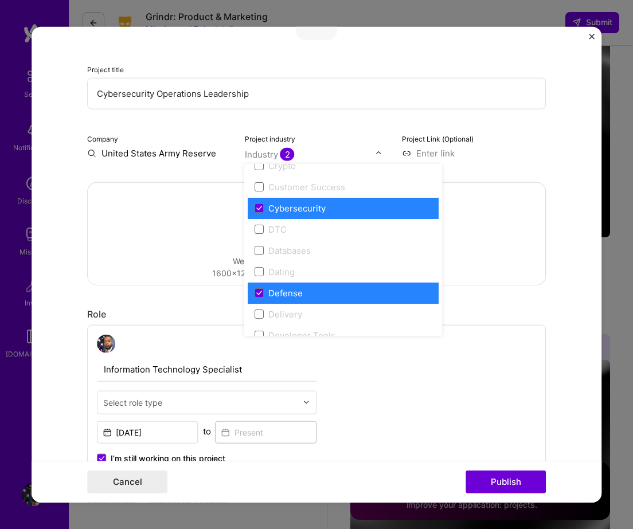
scroll to position [827, 0]
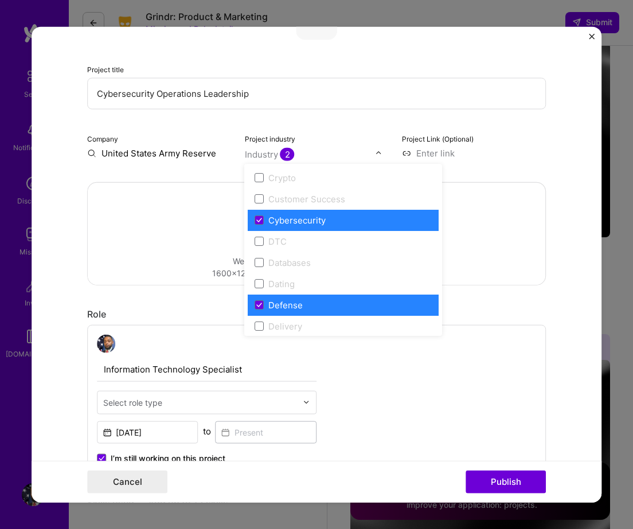
click at [477, 221] on div "Drag and drop an image or Upload file Upload file We recommend uploading at lea…" at bounding box center [316, 233] width 457 height 102
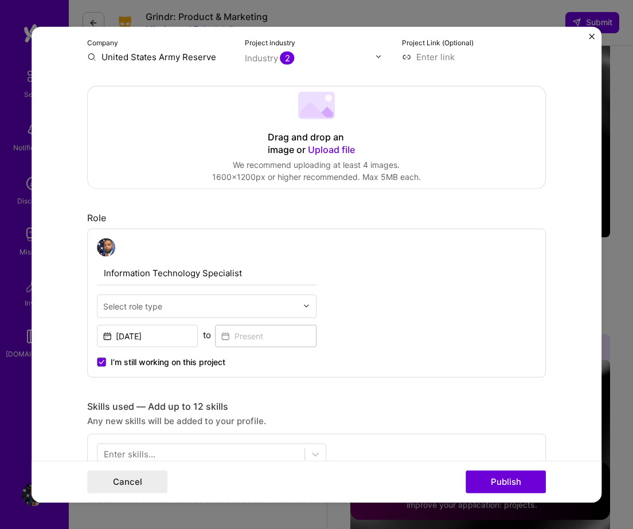
scroll to position [205, 0]
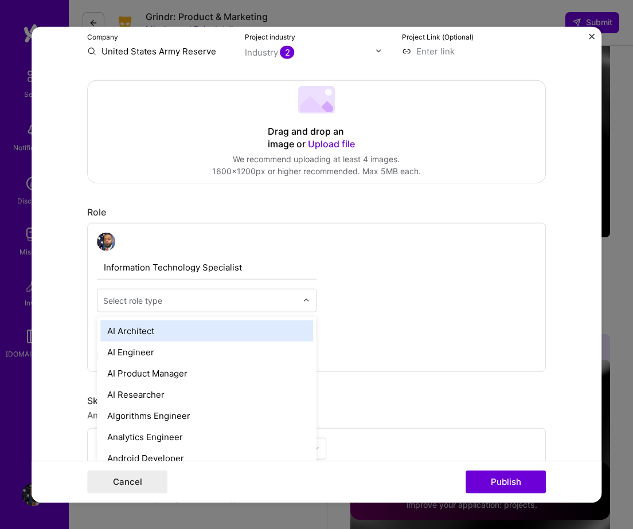
click at [302, 300] on div "Select role type" at bounding box center [199, 300] width 205 height 22
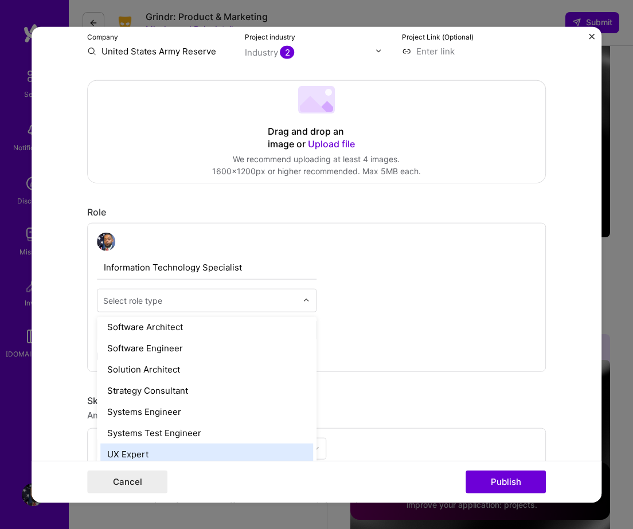
scroll to position [1247, 0]
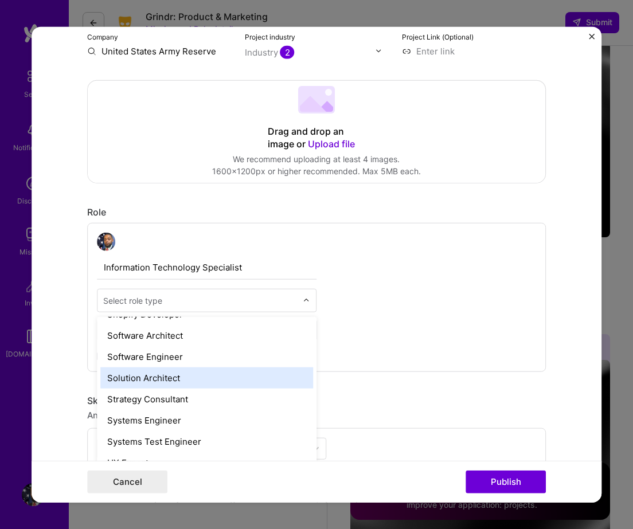
click at [169, 377] on div "Solution Architect" at bounding box center [206, 377] width 213 height 21
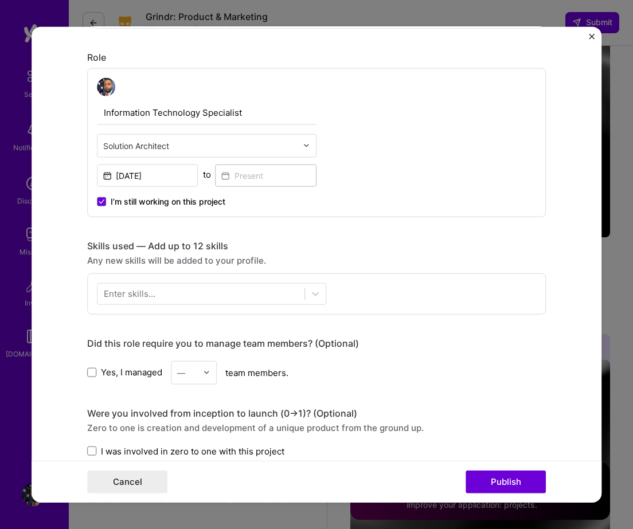
scroll to position [366, 0]
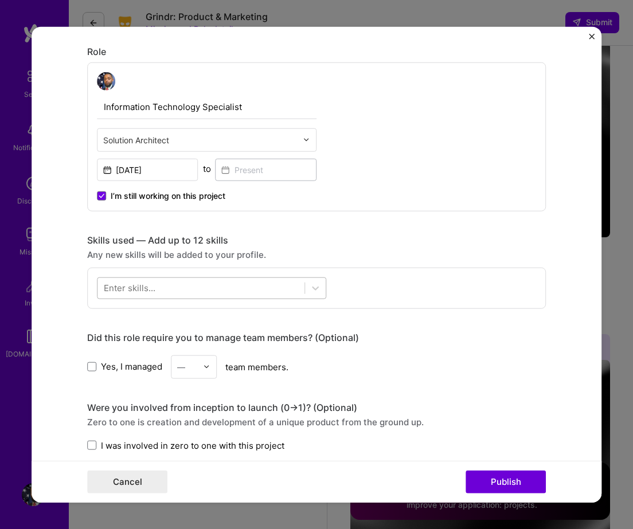
click at [156, 281] on div at bounding box center [200, 288] width 207 height 19
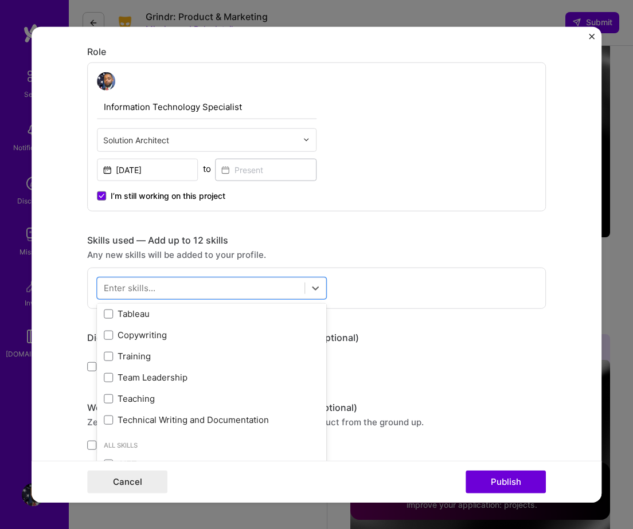
scroll to position [343, 0]
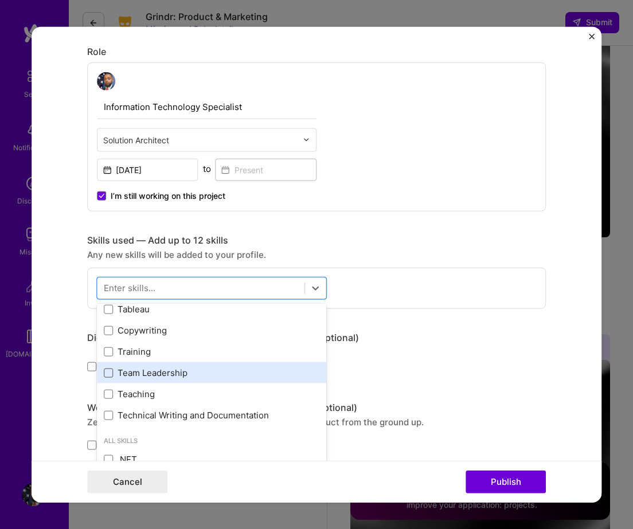
click at [107, 372] on span at bounding box center [108, 372] width 9 height 9
click at [0, 0] on input "checkbox" at bounding box center [0, 0] width 0 height 0
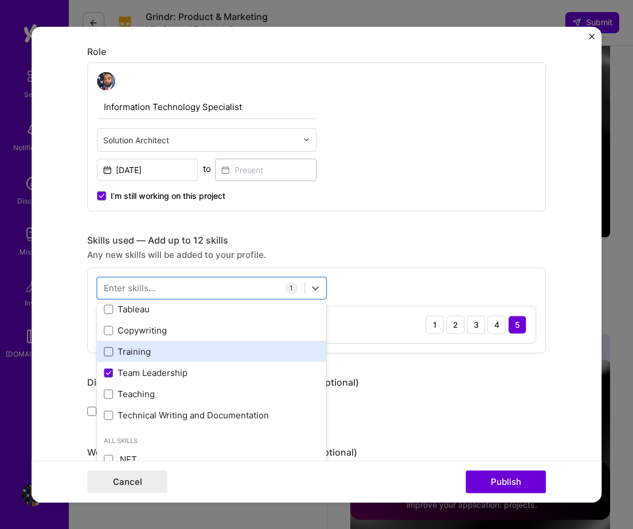
click at [107, 356] on span at bounding box center [108, 351] width 9 height 9
click at [0, 0] on input "checkbox" at bounding box center [0, 0] width 0 height 0
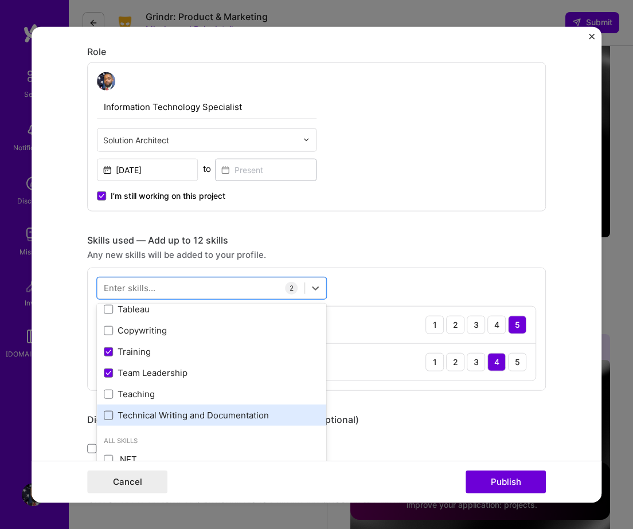
click at [109, 414] on span at bounding box center [108, 414] width 9 height 9
click at [0, 0] on input "checkbox" at bounding box center [0, 0] width 0 height 0
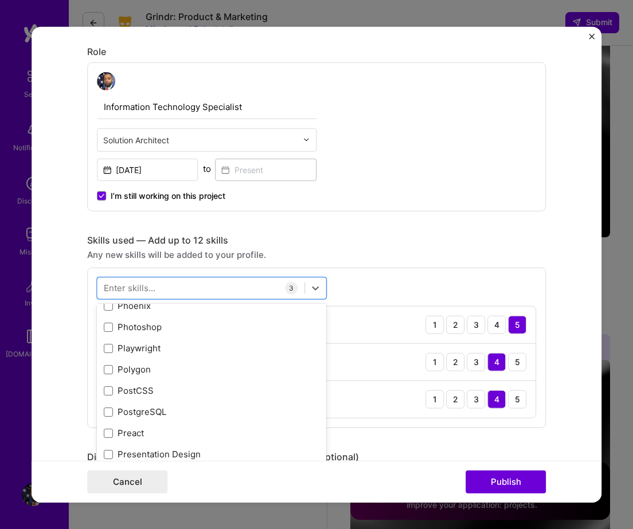
scroll to position [5397, 0]
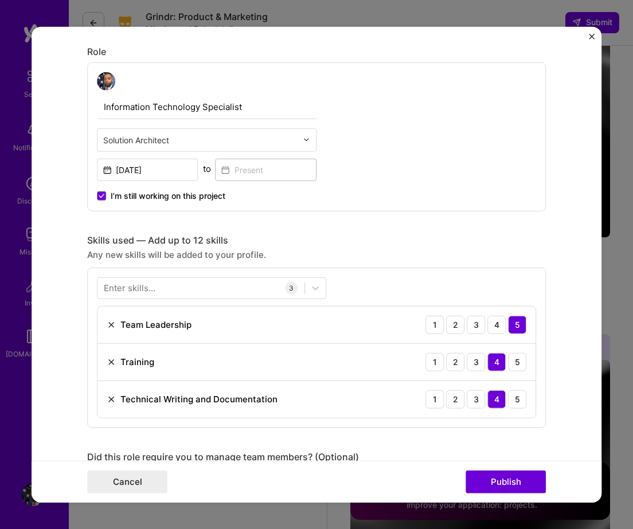
click at [429, 243] on div "Skills used — Add up to 12 skills" at bounding box center [316, 240] width 459 height 12
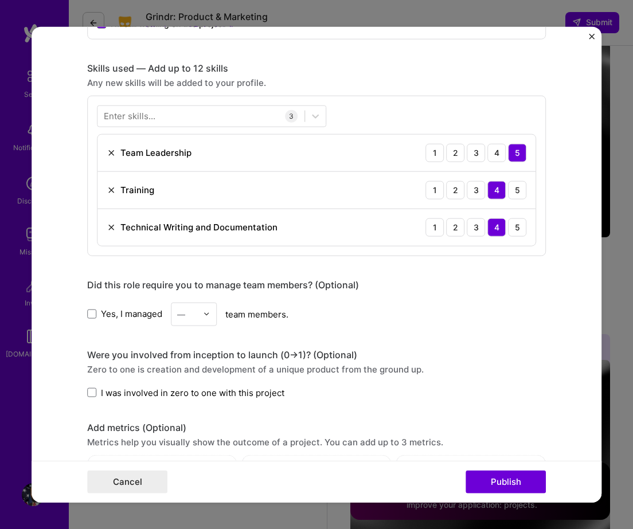
scroll to position [550, 0]
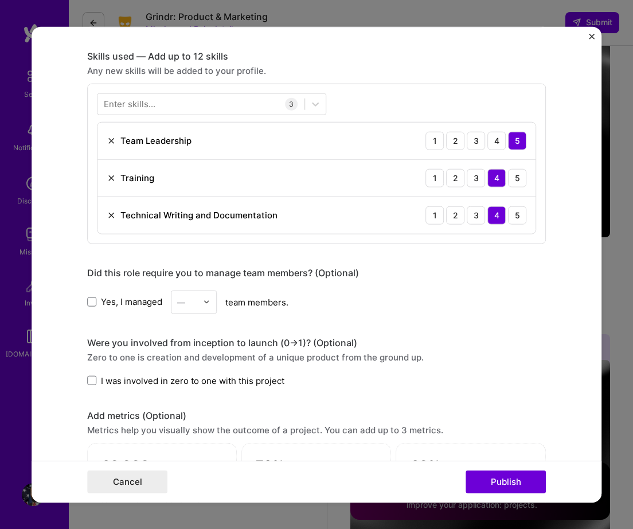
click at [99, 304] on label "Yes, I managed" at bounding box center [124, 302] width 75 height 12
click at [0, 0] on input "Yes, I managed" at bounding box center [0, 0] width 0 height 0
click at [199, 303] on div "—" at bounding box center [187, 302] width 32 height 22
click at [187, 414] on div "5" at bounding box center [193, 416] width 39 height 21
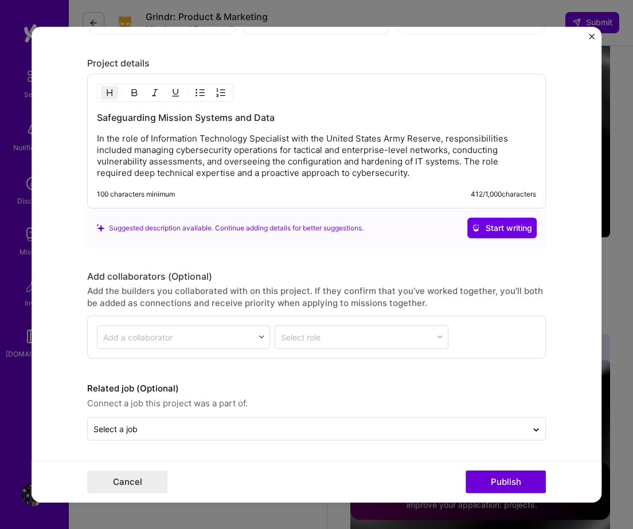
scroll to position [1053, 0]
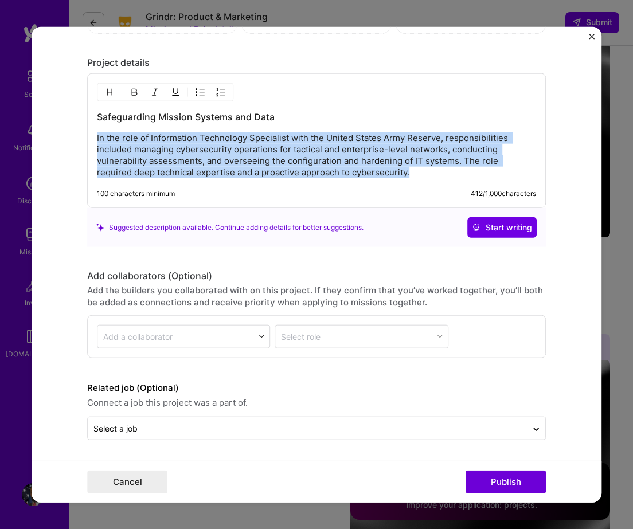
drag, startPoint x: 387, startPoint y: 177, endPoint x: 85, endPoint y: 123, distance: 306.8
click at [85, 123] on form "Editing suggested project This project is suggested based on your LinkedIn, res…" at bounding box center [317, 264] width 570 height 476
copy p "In the role of Information Technology Specialist with the United States Army Re…"
click at [143, 150] on p "In the role of Information Technology Specialist with the United States Army Re…" at bounding box center [316, 155] width 439 height 46
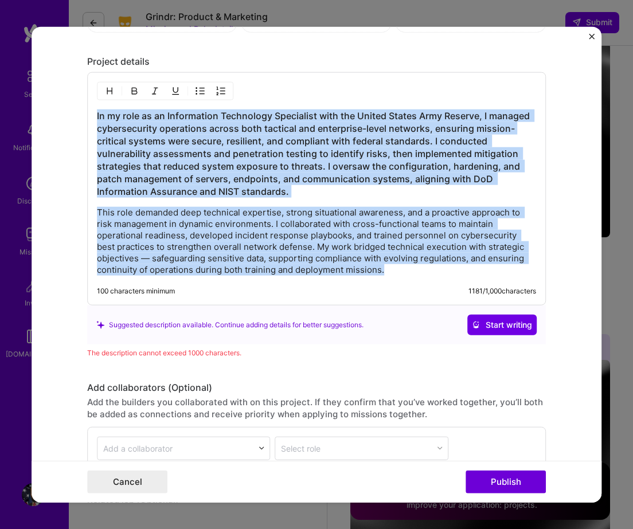
drag, startPoint x: 97, startPoint y: 113, endPoint x: 393, endPoint y: 276, distance: 337.8
click at [393, 276] on div "In my role as an Information Technology Specialist with the United States Army …" at bounding box center [316, 192] width 439 height 166
click at [113, 95] on img "button" at bounding box center [109, 91] width 9 height 9
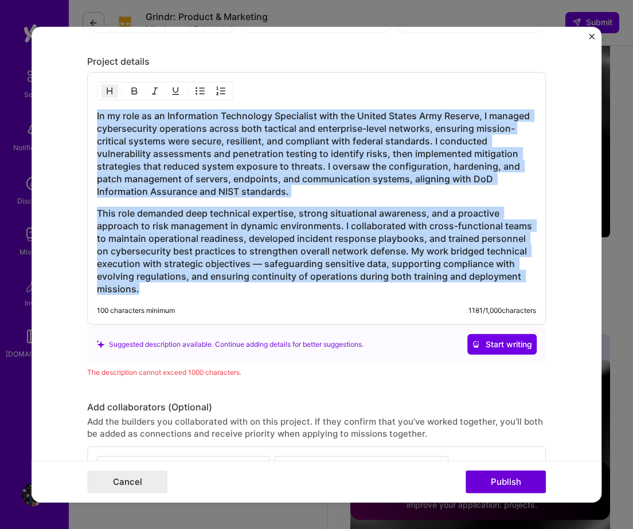
click at [113, 95] on img "button" at bounding box center [109, 91] width 9 height 9
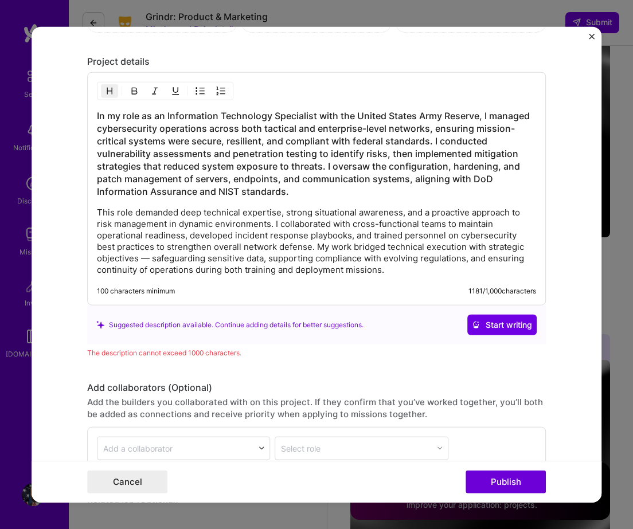
click at [113, 95] on img "button" at bounding box center [109, 91] width 9 height 9
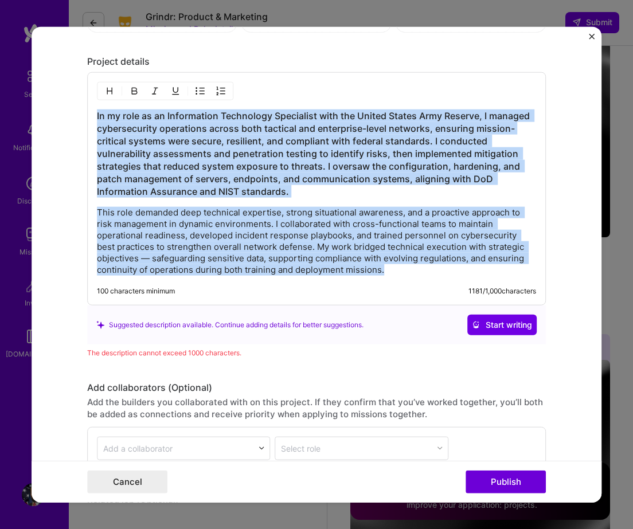
drag, startPoint x: 97, startPoint y: 115, endPoint x: 350, endPoint y: 283, distance: 304.0
click at [350, 283] on div "In my role as an Information Technology Specialist with the United States Army …" at bounding box center [316, 188] width 459 height 233
click at [136, 93] on img "button" at bounding box center [134, 91] width 9 height 9
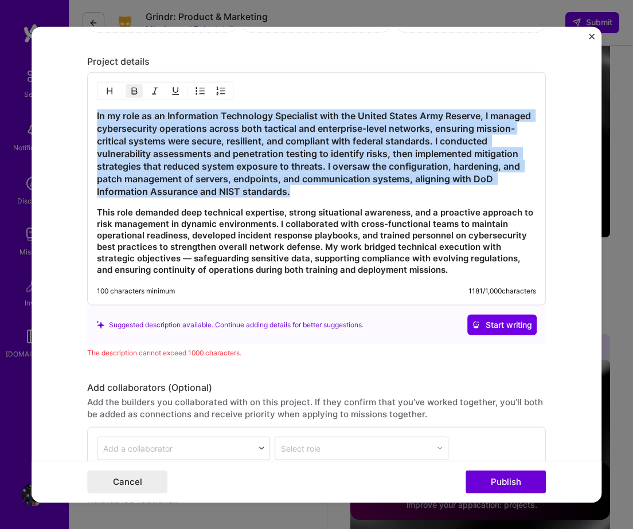
click at [136, 93] on img "button" at bounding box center [134, 91] width 9 height 9
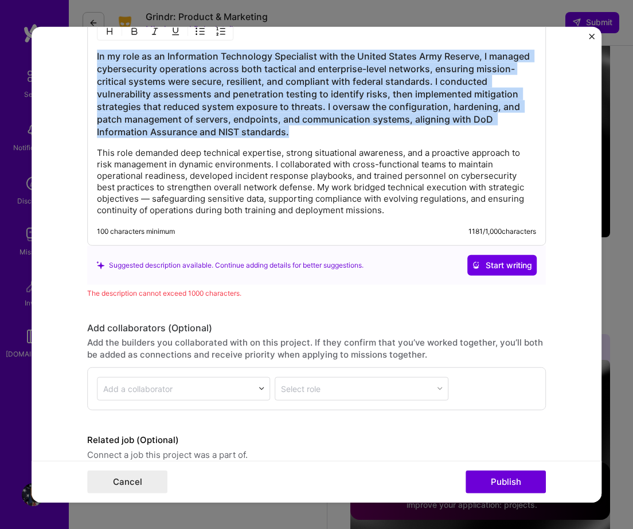
scroll to position [1079, 0]
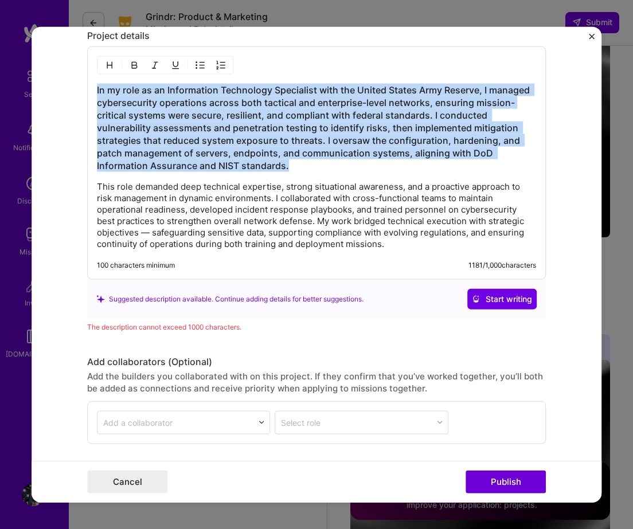
click at [590, 36] on img "Close" at bounding box center [592, 36] width 6 height 6
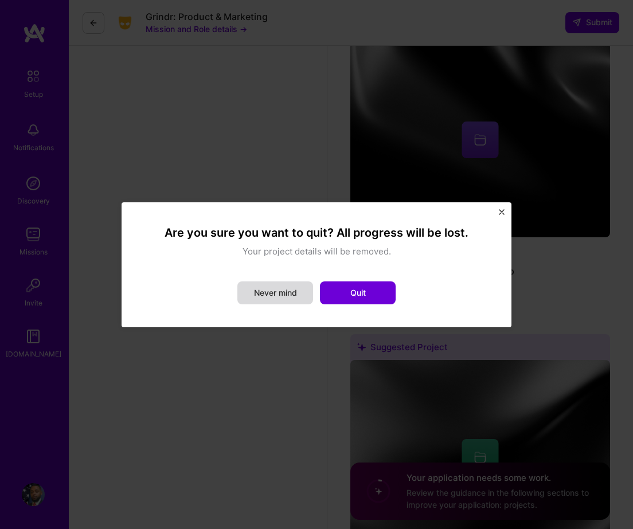
click at [287, 296] on button "Never mind" at bounding box center [275, 292] width 76 height 23
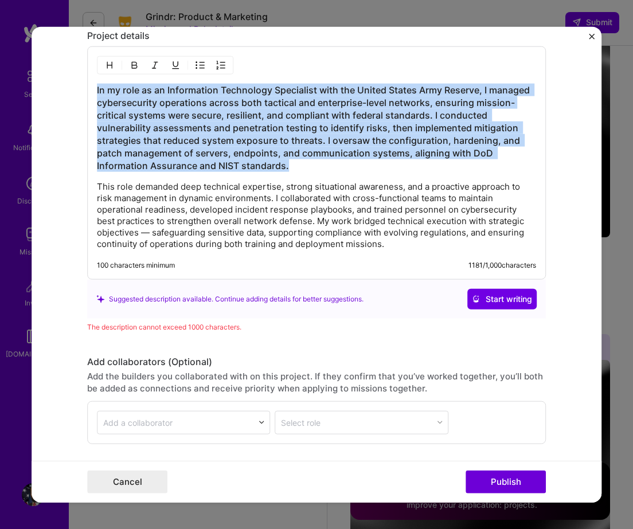
click at [590, 34] on img "Close" at bounding box center [592, 36] width 6 height 6
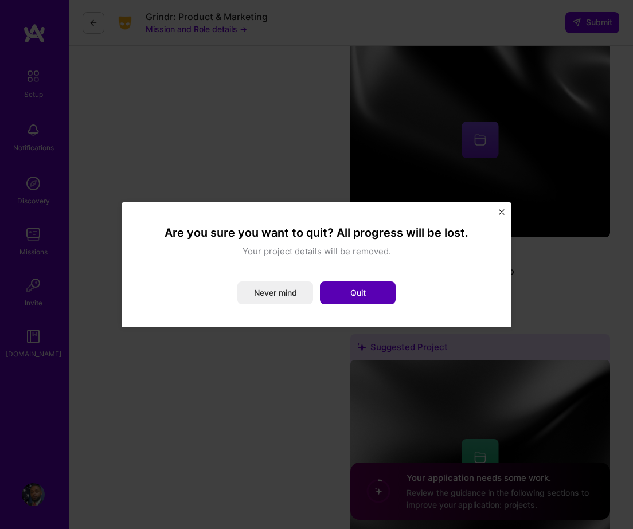
click at [373, 287] on button "Quit" at bounding box center [358, 292] width 76 height 23
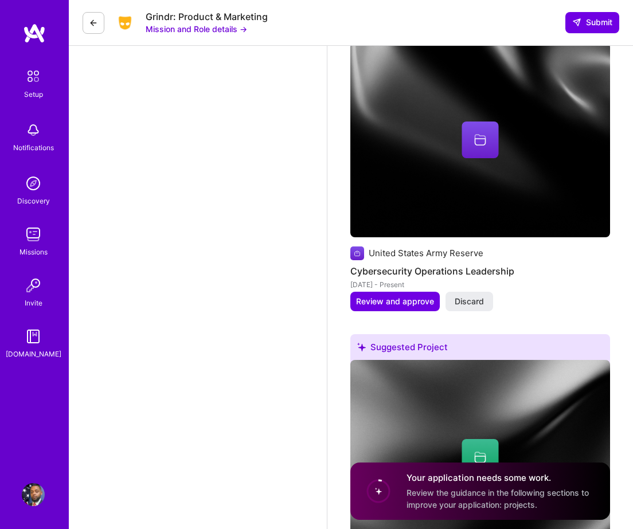
click at [27, 242] on img at bounding box center [33, 234] width 23 height 23
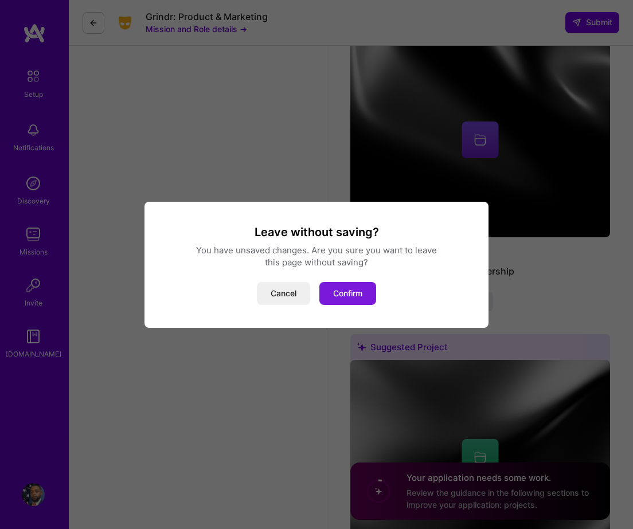
click at [350, 292] on button "Confirm" at bounding box center [347, 293] width 57 height 23
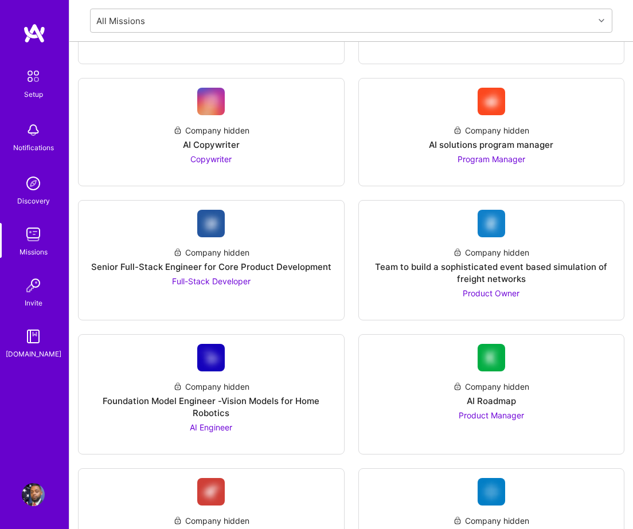
scroll to position [995, 0]
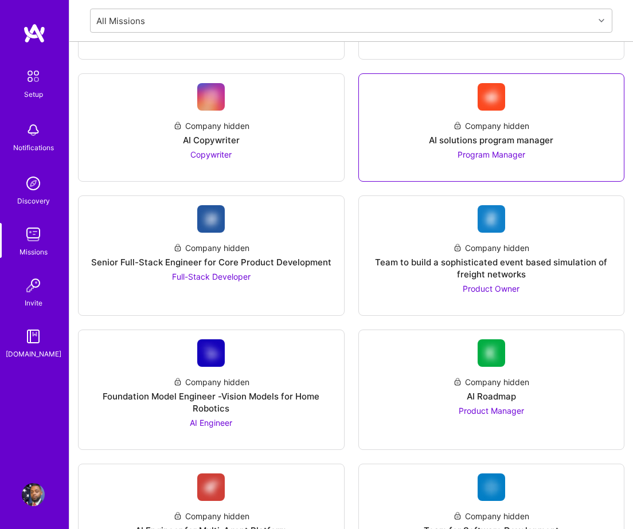
click at [499, 101] on img at bounding box center [491, 97] width 28 height 28
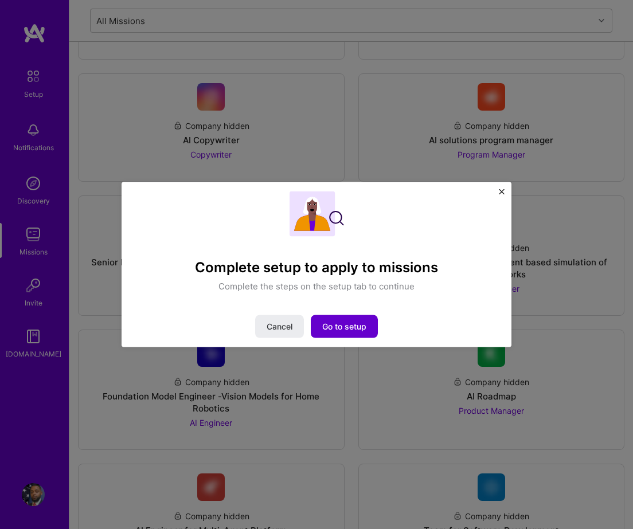
click at [336, 328] on span "Go to setup" at bounding box center [344, 326] width 44 height 11
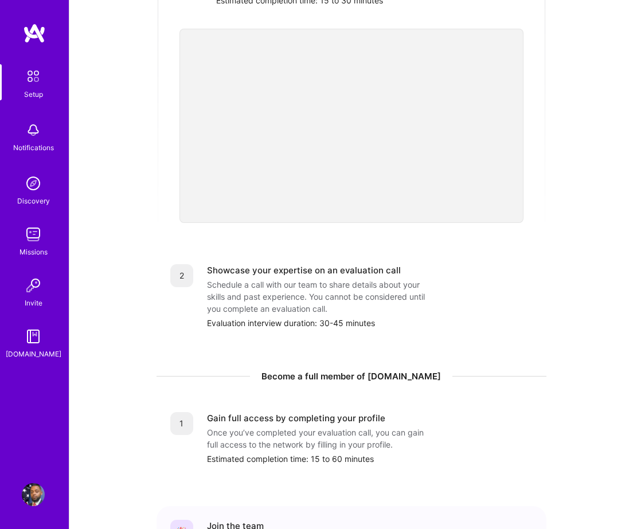
scroll to position [359, 0]
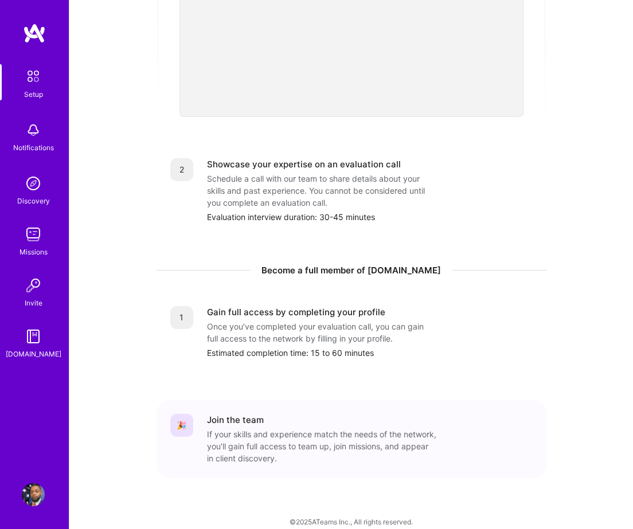
click at [257, 326] on div "Once you’ve completed your evaluation call, you can gain full access to the net…" at bounding box center [321, 332] width 229 height 24
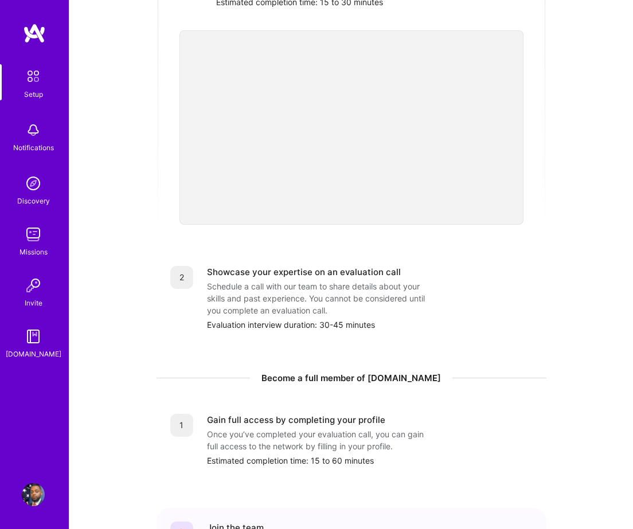
scroll to position [0, 0]
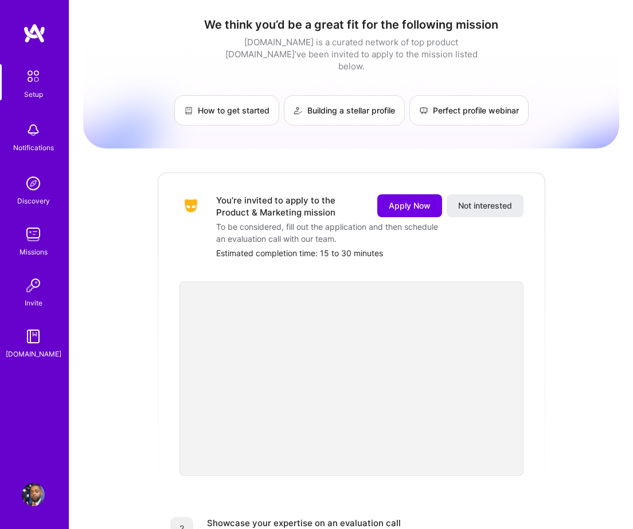
click at [28, 84] on img at bounding box center [33, 76] width 24 height 24
click at [37, 33] on img at bounding box center [34, 33] width 23 height 21
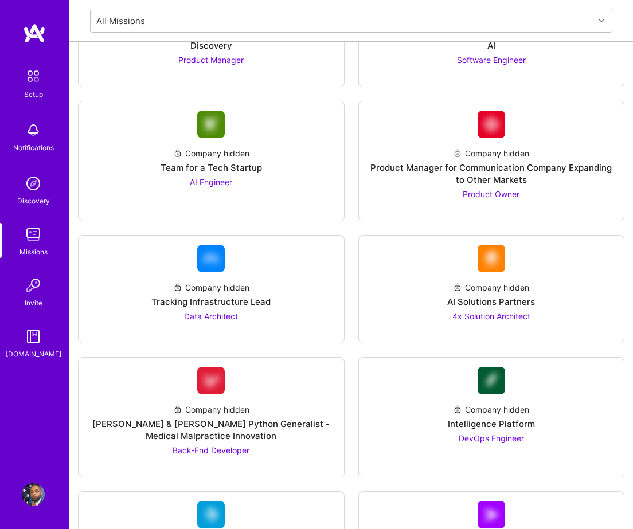
scroll to position [2140, 0]
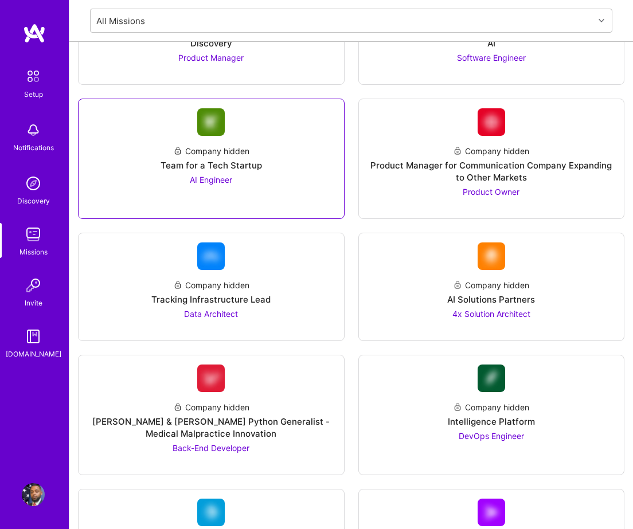
click at [213, 175] on span "AI Engineer" at bounding box center [211, 180] width 42 height 10
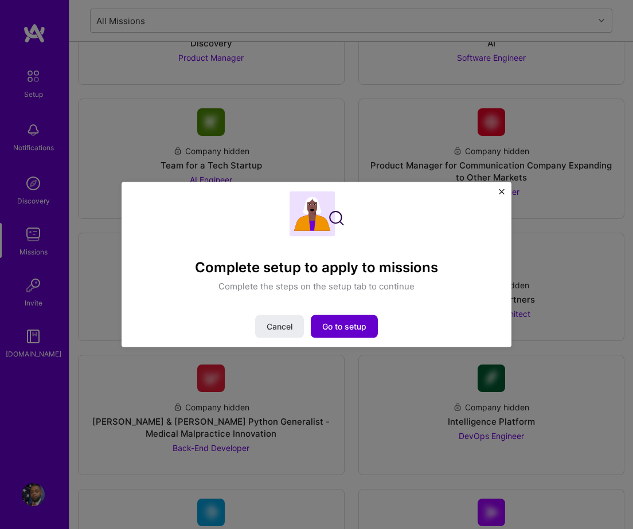
click at [330, 319] on button "Go to setup" at bounding box center [344, 326] width 67 height 23
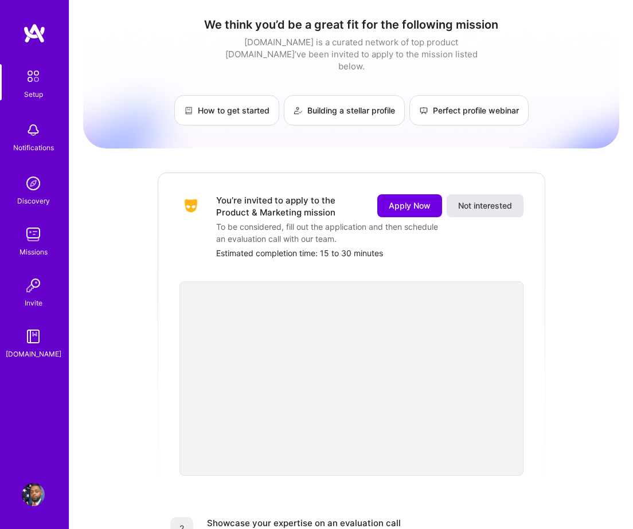
click at [465, 200] on span "Not interested" at bounding box center [485, 205] width 54 height 11
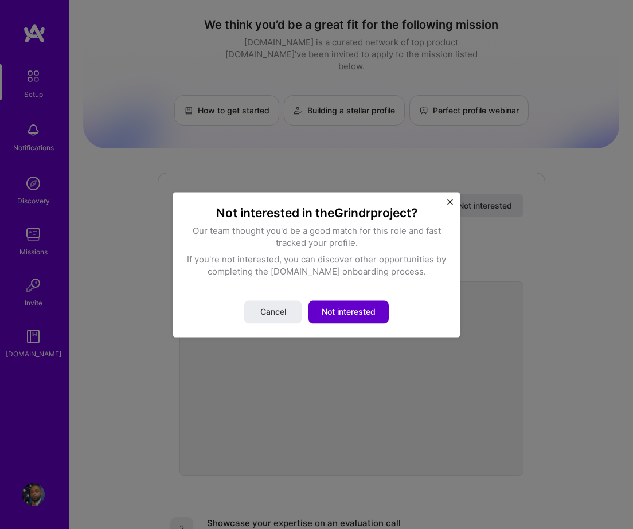
click at [351, 308] on span "Not interested" at bounding box center [349, 311] width 54 height 11
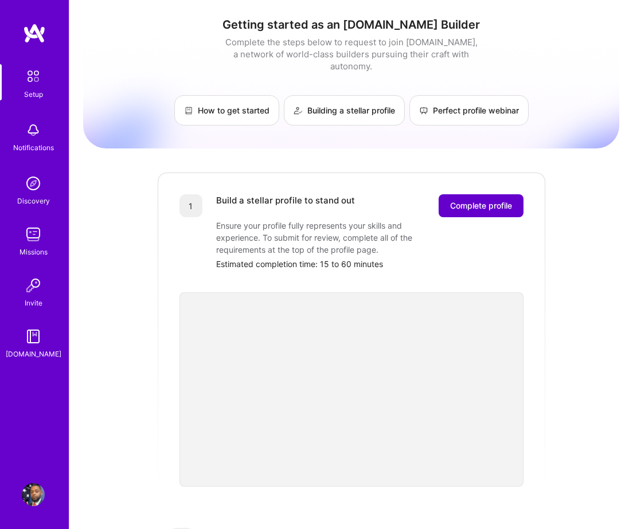
click at [474, 200] on span "Complete profile" at bounding box center [481, 205] width 62 height 11
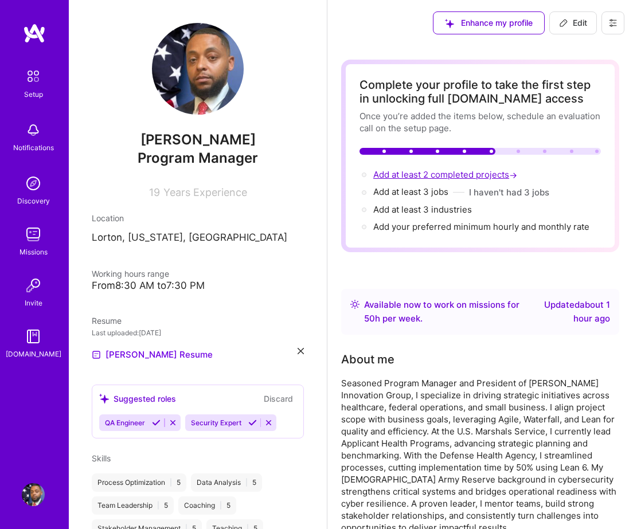
click at [446, 177] on span "Add at least 2 completed projects →" at bounding box center [446, 174] width 146 height 11
select select "US"
select select "Right Now"
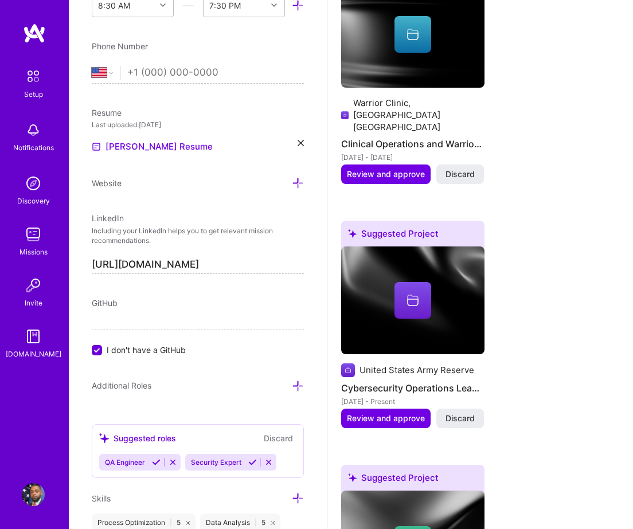
scroll to position [1929, 0]
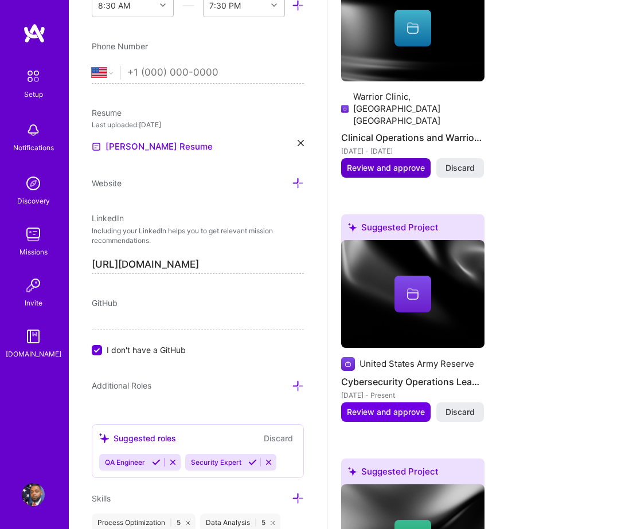
click at [401, 162] on span "Review and approve" at bounding box center [386, 167] width 78 height 11
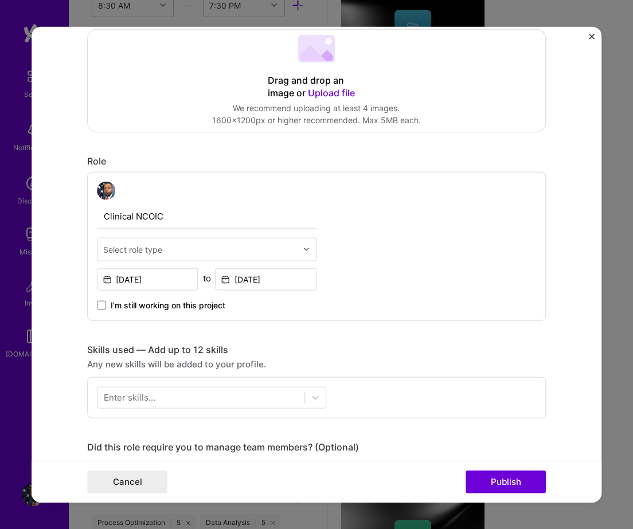
scroll to position [270, 0]
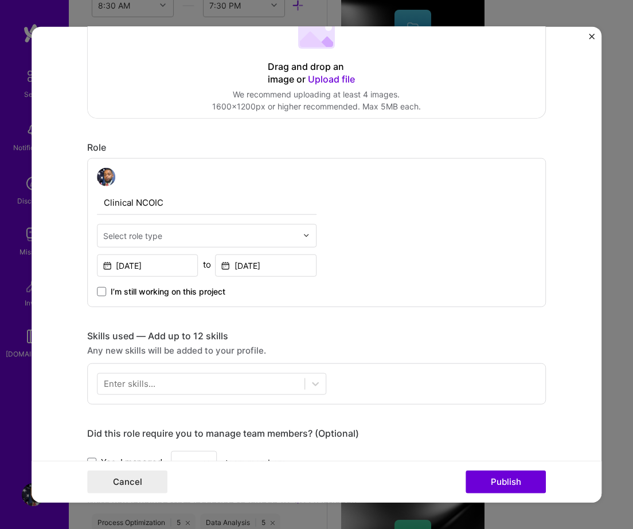
click at [268, 239] on input "text" at bounding box center [200, 235] width 194 height 12
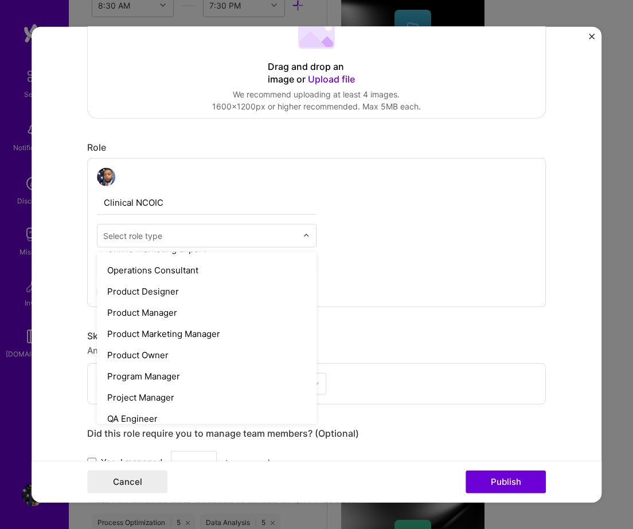
scroll to position [1016, 0]
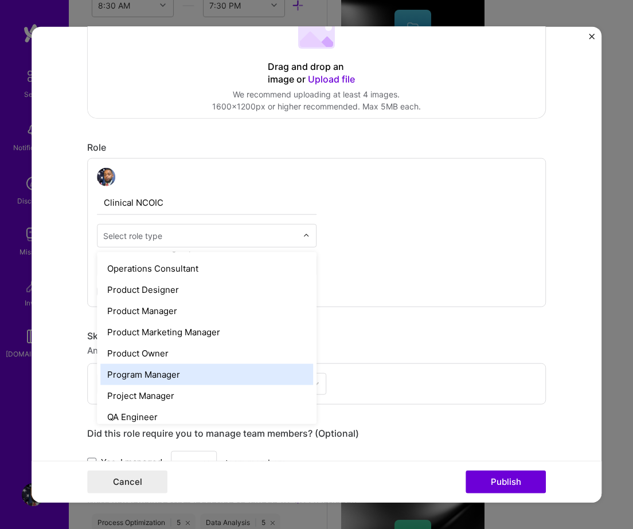
click at [181, 373] on div "Program Manager" at bounding box center [206, 373] width 213 height 21
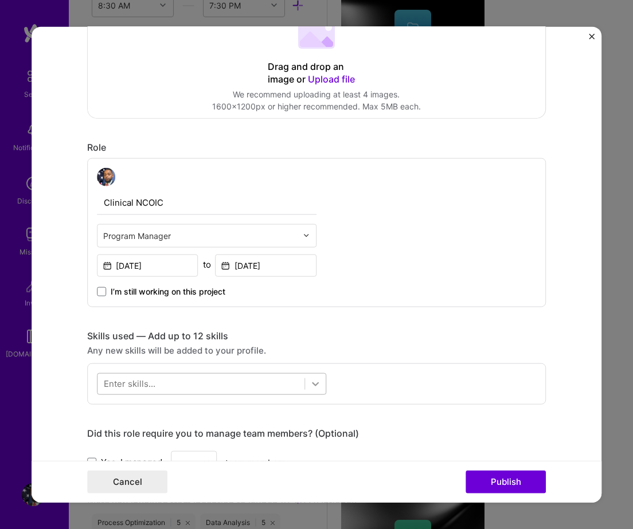
click at [320, 389] on icon at bounding box center [315, 383] width 11 height 11
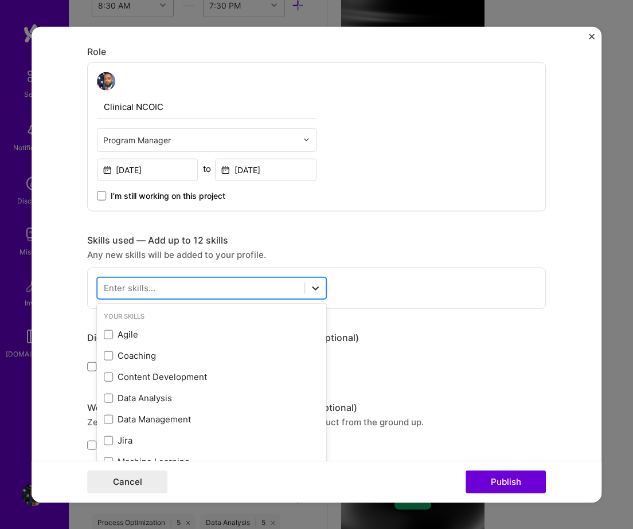
scroll to position [378, 0]
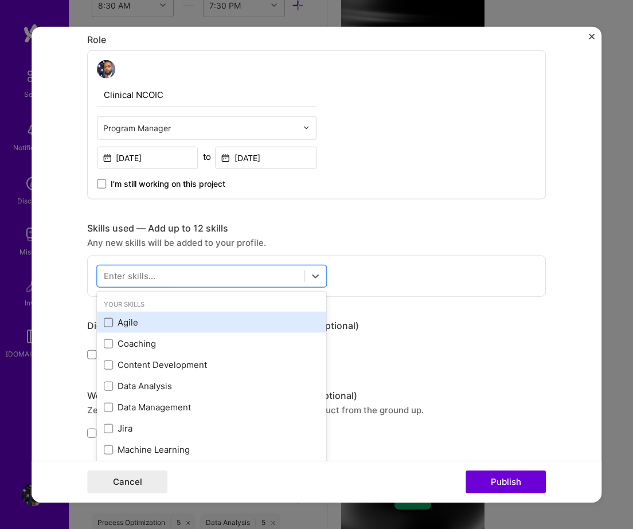
click at [109, 326] on span at bounding box center [108, 322] width 9 height 9
click at [0, 0] on input "checkbox" at bounding box center [0, 0] width 0 height 0
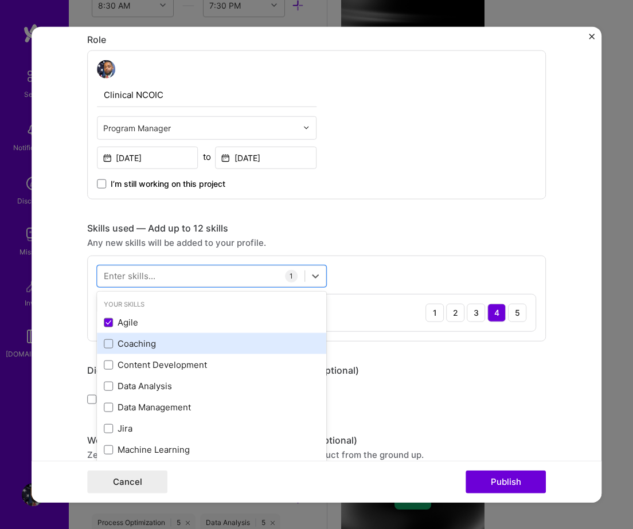
click at [109, 338] on div "Coaching" at bounding box center [212, 344] width 216 height 12
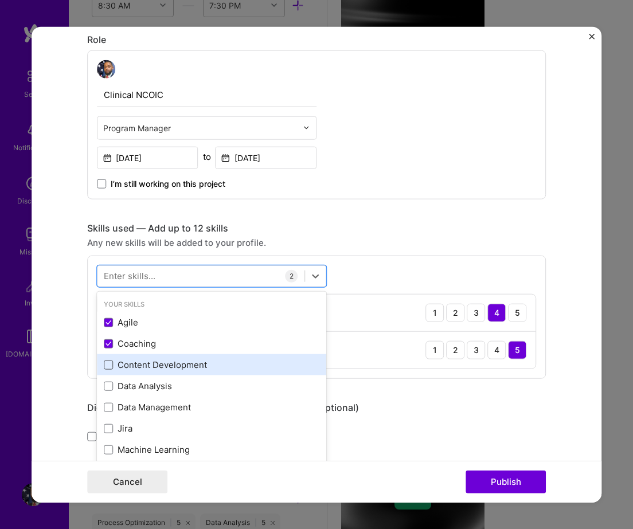
click at [109, 365] on span at bounding box center [108, 364] width 9 height 9
click at [0, 0] on input "checkbox" at bounding box center [0, 0] width 0 height 0
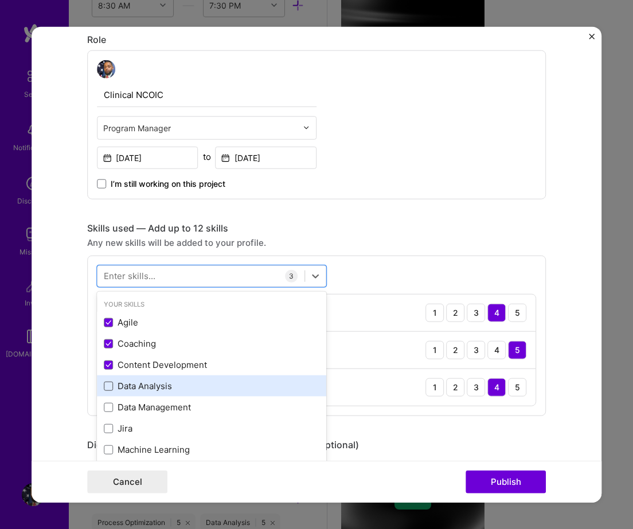
click at [109, 390] on span at bounding box center [108, 385] width 9 height 9
click at [0, 0] on input "checkbox" at bounding box center [0, 0] width 0 height 0
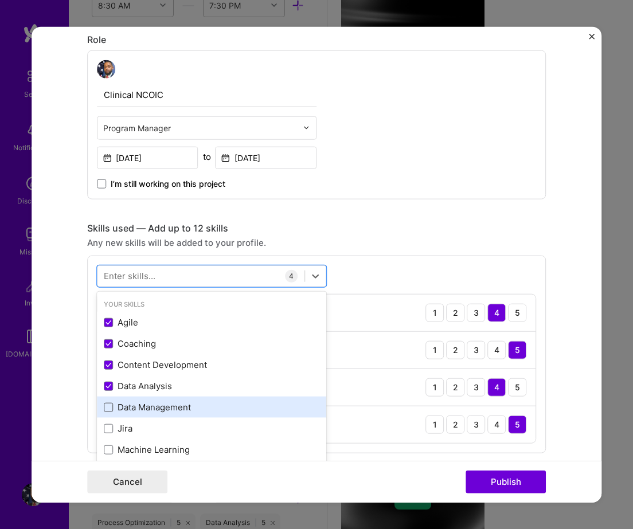
click at [109, 410] on span at bounding box center [108, 406] width 9 height 9
click at [0, 0] on input "checkbox" at bounding box center [0, 0] width 0 height 0
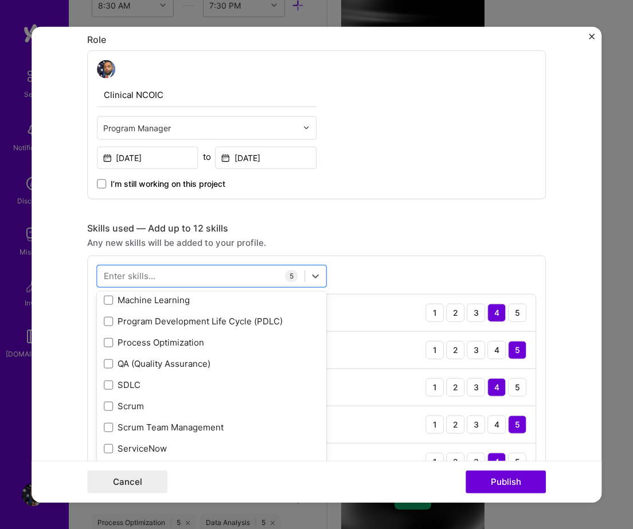
scroll to position [151, 0]
click at [109, 410] on div "Scrum" at bounding box center [212, 405] width 216 height 12
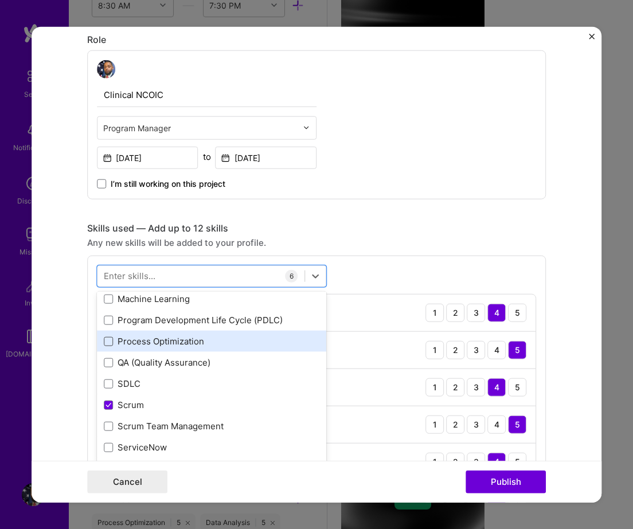
click at [107, 345] on span at bounding box center [108, 340] width 9 height 9
click at [0, 0] on input "checkbox" at bounding box center [0, 0] width 0 height 0
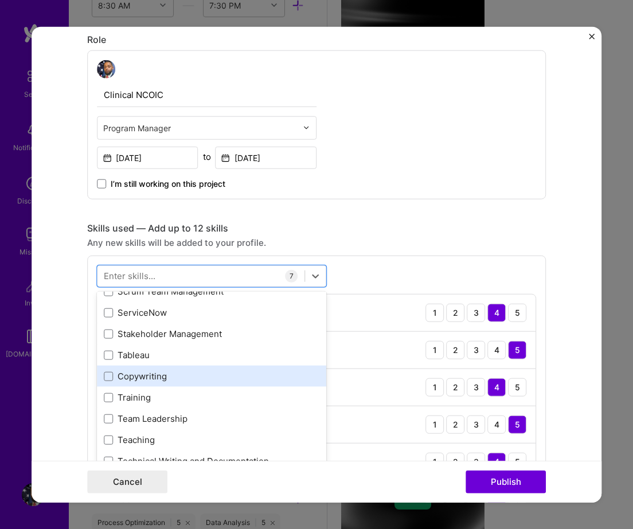
scroll to position [288, 0]
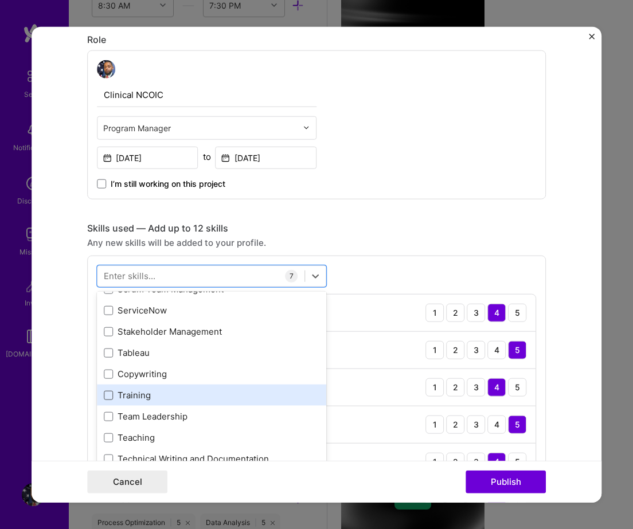
click at [108, 398] on span at bounding box center [108, 394] width 9 height 9
click at [0, 0] on input "checkbox" at bounding box center [0, 0] width 0 height 0
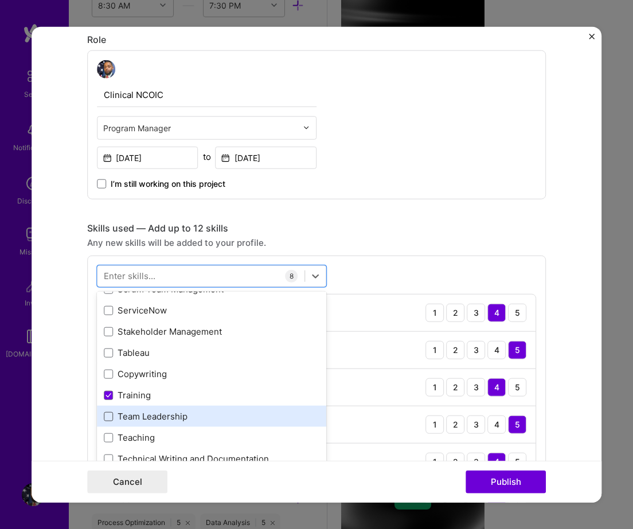
click at [108, 416] on span at bounding box center [108, 416] width 9 height 9
click at [0, 0] on input "checkbox" at bounding box center [0, 0] width 0 height 0
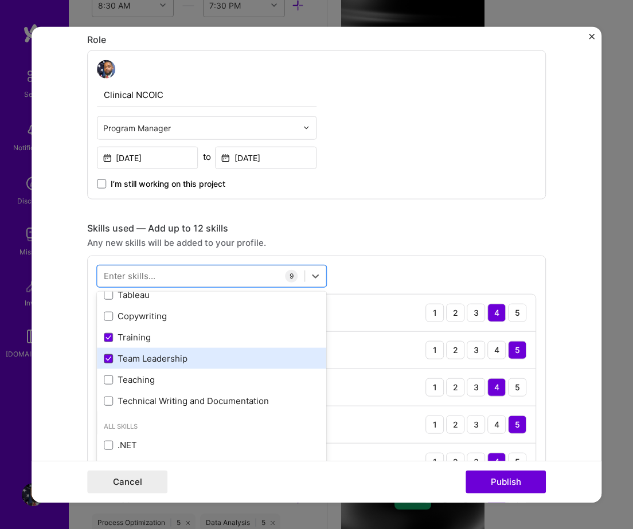
scroll to position [354, 0]
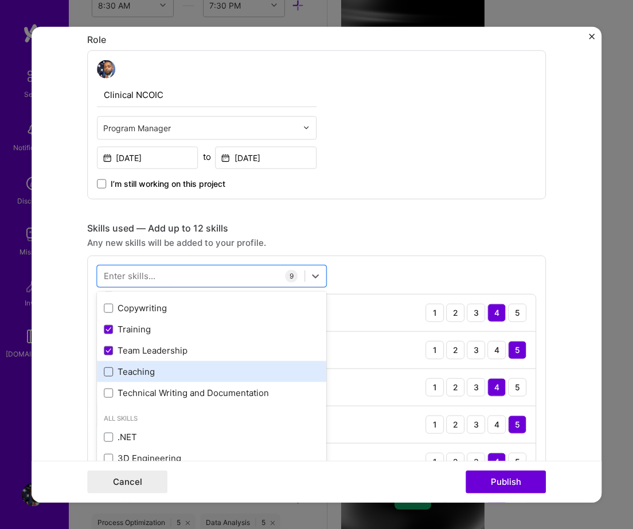
click at [107, 375] on span at bounding box center [108, 371] width 9 height 9
click at [0, 0] on input "checkbox" at bounding box center [0, 0] width 0 height 0
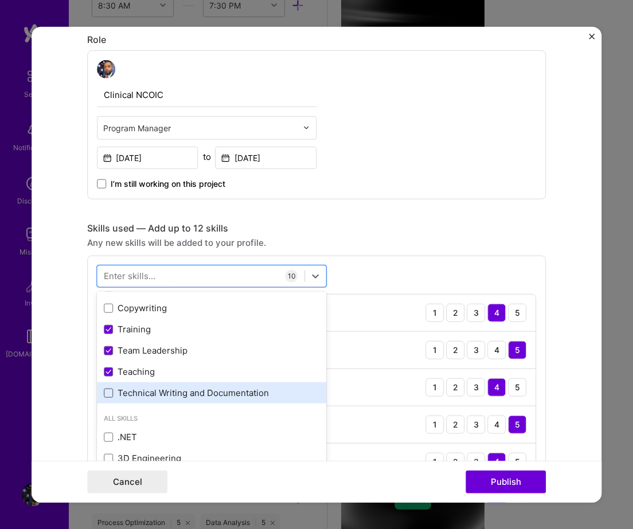
click at [108, 389] on span at bounding box center [108, 392] width 9 height 9
click at [0, 0] on input "checkbox" at bounding box center [0, 0] width 0 height 0
click at [108, 389] on span at bounding box center [108, 392] width 9 height 9
click at [0, 0] on input "checkbox" at bounding box center [0, 0] width 0 height 0
click at [112, 390] on span at bounding box center [108, 392] width 9 height 9
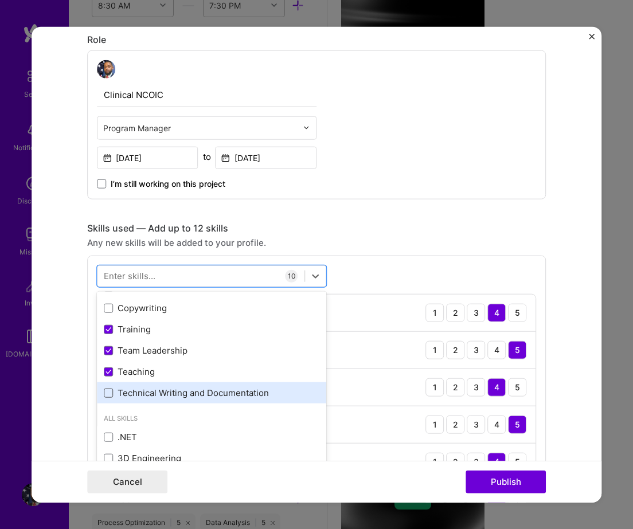
click at [0, 0] on input "checkbox" at bounding box center [0, 0] width 0 height 0
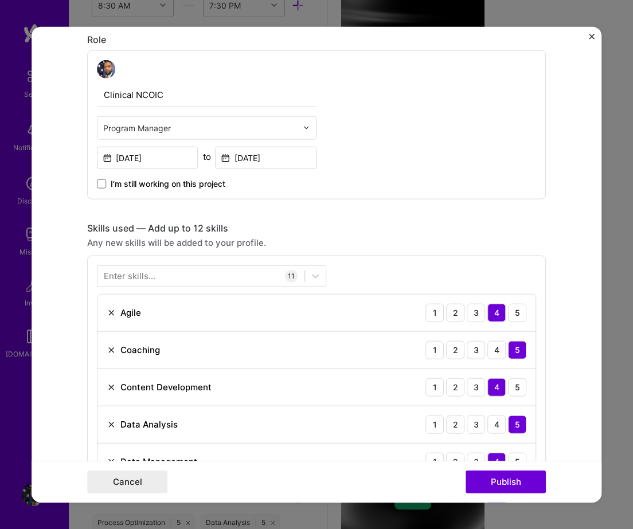
click at [386, 276] on div "Enter skills... 11 Agile 1 2 3 4 5 Coaching 1 2 3 4 5 Content Development 1 2 3…" at bounding box center [316, 484] width 459 height 459
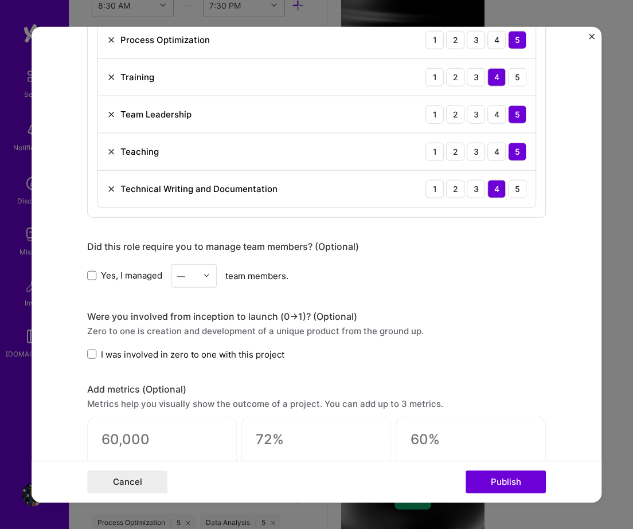
scroll to position [876, 0]
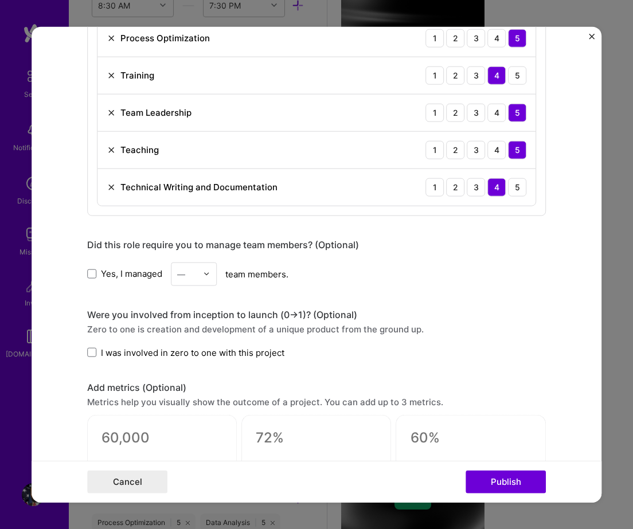
click at [208, 272] on img at bounding box center [206, 274] width 7 height 7
click at [202, 402] on div "12" at bounding box center [193, 404] width 39 height 21
click at [203, 267] on div at bounding box center [209, 274] width 13 height 22
click at [199, 445] on div "8" at bounding box center [193, 452] width 39 height 21
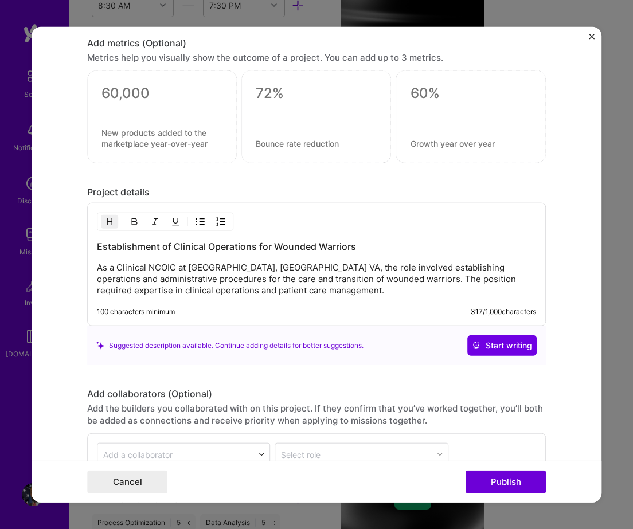
scroll to position [1223, 0]
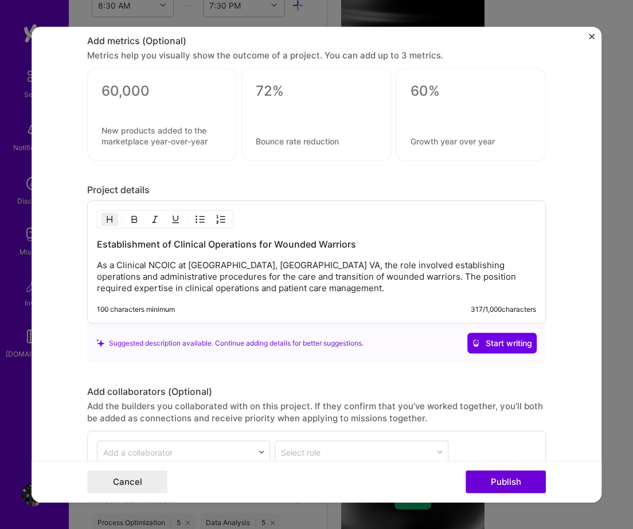
click at [160, 277] on p "As a Clinical NCOIC at Warrior Clinic, Fort Belvoir VA, the role involved estab…" at bounding box center [316, 277] width 439 height 34
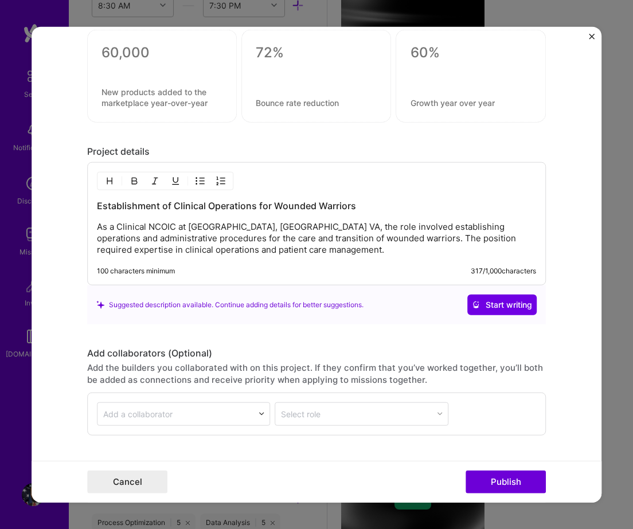
scroll to position [1265, 0]
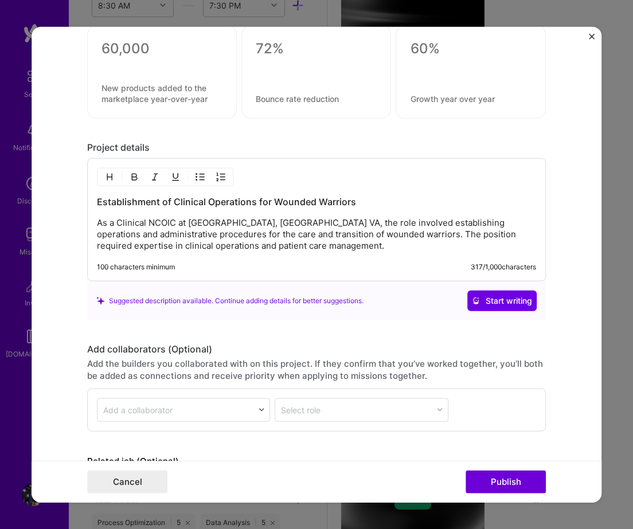
click at [314, 249] on p "As a Clinical NCOIC at Warrior Clinic, Fort Belvoir VA, the role involved estab…" at bounding box center [316, 234] width 439 height 34
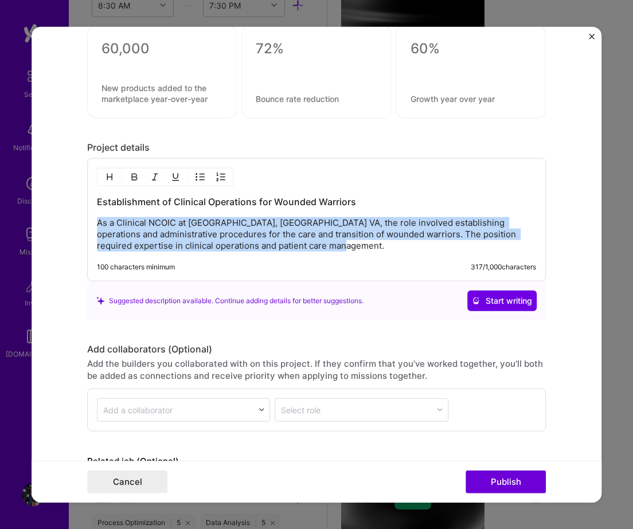
drag, startPoint x: 314, startPoint y: 249, endPoint x: 95, endPoint y: 218, distance: 220.7
click at [95, 218] on div "Establishment of Clinical Operations for Wounded Warriors As a Clinical NCOIC a…" at bounding box center [316, 219] width 459 height 123
copy p "As a Clinical NCOIC at Warrior Clinic, Fort Belvoir VA, the role involved estab…"
click at [510, 304] on span "Start writing" at bounding box center [502, 300] width 60 height 11
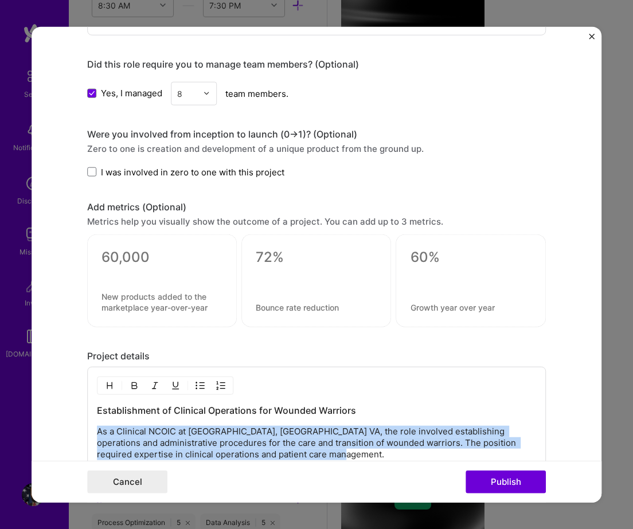
scroll to position [1037, 0]
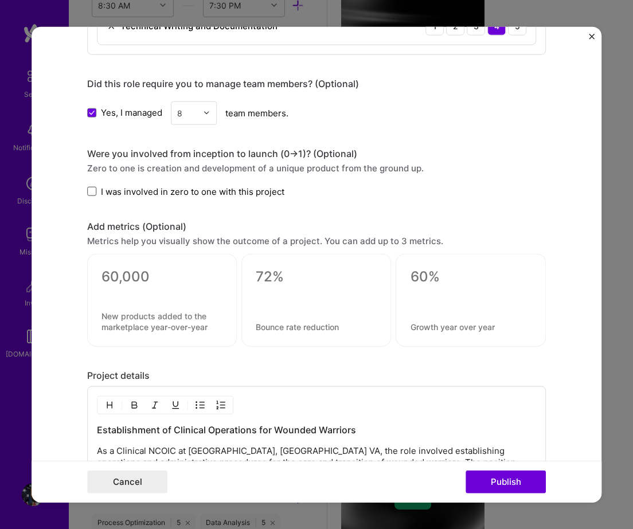
click at [92, 194] on span at bounding box center [91, 191] width 9 height 9
click at [0, 0] on input "I was involved in zero to one with this project" at bounding box center [0, 0] width 0 height 0
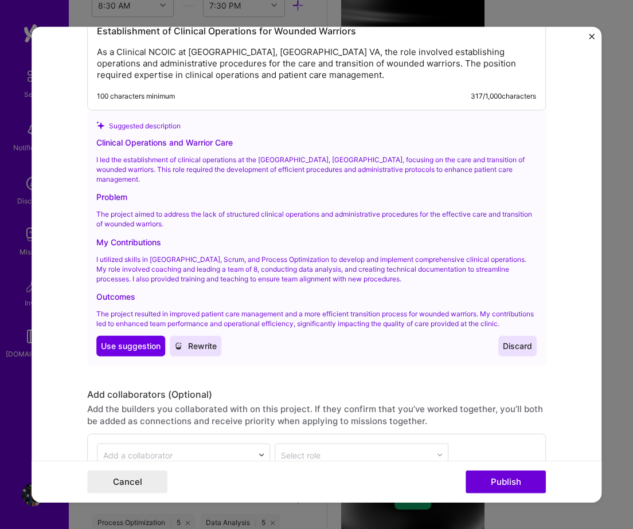
scroll to position [1445, 0]
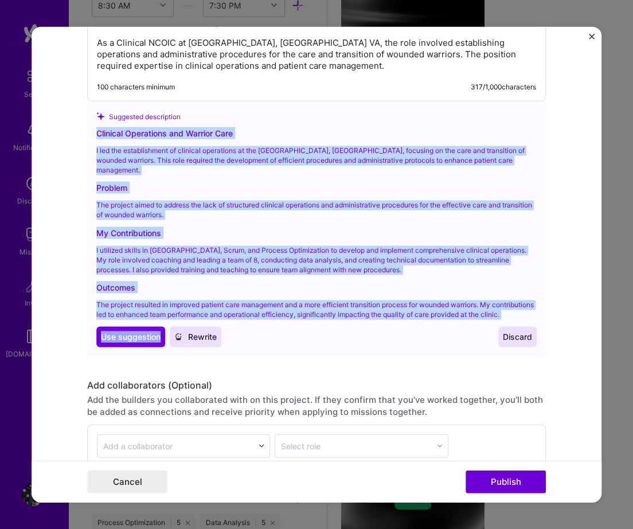
drag, startPoint x: 96, startPoint y: 132, endPoint x: 234, endPoint y: 324, distance: 235.7
click at [234, 324] on div "Clinical Operations and Warrior Care I led the establishment of clinical operat…" at bounding box center [316, 237] width 440 height 220
copy div "Clinical Operations and Warrior Care I led the establishment of clinical operat…"
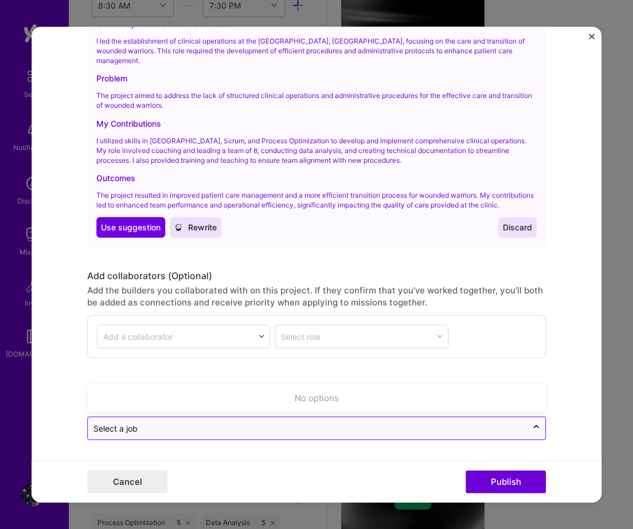
click at [275, 423] on input "text" at bounding box center [307, 428] width 428 height 12
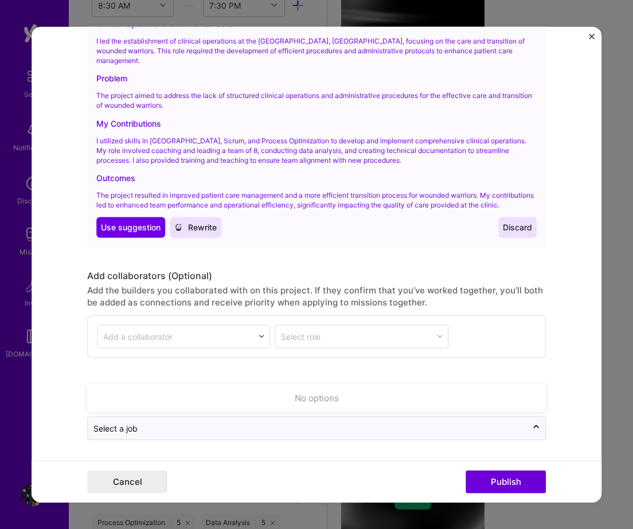
click at [286, 244] on div "Suggested description Clinical Operations and Warrior Care I led the establishm…" at bounding box center [316, 119] width 459 height 255
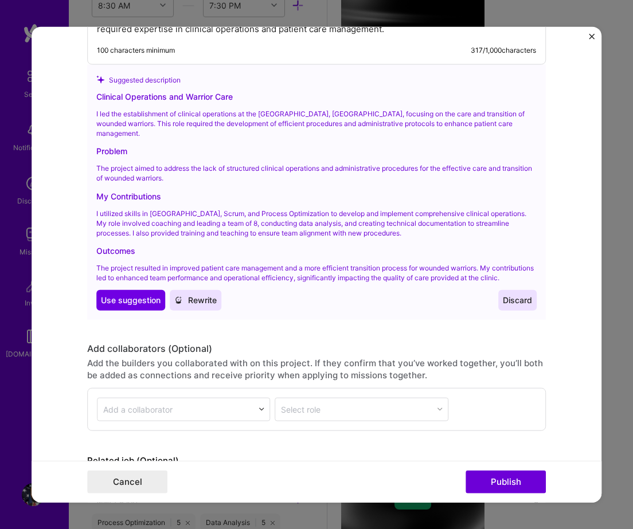
scroll to position [1438, 0]
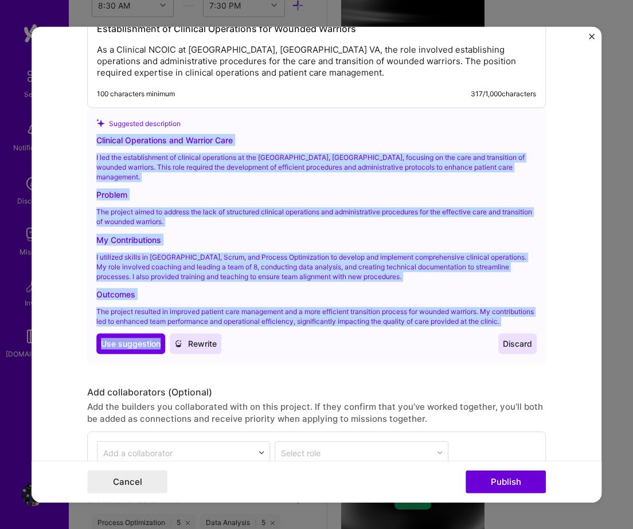
drag, startPoint x: 98, startPoint y: 139, endPoint x: 253, endPoint y: 340, distance: 254.2
click at [253, 340] on div "Clinical Operations and Warrior Care I led the establishment of clinical operat…" at bounding box center [316, 244] width 440 height 220
copy div "Clinical Operations and Warrior Care I led the establishment of clinical operat…"
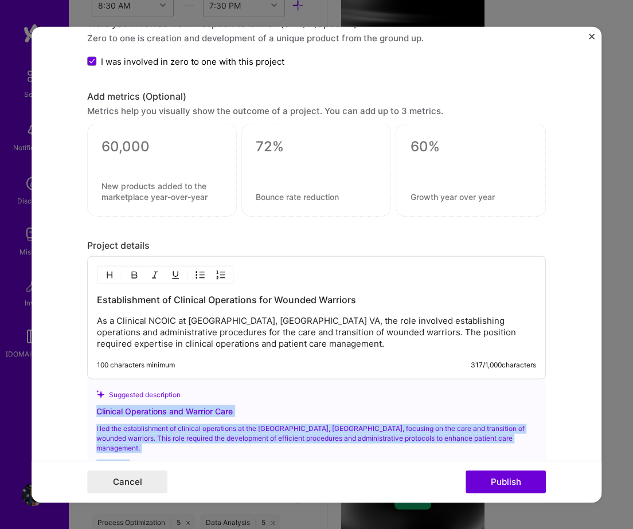
scroll to position [1161, 0]
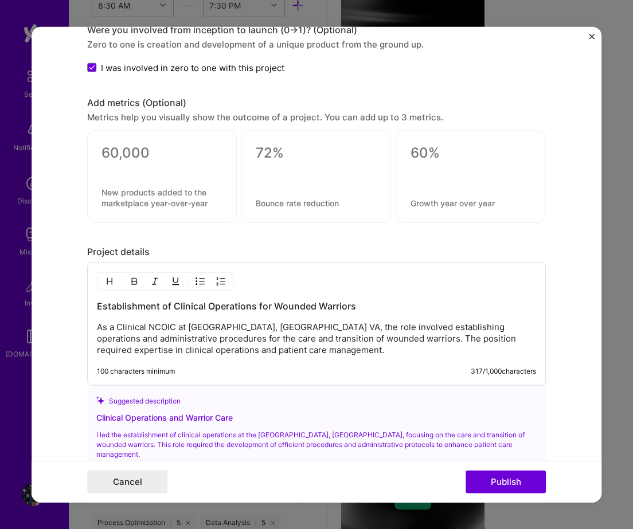
drag, startPoint x: 97, startPoint y: 307, endPoint x: 186, endPoint y: 373, distance: 109.8
click at [186, 373] on div "Establishment of Clinical Operations for Wounded Warriors As a Clinical NCOIC a…" at bounding box center [316, 324] width 459 height 123
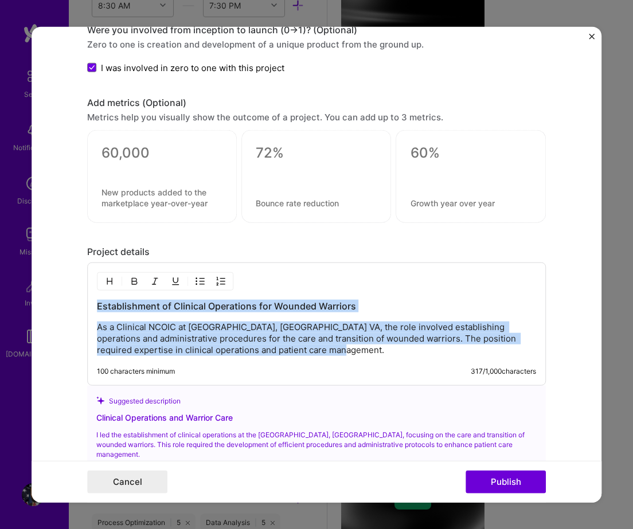
drag, startPoint x: 97, startPoint y: 310, endPoint x: 237, endPoint y: 385, distance: 159.5
click at [237, 385] on div "Establishment of Clinical Operations for Wounded Warriors As a Clinical NCOIC a…" at bounding box center [316, 324] width 459 height 123
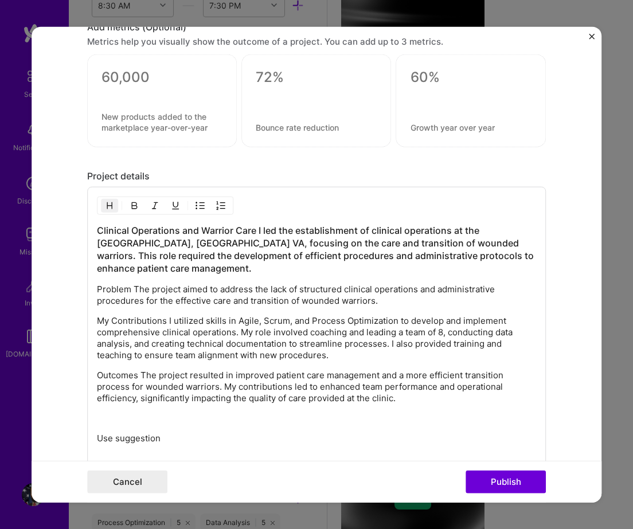
scroll to position [1227, 0]
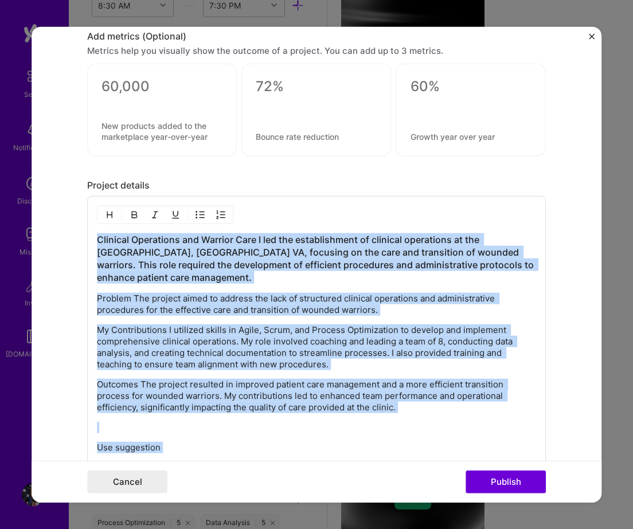
copy div "Clinical Operations and Warrior Care I led the establishment of clinical operat…"
